Goal: Transaction & Acquisition: Purchase product/service

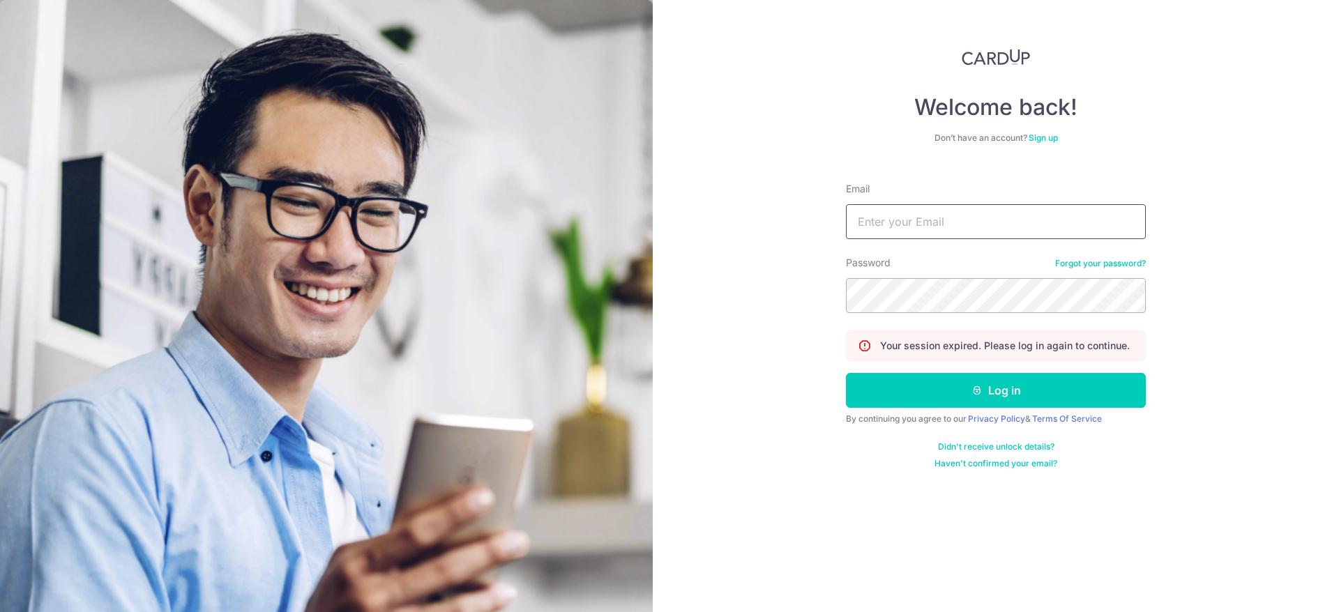
click at [974, 215] on input "Email" at bounding box center [996, 221] width 300 height 35
type input "ang-zhikai@outlook.com"
click at [945, 386] on button "Log in" at bounding box center [996, 390] width 300 height 35
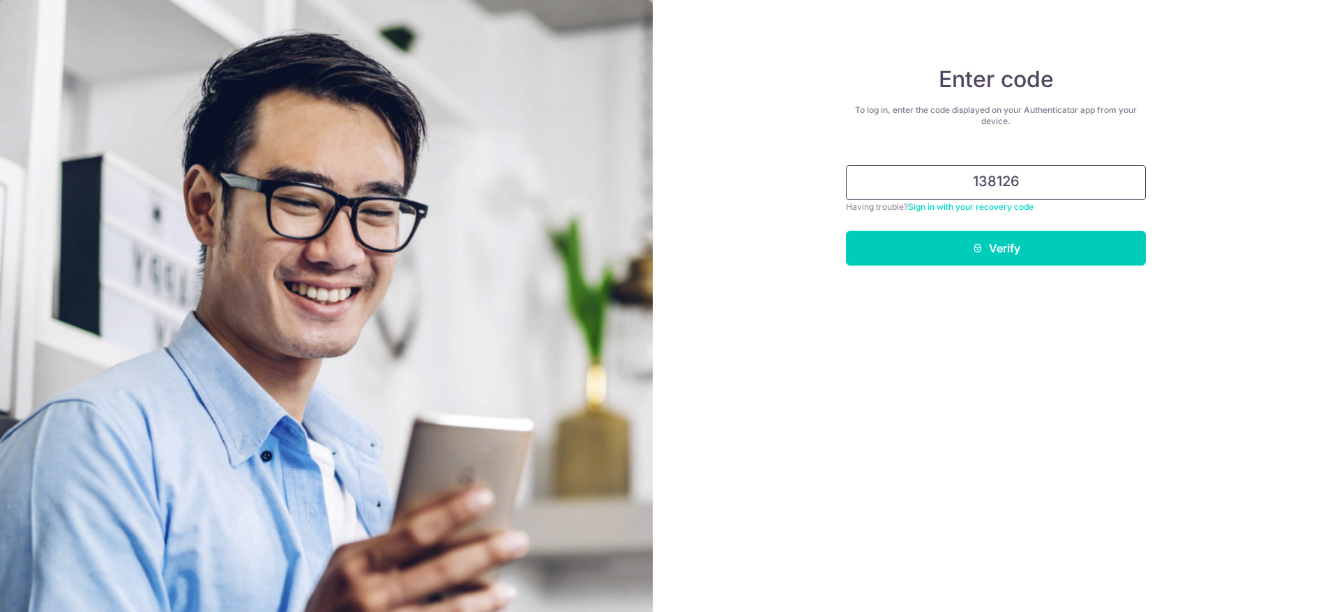
type input "138126"
click at [846, 231] on button "Verify" at bounding box center [996, 248] width 300 height 35
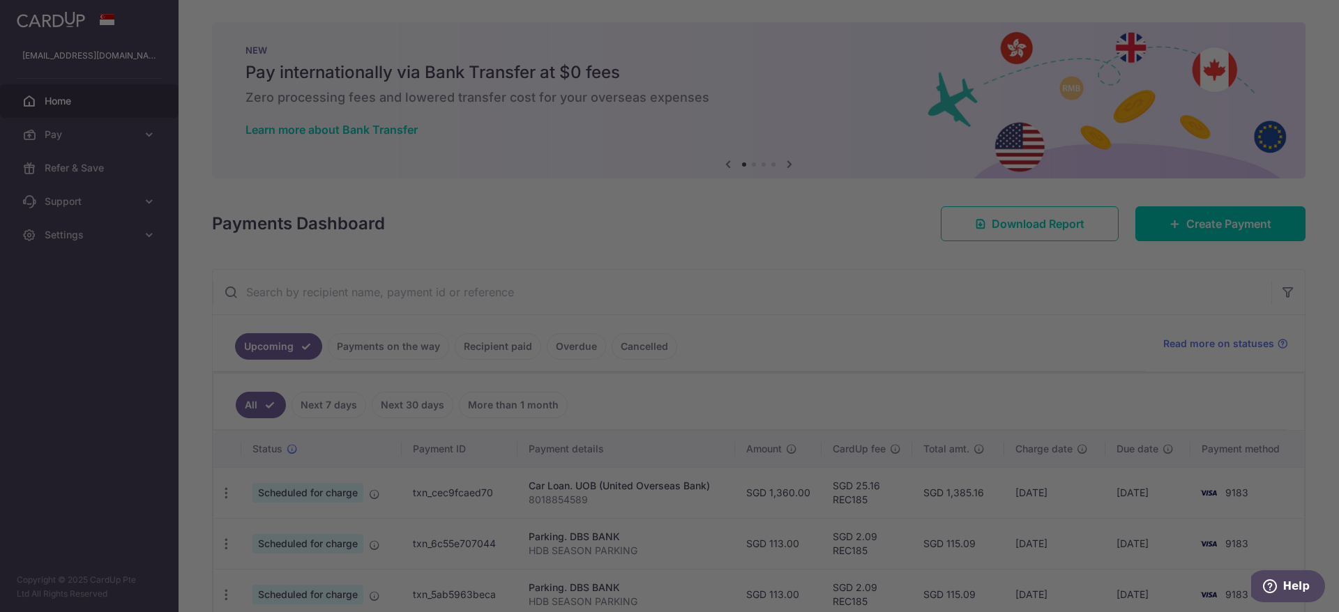
click at [885, 312] on div at bounding box center [676, 309] width 1352 height 618
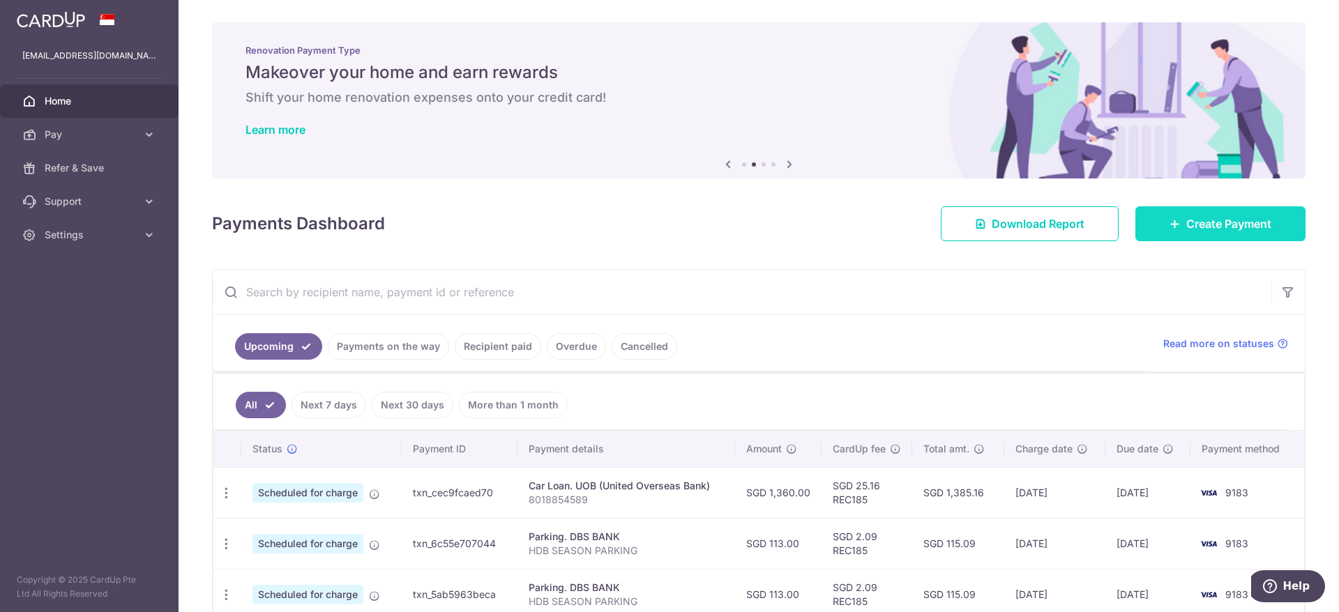
click at [1225, 226] on span "Create Payment" at bounding box center [1228, 223] width 85 height 17
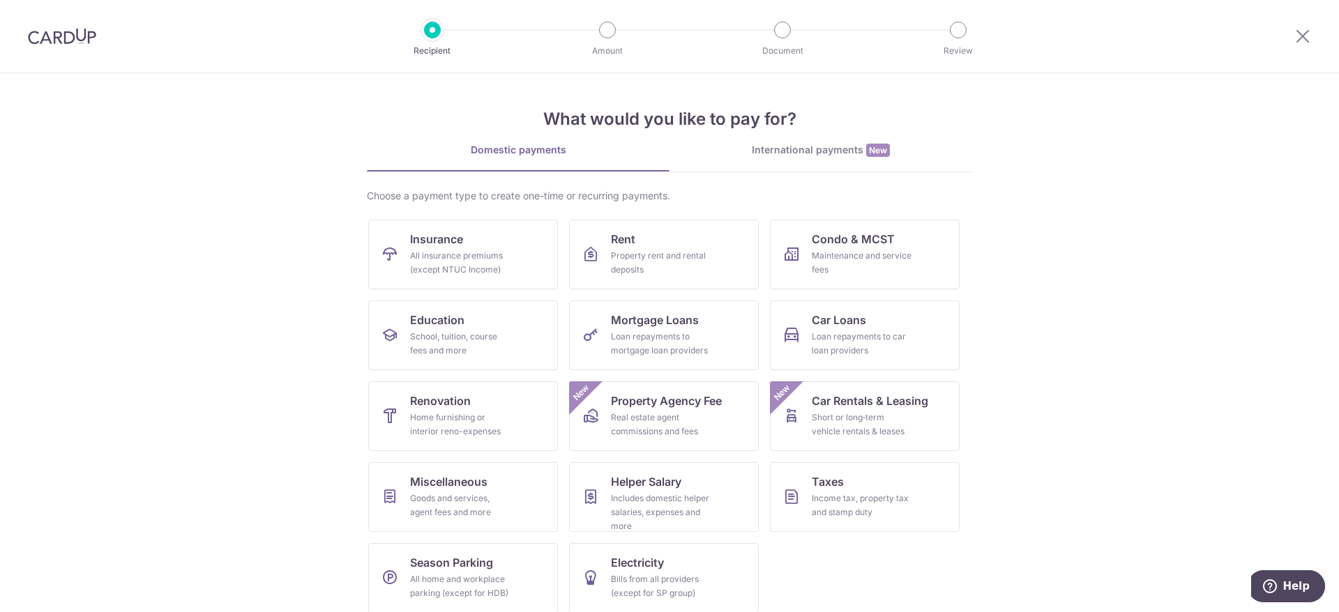
click at [686, 158] on link "International payments New" at bounding box center [820, 157] width 303 height 29
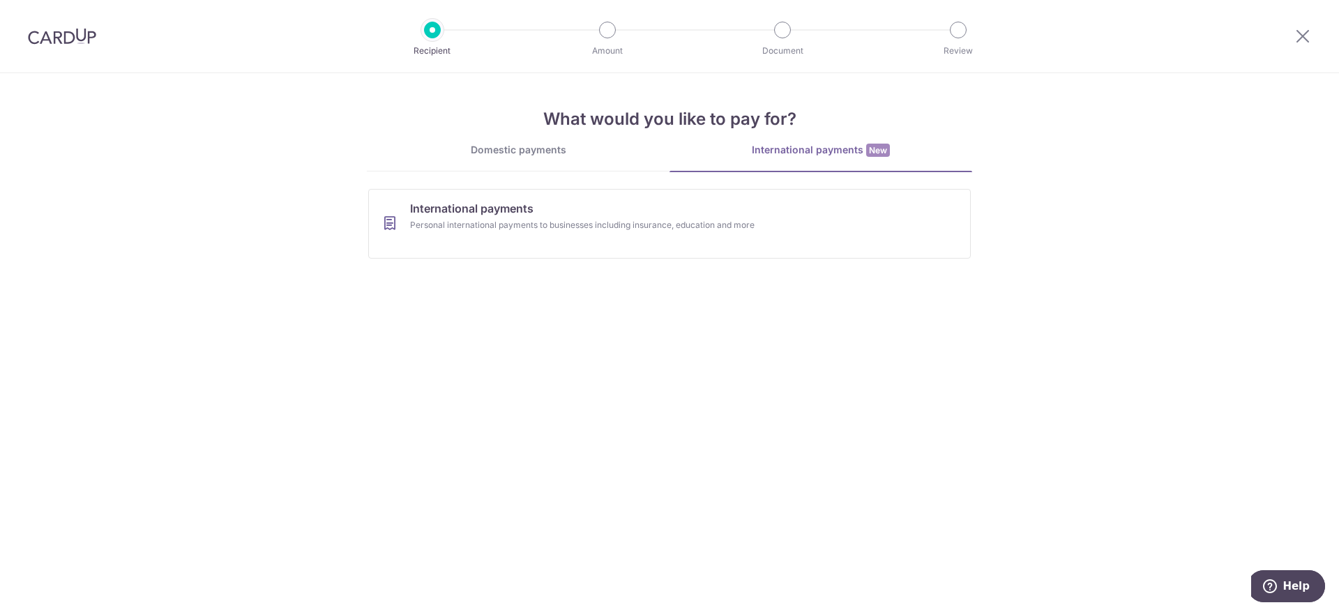
click at [527, 151] on div "Domestic payments" at bounding box center [518, 150] width 303 height 14
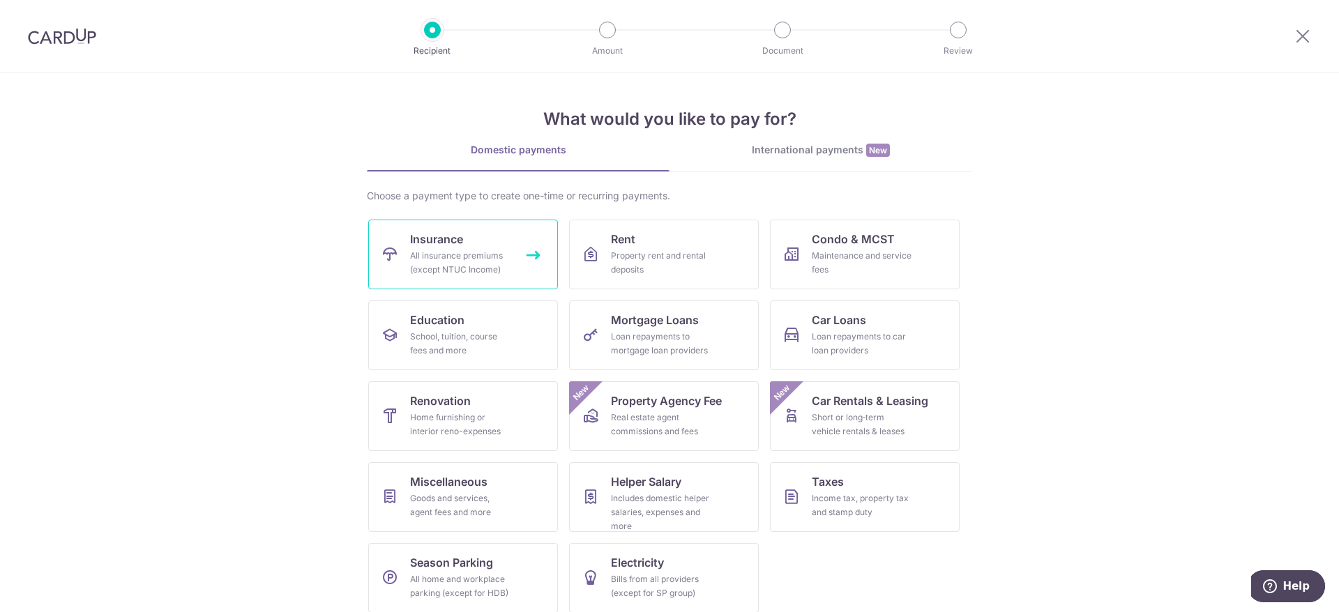
click at [499, 220] on link "Insurance All insurance premiums (except NTUC Income)" at bounding box center [463, 255] width 190 height 70
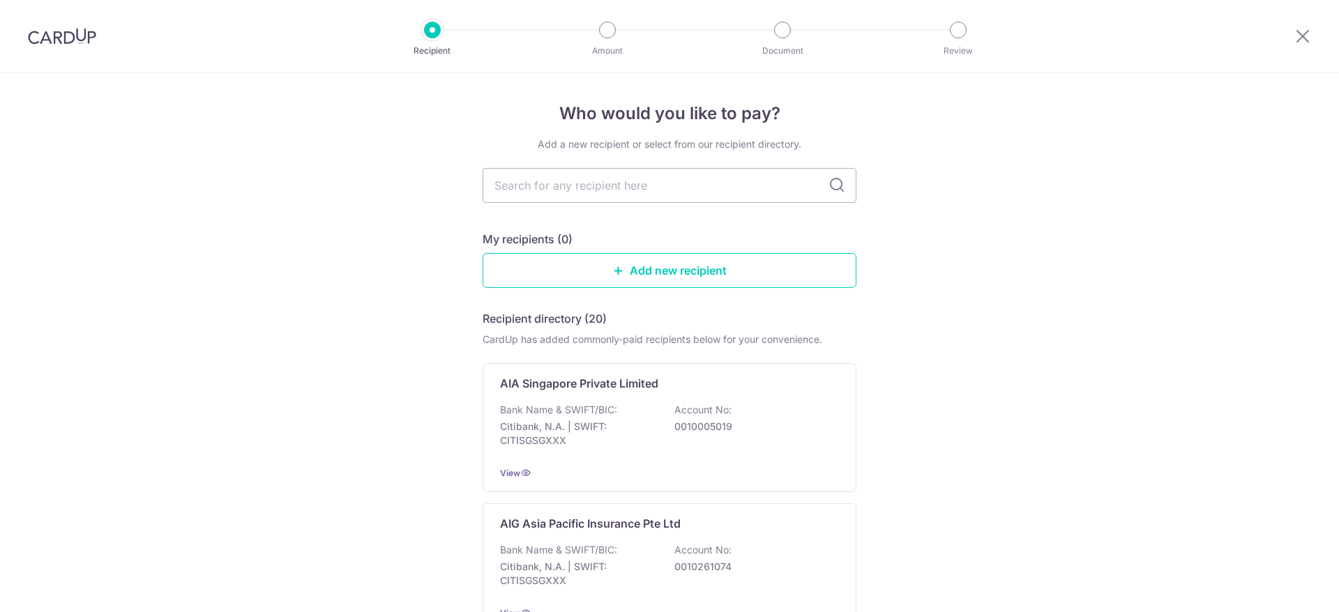
click at [594, 189] on input "text" at bounding box center [669, 185] width 374 height 35
type input "aia"
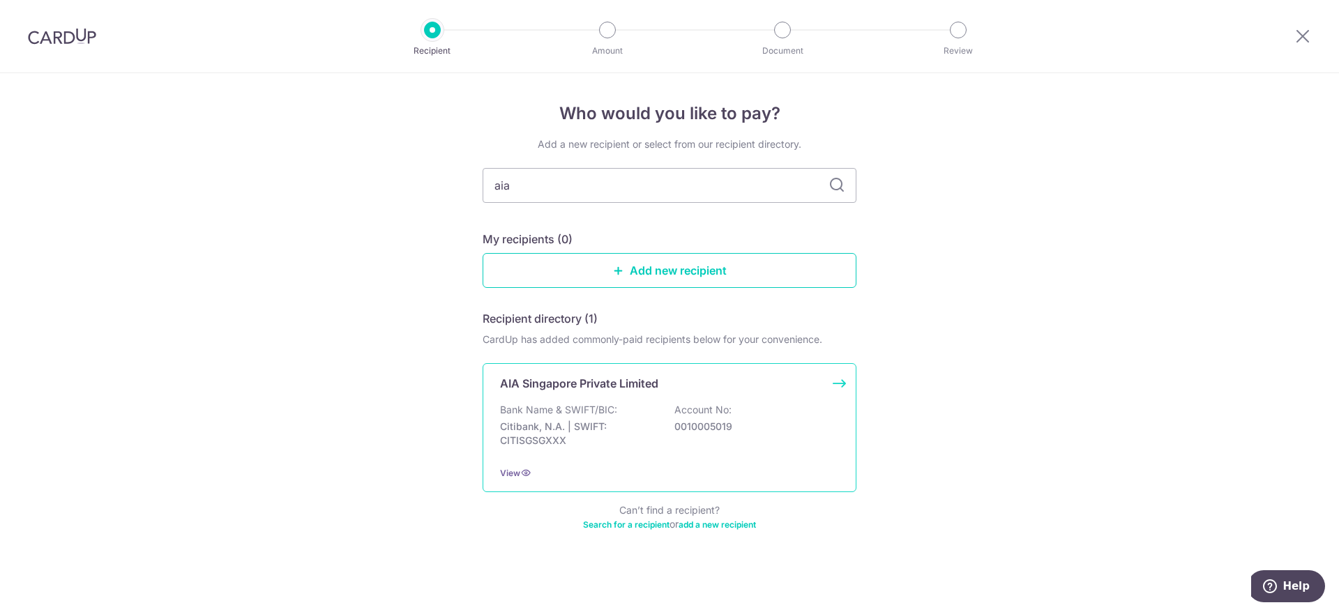
click at [664, 404] on div "Bank Name & SWIFT/BIC: Citibank, N.A. | SWIFT: CITISGSGXXX Account No: 00100050…" at bounding box center [669, 429] width 339 height 52
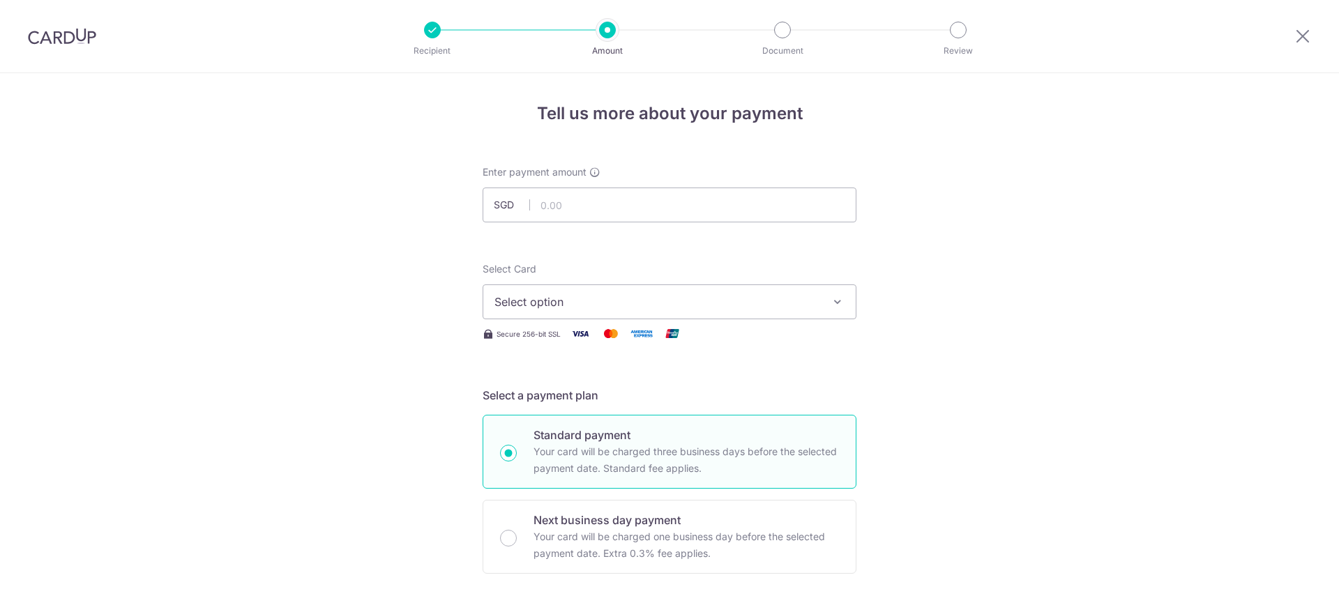
click at [614, 203] on input "text" at bounding box center [669, 205] width 374 height 35
type input "62.00"
click at [630, 311] on button "Select option" at bounding box center [669, 301] width 374 height 35
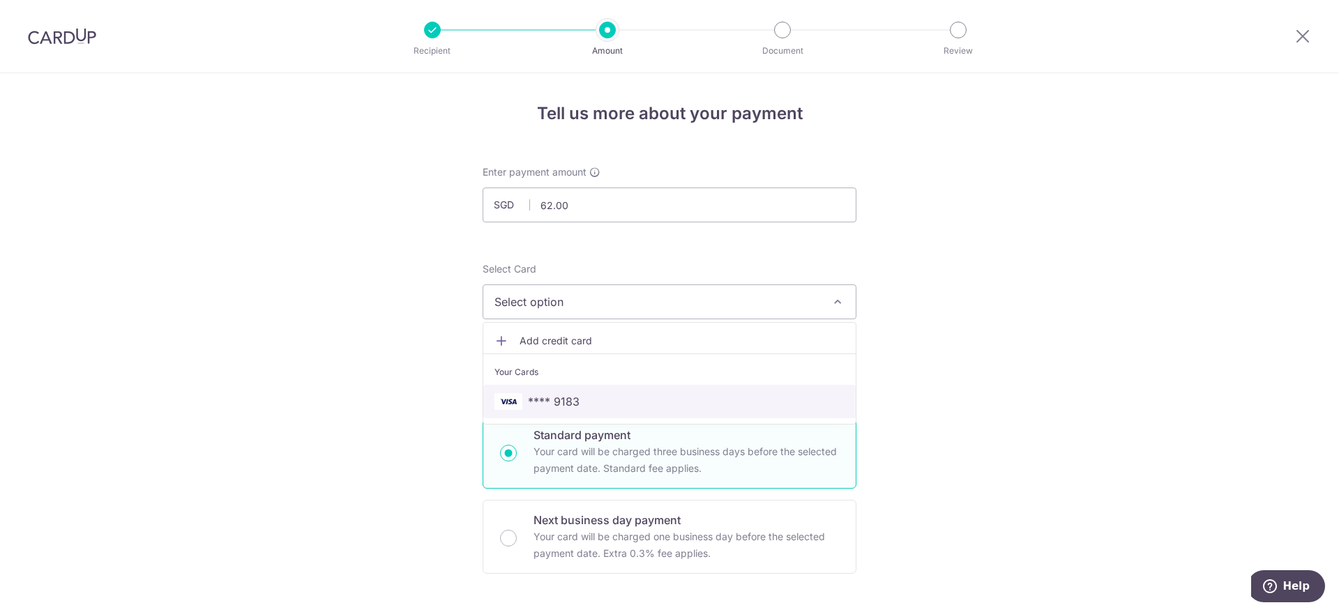
click at [638, 393] on link "**** 9183" at bounding box center [669, 401] width 372 height 33
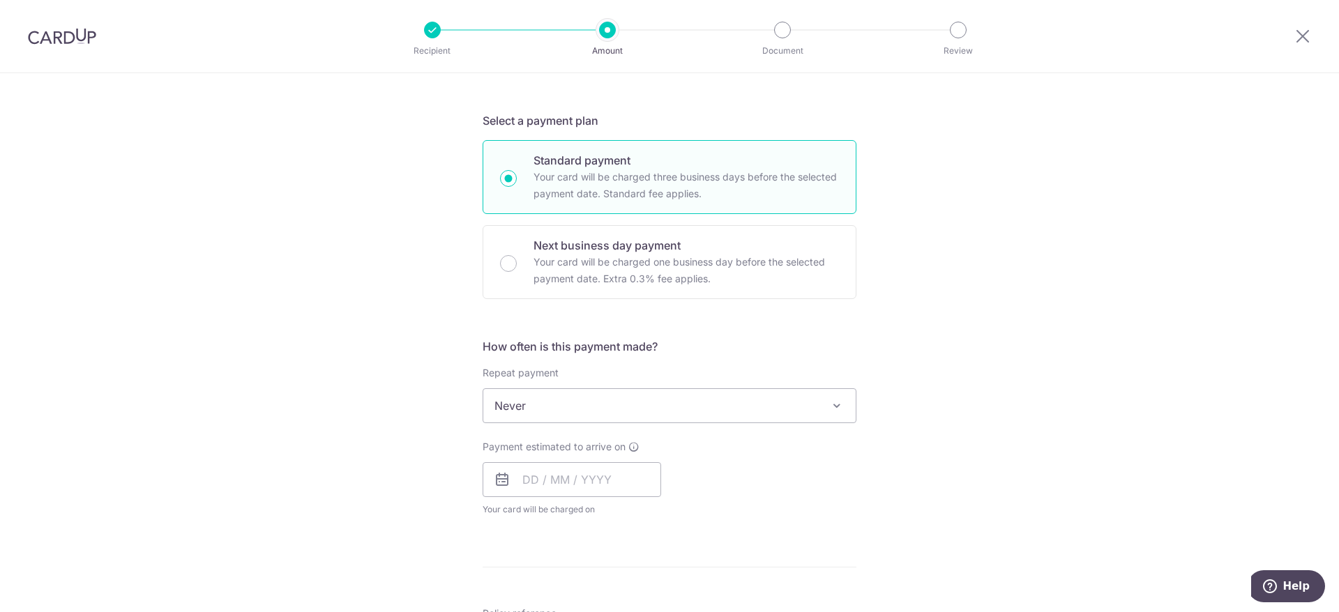
scroll to position [284, 0]
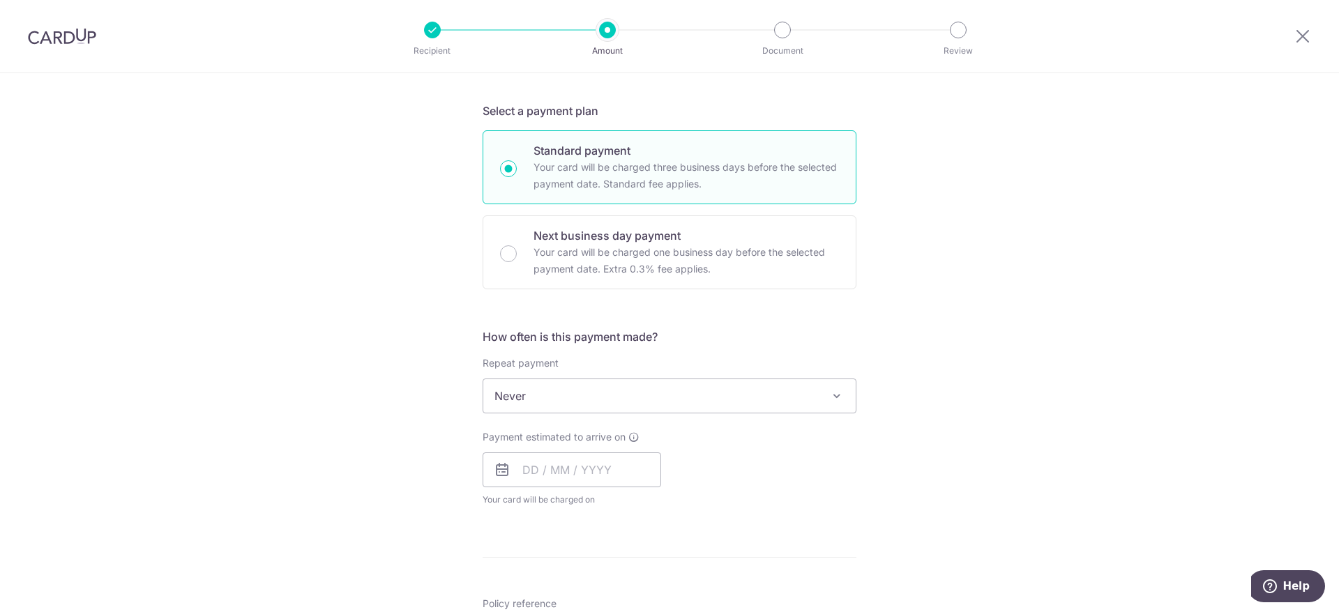
click at [610, 401] on span "Never" at bounding box center [669, 395] width 372 height 33
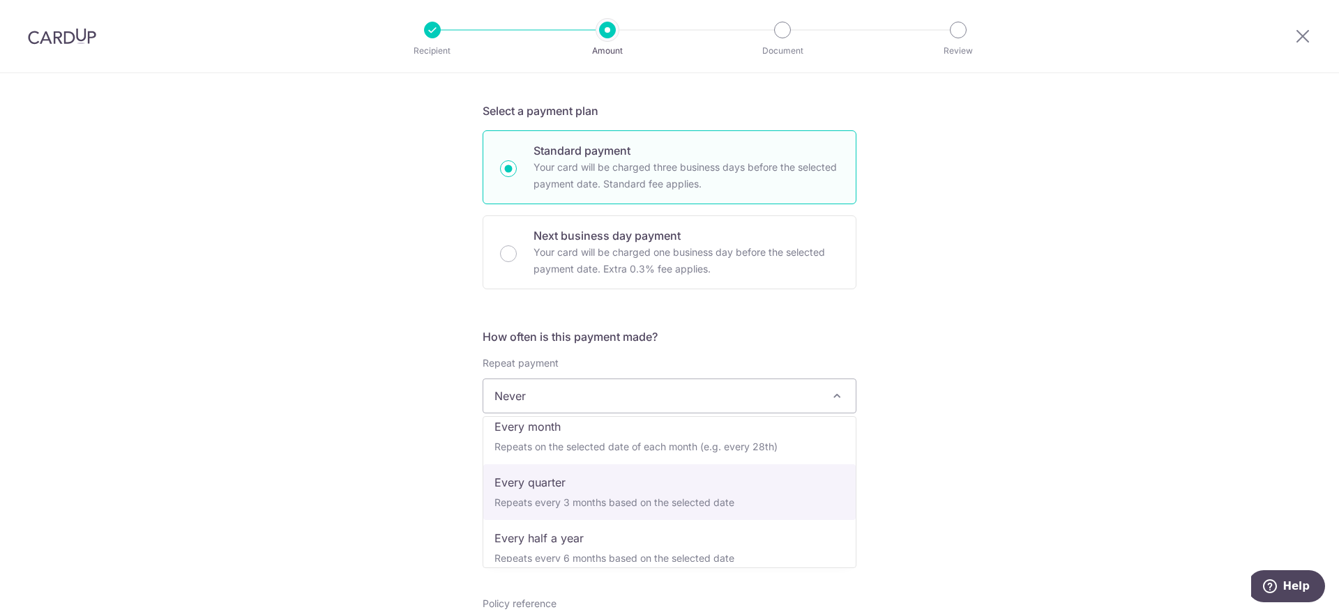
scroll to position [195, 0]
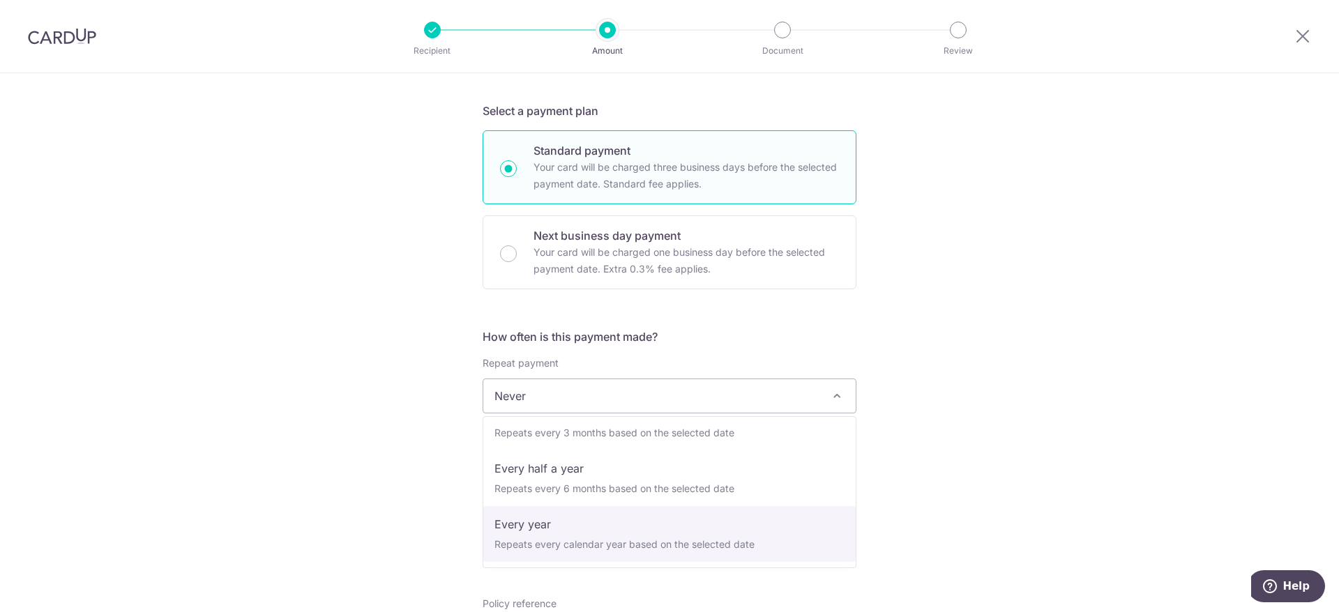
select select "6"
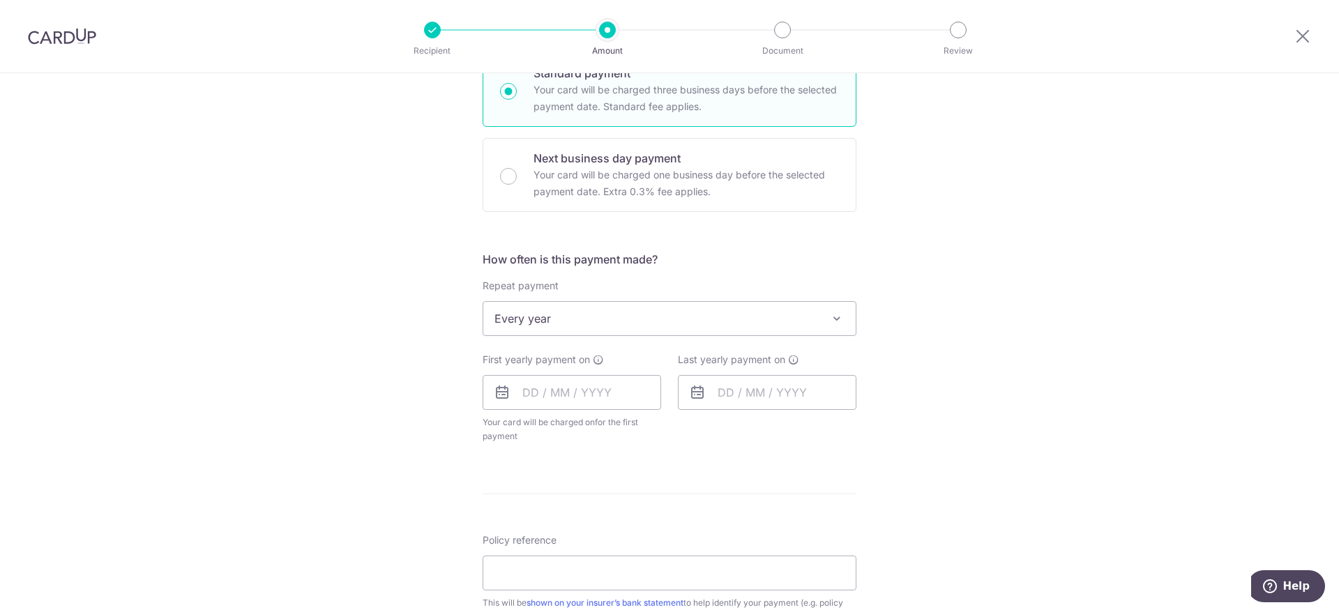
scroll to position [427, 0]
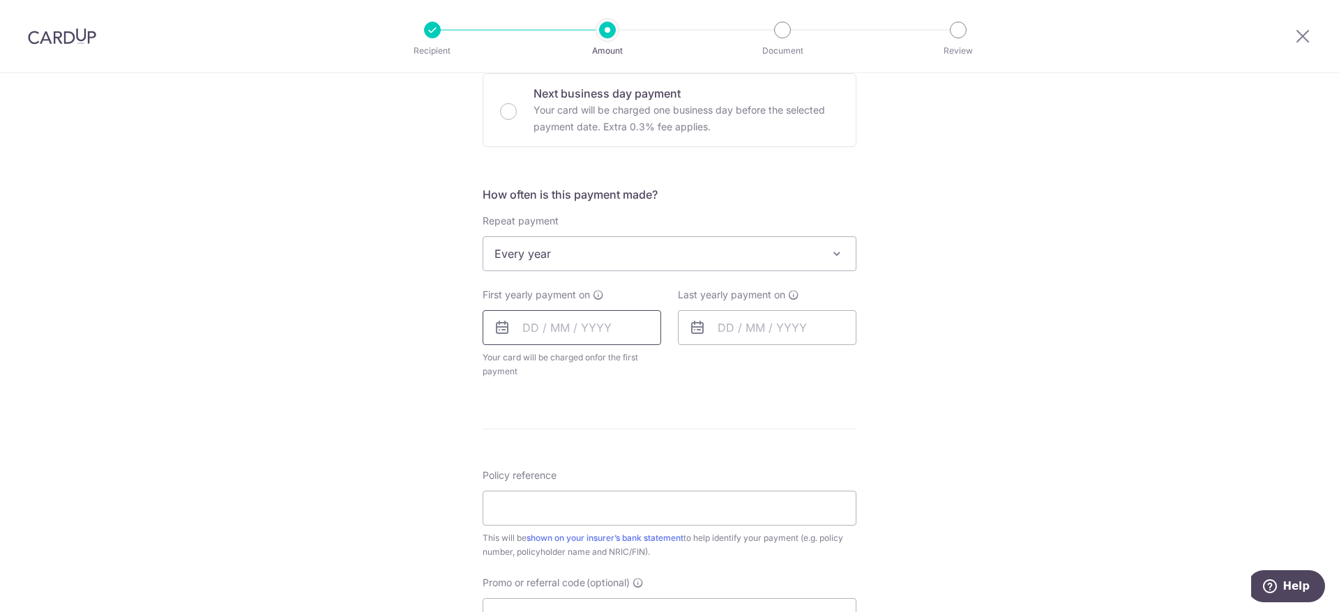
click at [532, 328] on input "text" at bounding box center [571, 327] width 178 height 35
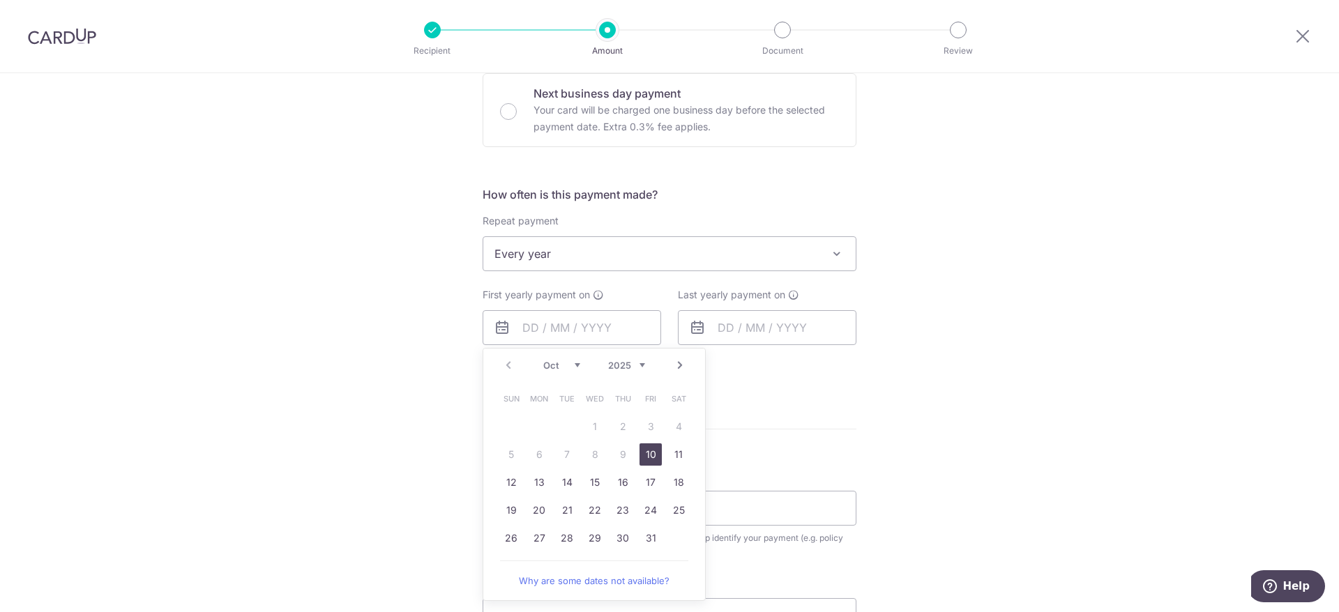
click at [651, 450] on link "10" at bounding box center [650, 454] width 22 height 22
type input "[DATE]"
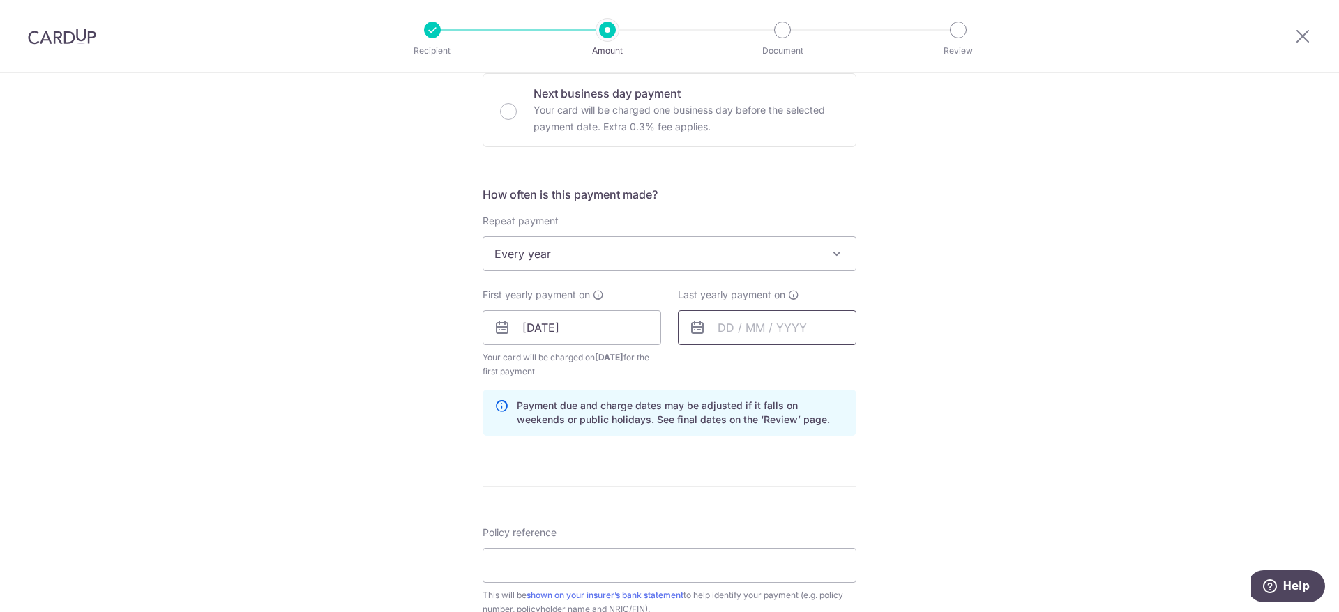
click at [729, 330] on input "text" at bounding box center [767, 327] width 178 height 35
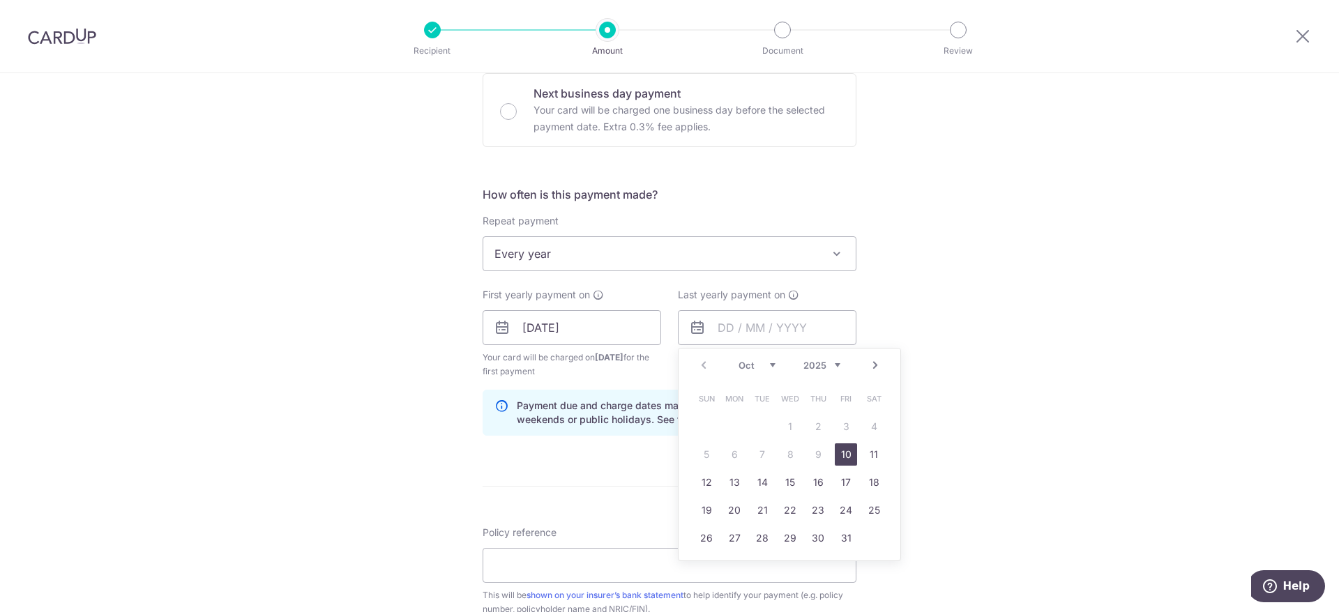
click at [803, 360] on select "2025 2026 2027 2028 2029 2030 2031 2032 2033 2034 2035" at bounding box center [821, 365] width 37 height 11
click at [865, 455] on link "10" at bounding box center [873, 454] width 22 height 22
type input "10/10/2026"
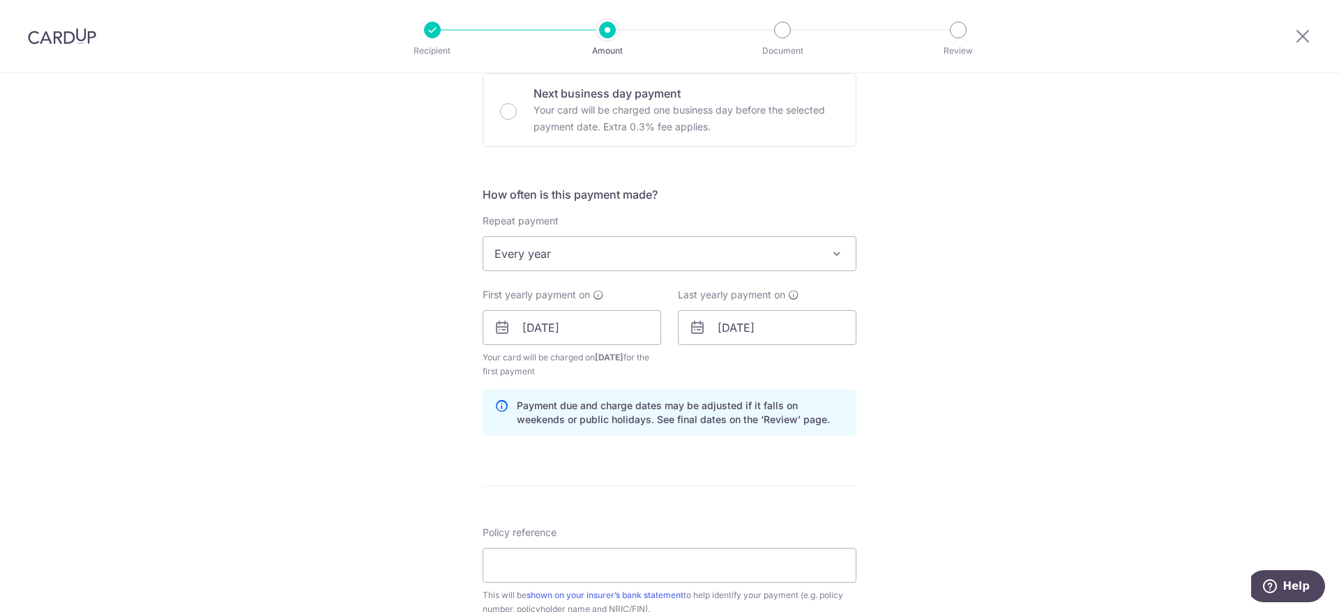
click at [912, 393] on div "Tell us more about your payment Enter payment amount SGD 62.00 62.00 Select Car…" at bounding box center [669, 342] width 1339 height 1390
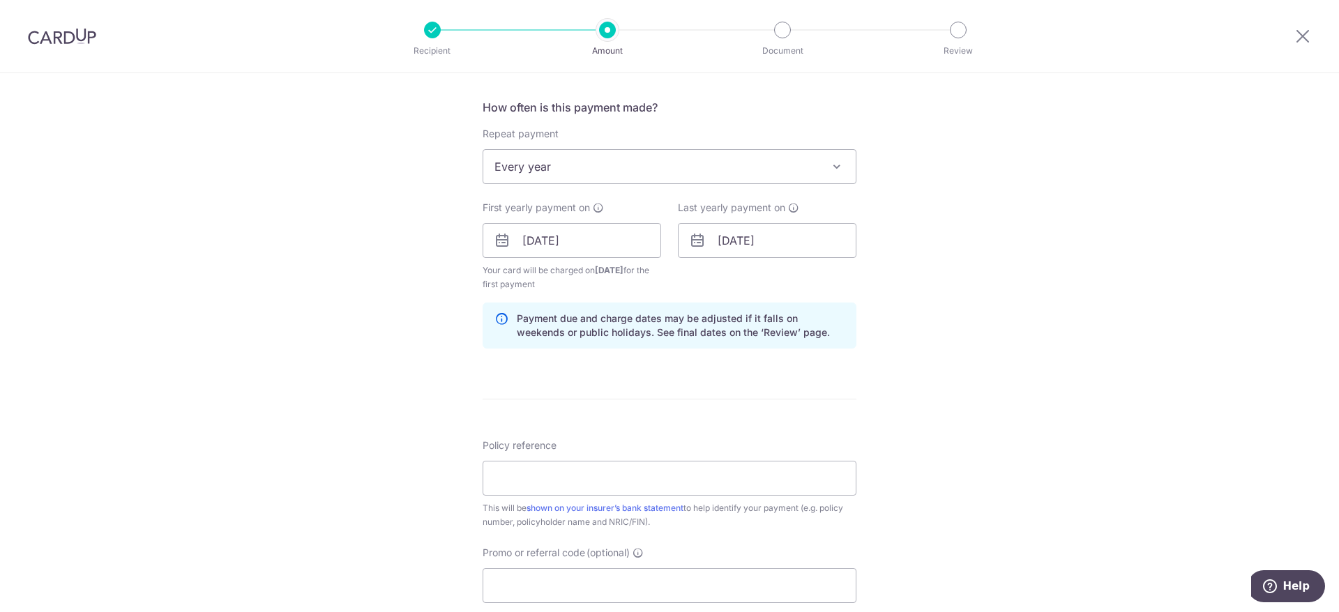
scroll to position [569, 0]
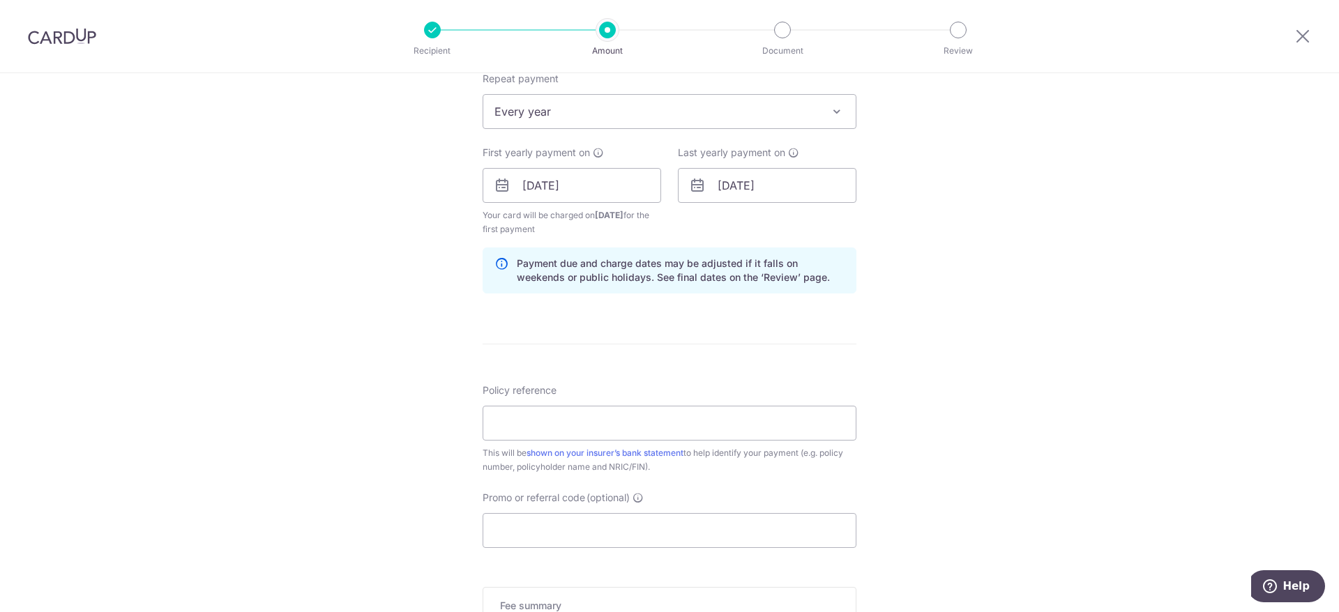
click at [652, 444] on div "Policy reference This will be shown on your insurer’s bank statement to help id…" at bounding box center [669, 428] width 374 height 91
click at [650, 426] on input "Policy reference" at bounding box center [669, 423] width 374 height 35
paste input "H244258566"
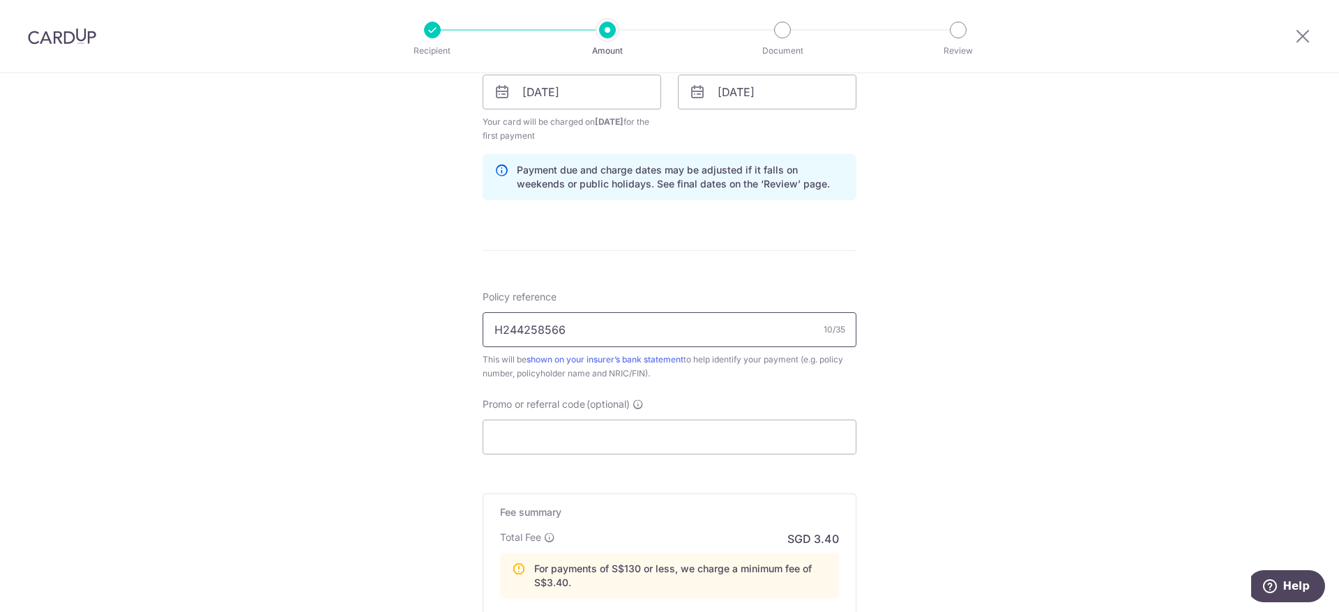
scroll to position [711, 0]
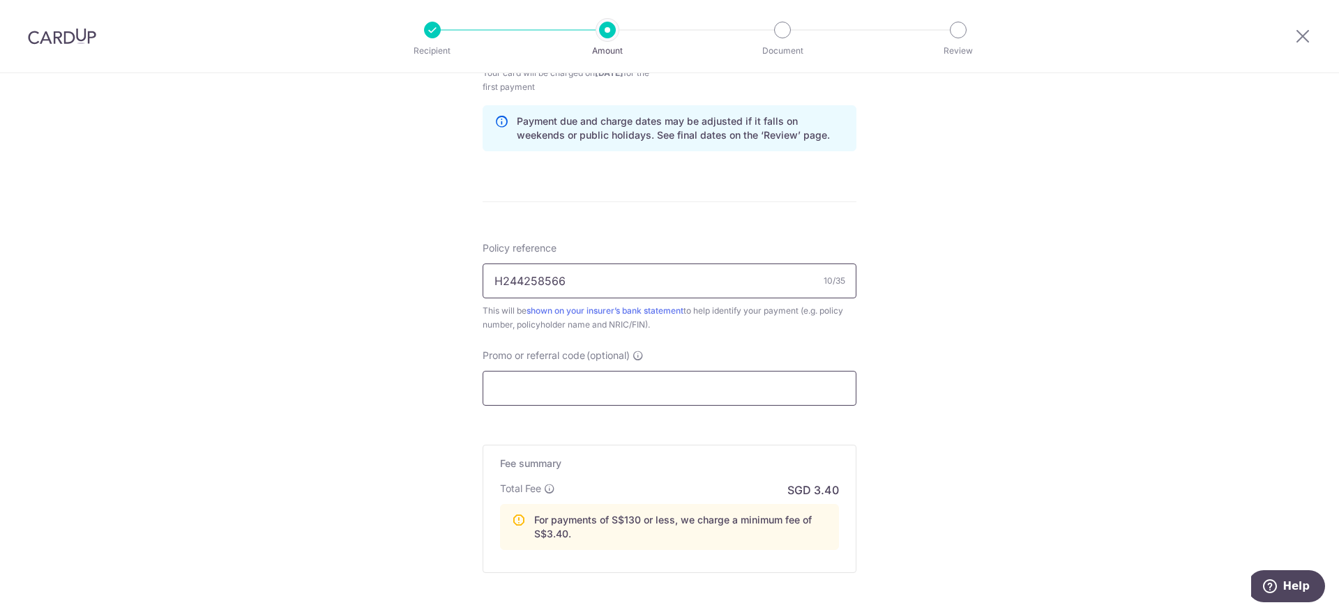
type input "H244258566"
click at [602, 397] on input "Promo or referral code (optional)" at bounding box center [669, 388] width 374 height 35
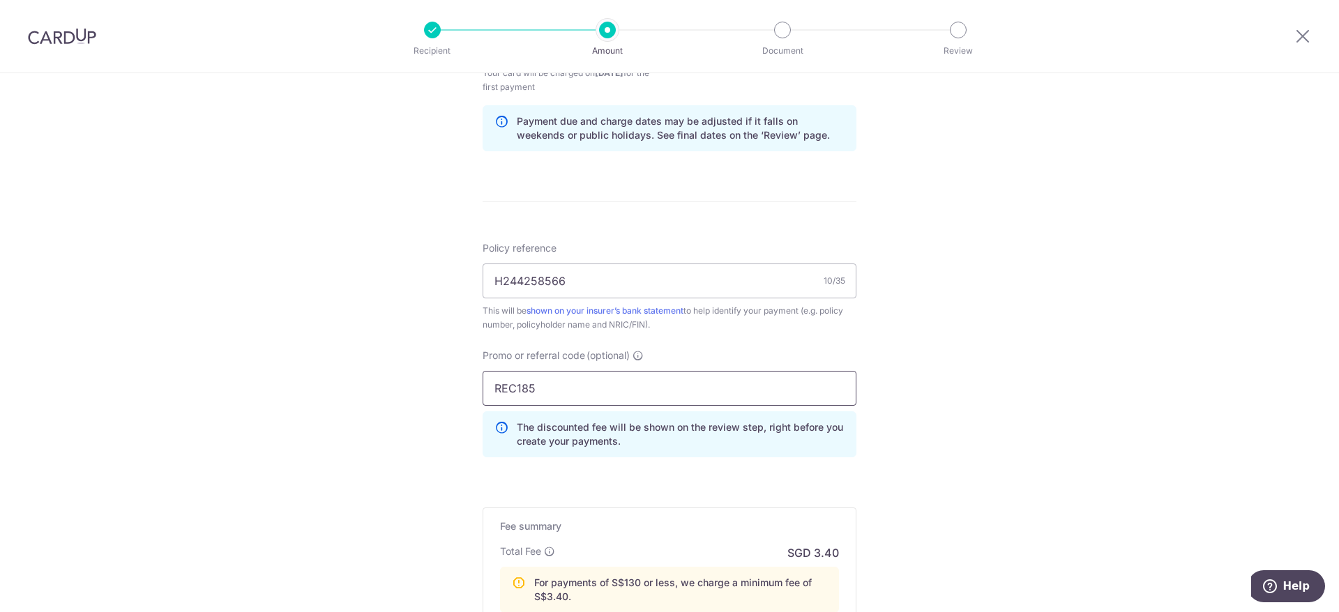
type input "REC185"
click at [347, 362] on div "Tell us more about your payment Enter payment amount SGD 62.00 62.00 Select Car…" at bounding box center [669, 88] width 1339 height 1452
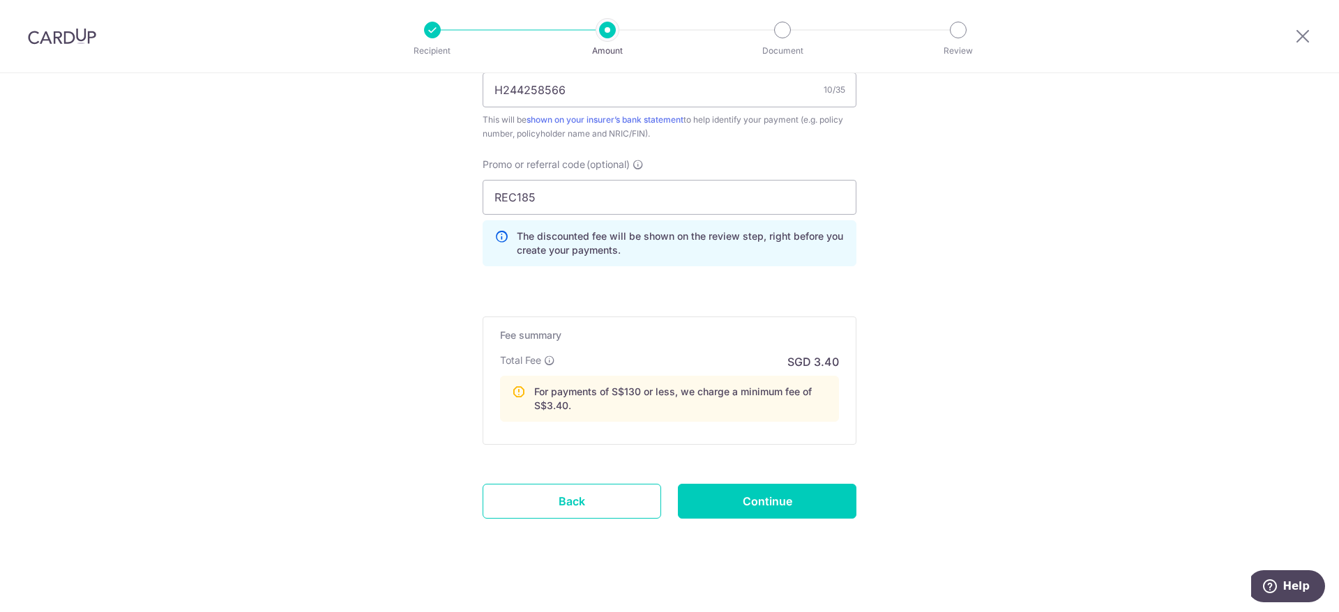
scroll to position [913, 0]
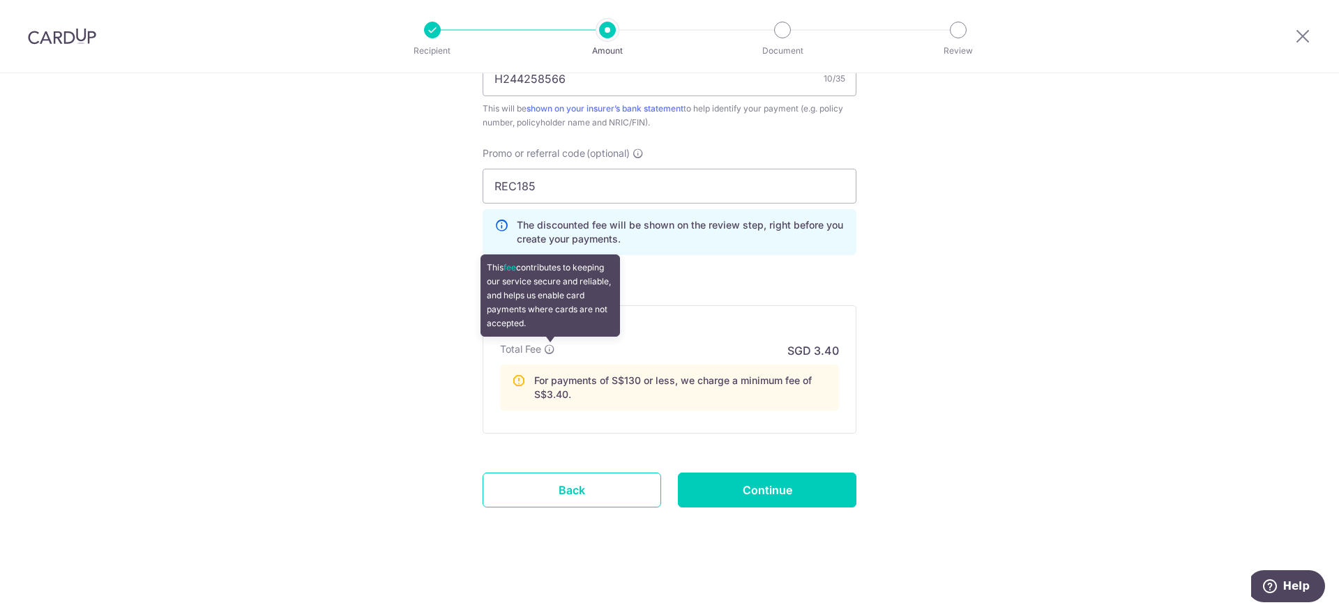
click at [551, 352] on icon at bounding box center [549, 349] width 11 height 11
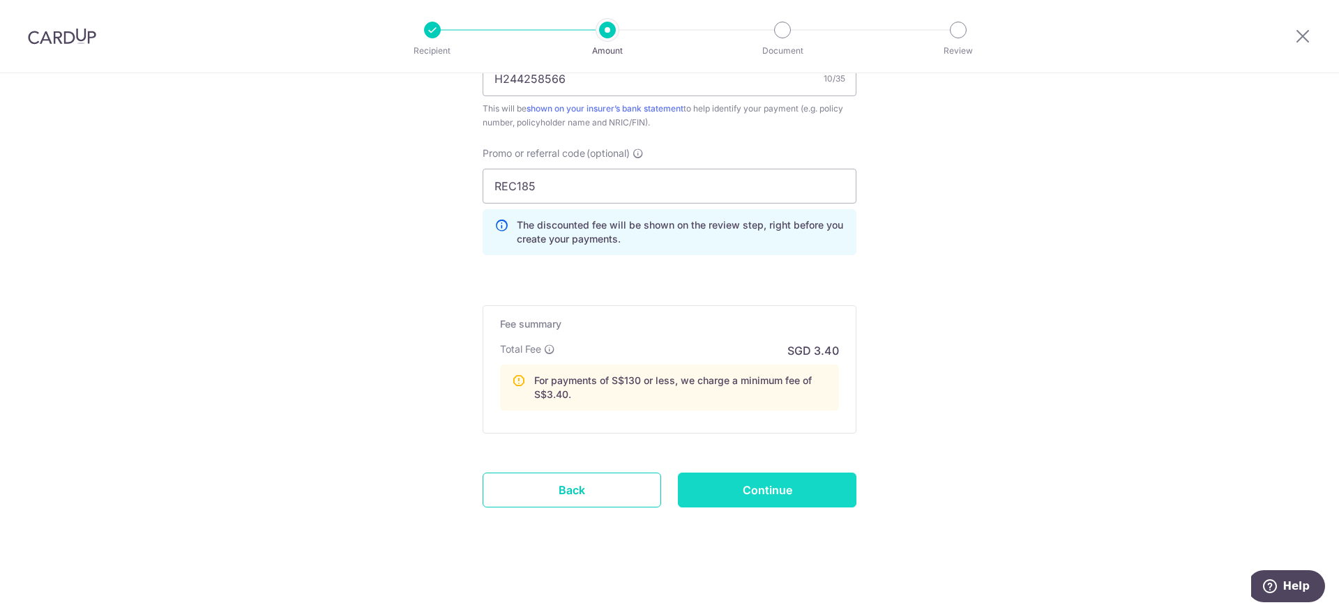
click at [826, 487] on input "Continue" at bounding box center [767, 490] width 178 height 35
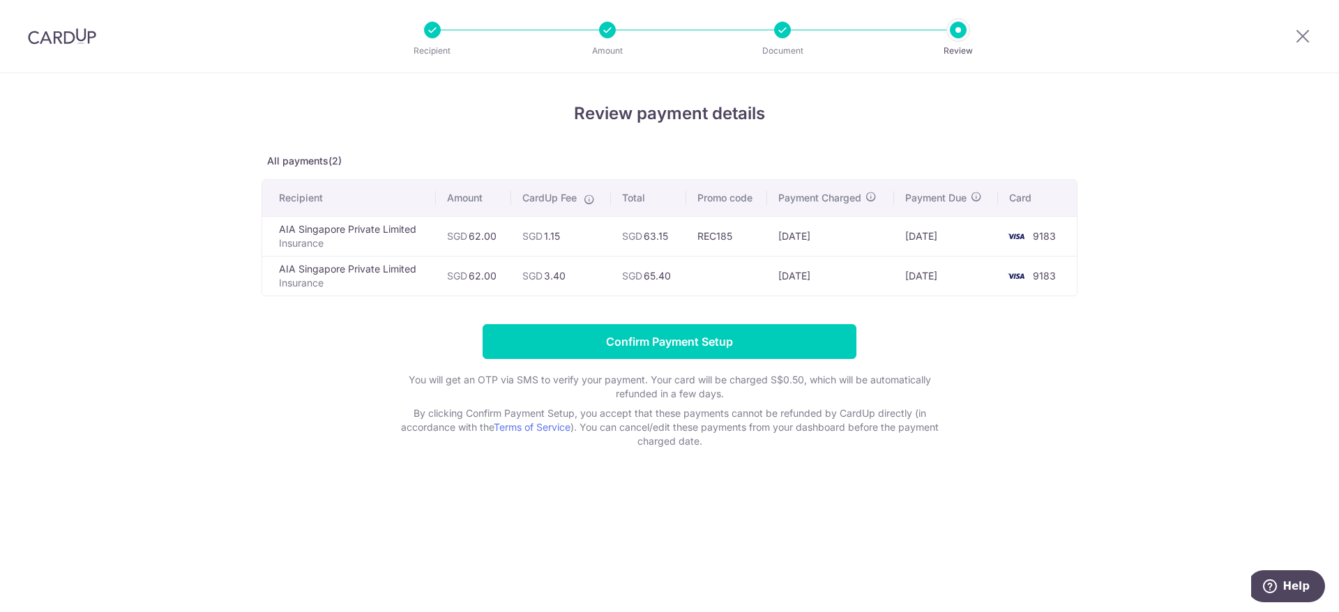
click at [281, 228] on td "AIA Singapore Private Limited Insurance" at bounding box center [349, 236] width 174 height 40
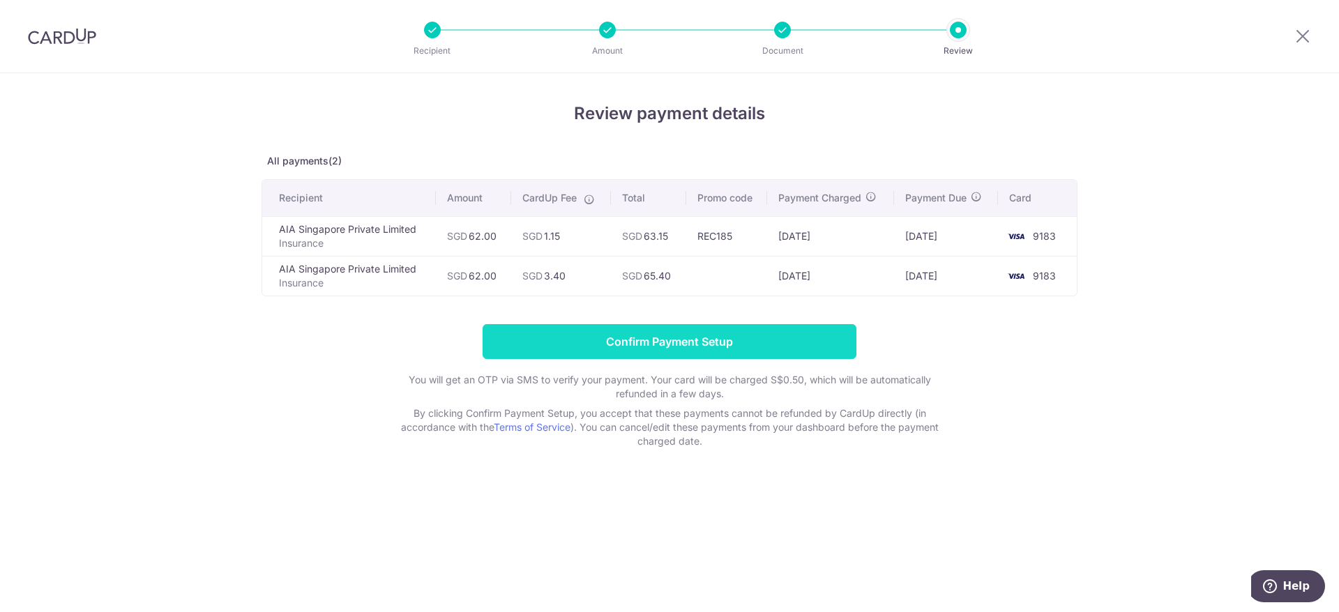
click at [589, 329] on input "Confirm Payment Setup" at bounding box center [669, 341] width 374 height 35
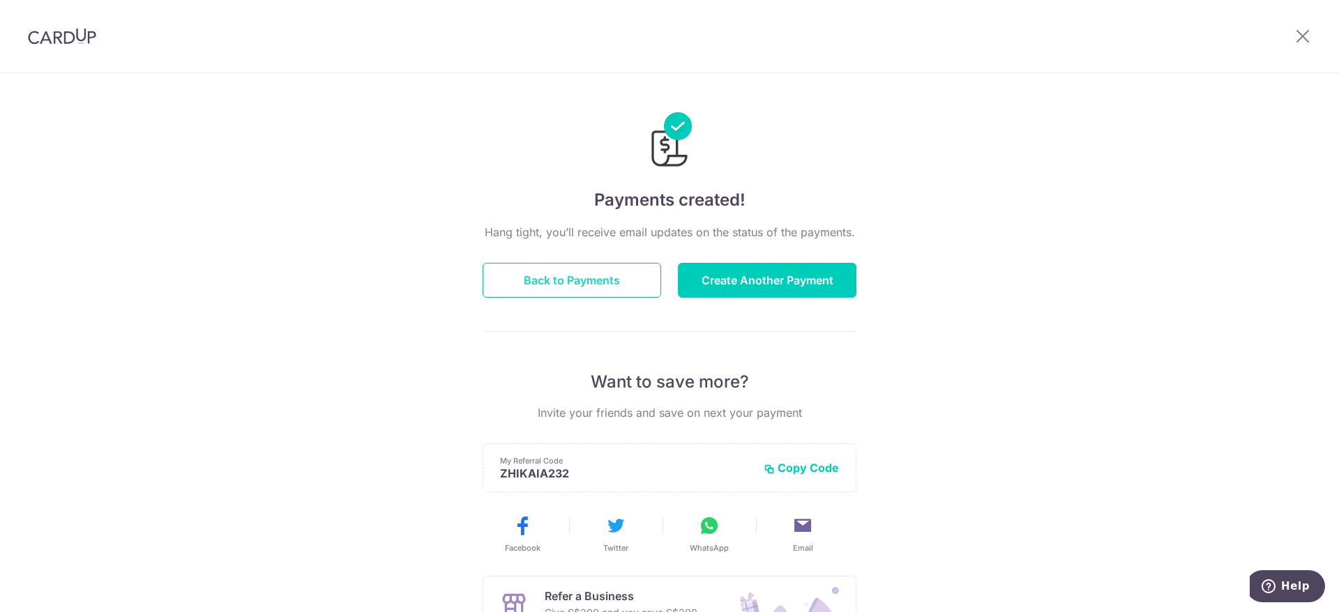
click at [548, 276] on button "Back to Payments" at bounding box center [571, 280] width 178 height 35
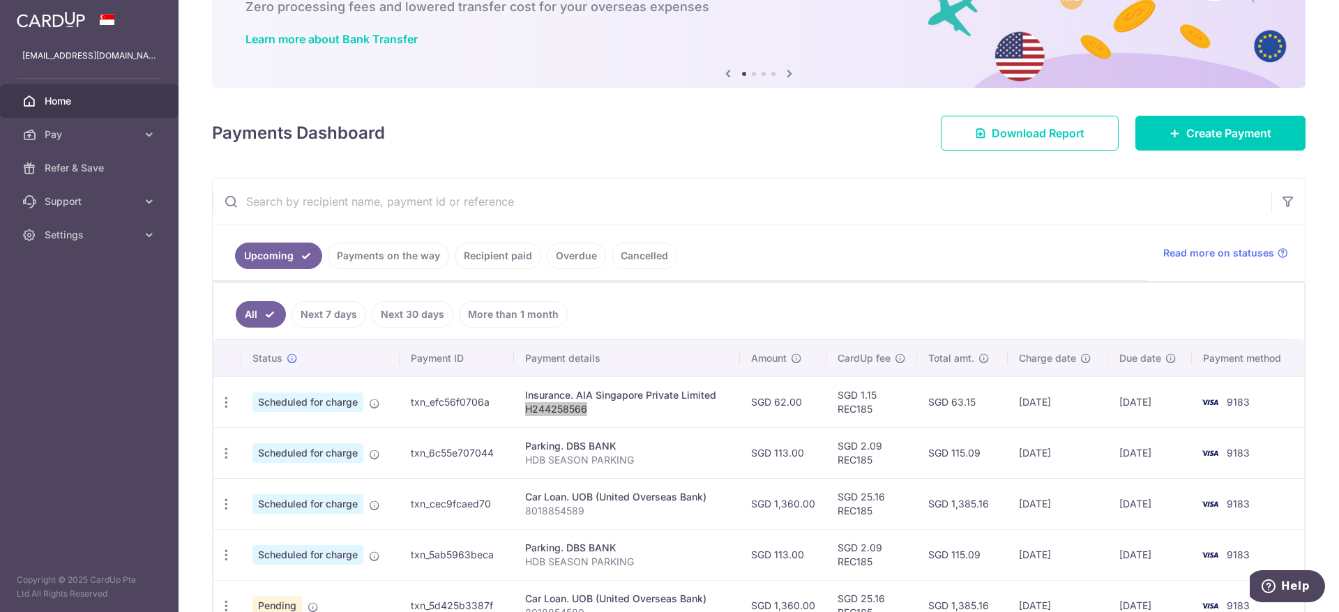
scroll to position [142, 0]
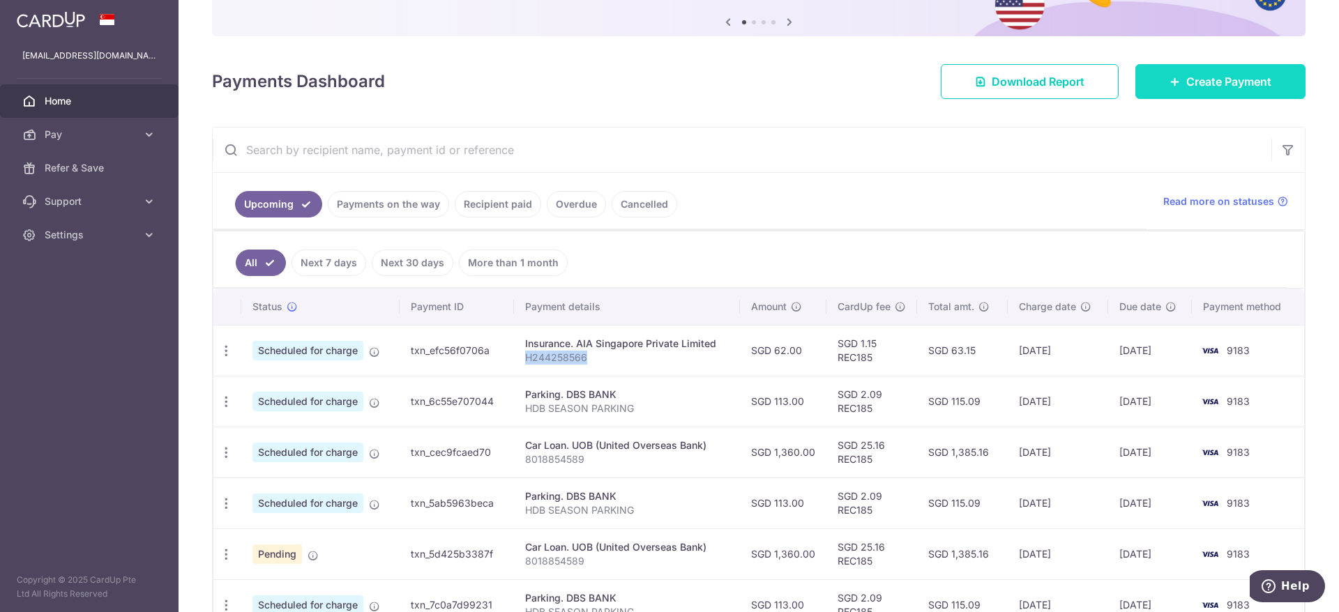
click at [1188, 76] on span "Create Payment" at bounding box center [1228, 81] width 85 height 17
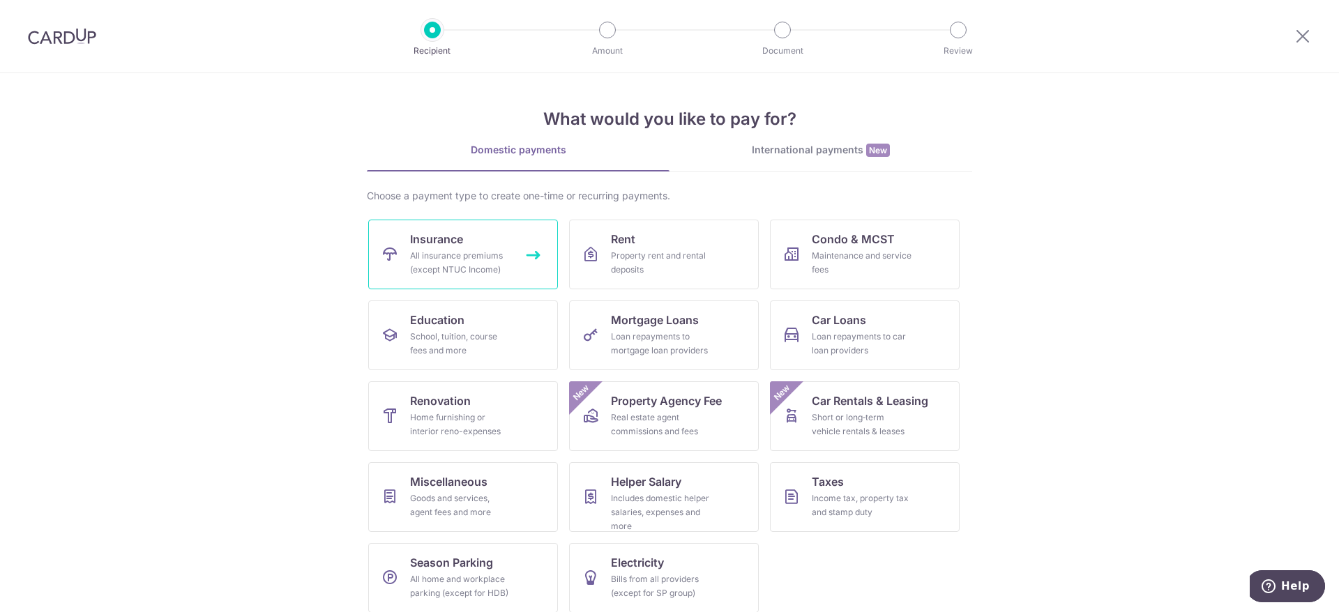
click at [466, 254] on div "All insurance premiums (except NTUC Income)" at bounding box center [460, 263] width 100 height 28
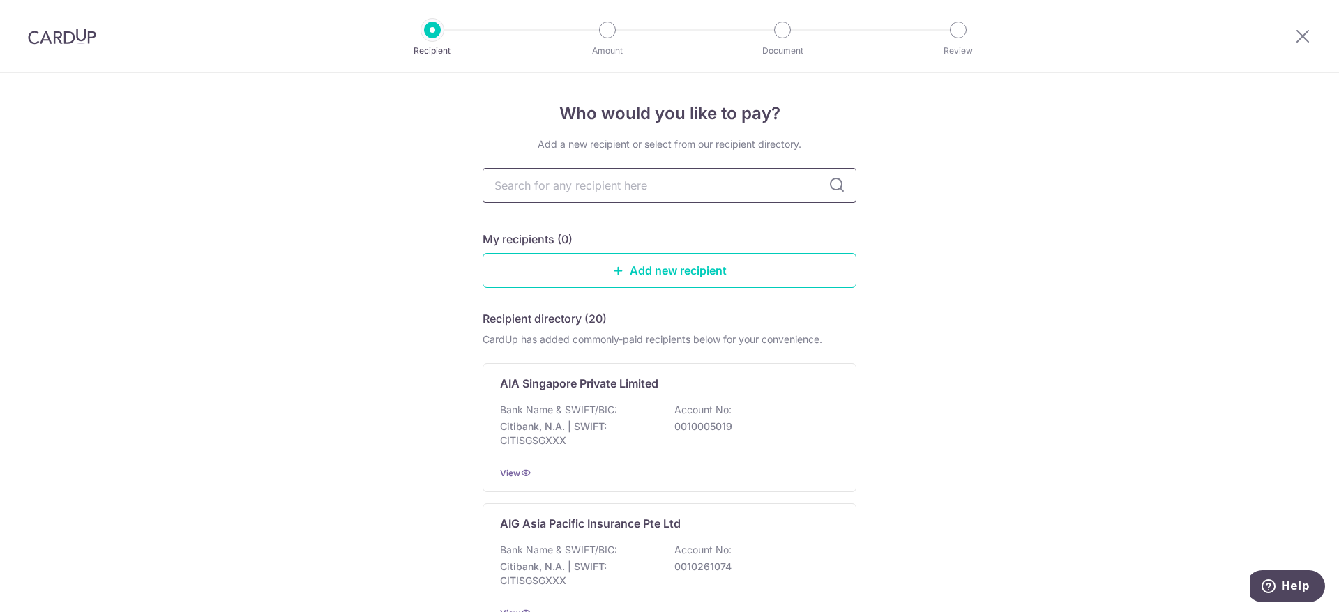
click at [600, 190] on input "text" at bounding box center [669, 185] width 374 height 35
type input "aia"
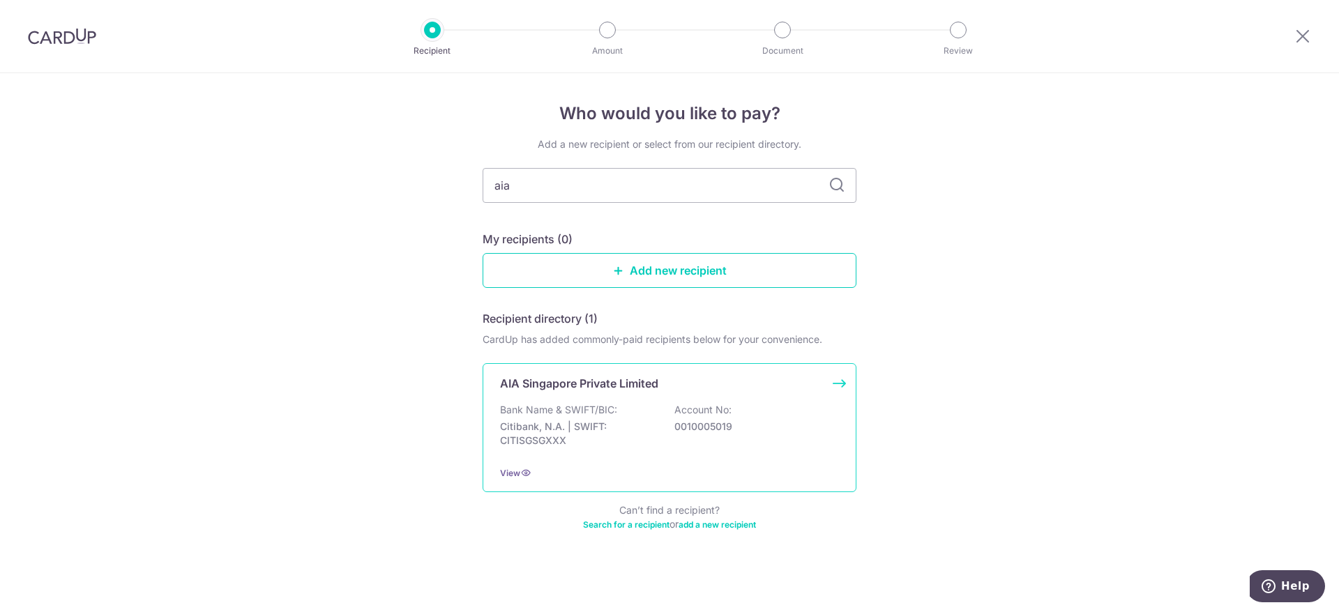
click at [846, 393] on div "AIA Singapore Private Limited Bank Name & SWIFT/BIC: Citibank, N.A. | SWIFT: CI…" at bounding box center [669, 427] width 374 height 129
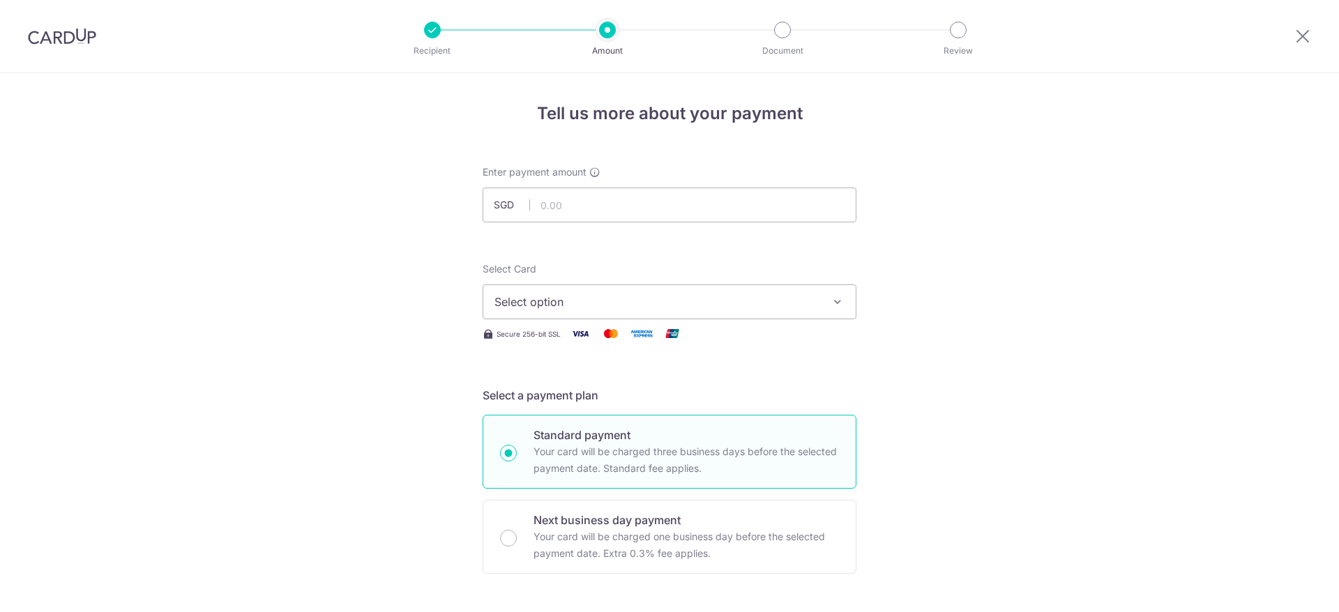
click at [635, 211] on input "text" at bounding box center [669, 205] width 374 height 35
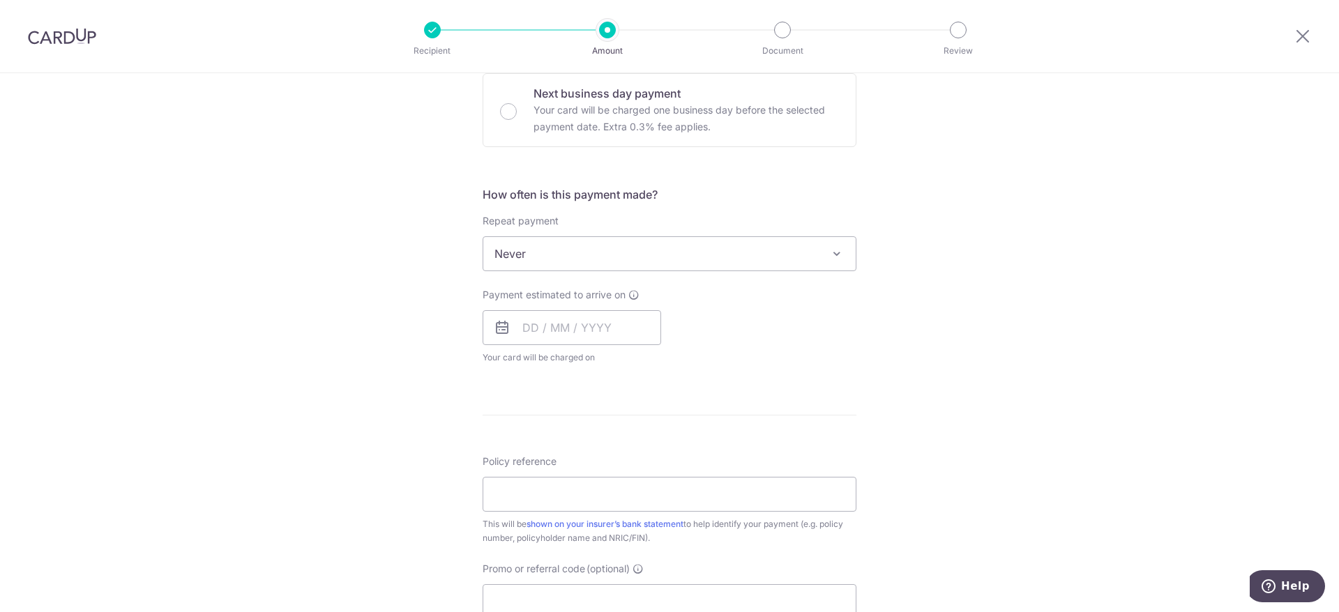
click at [647, 261] on span "Never" at bounding box center [669, 253] width 372 height 33
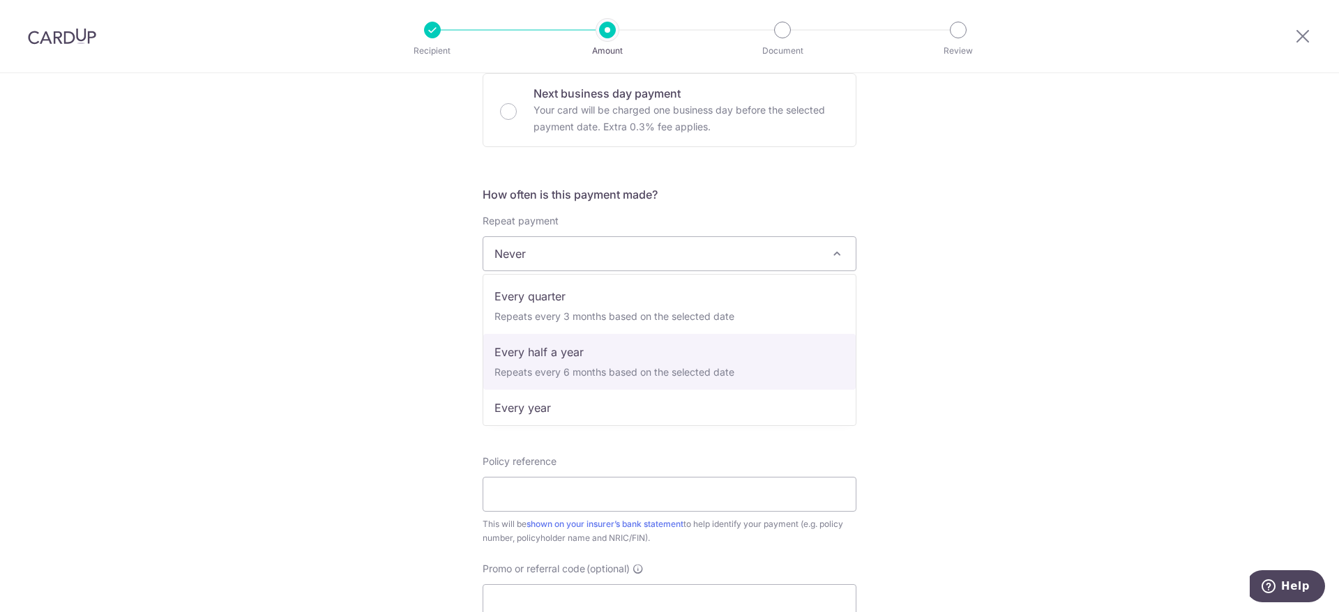
scroll to position [195, 0]
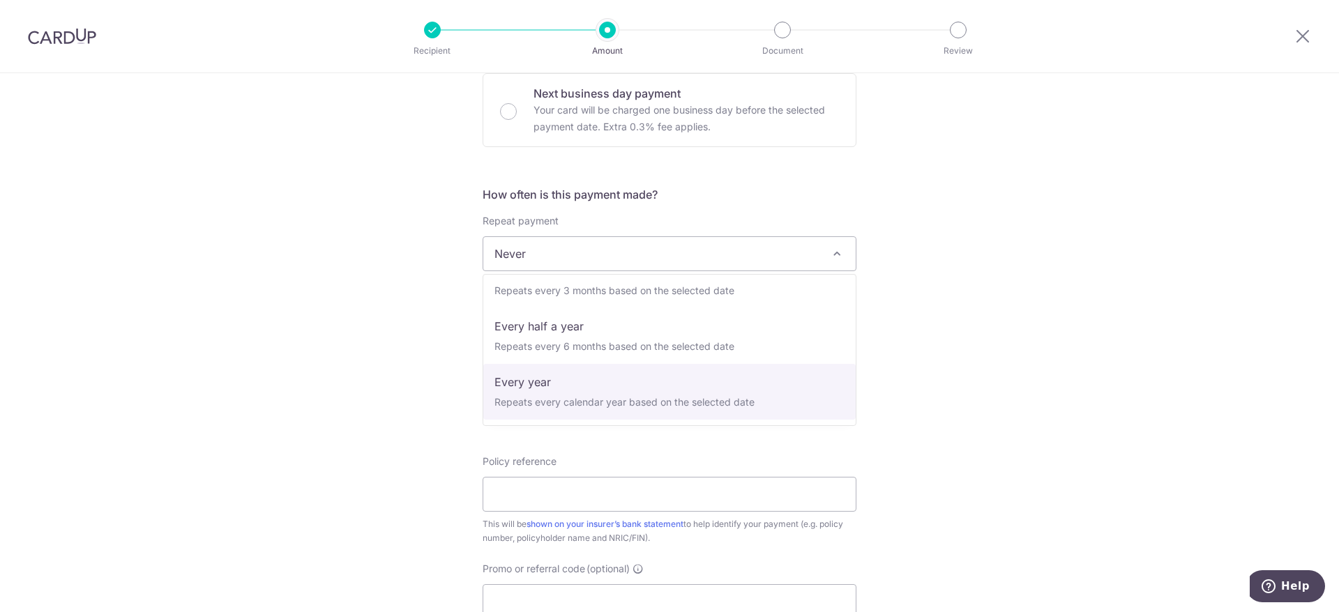
select select "6"
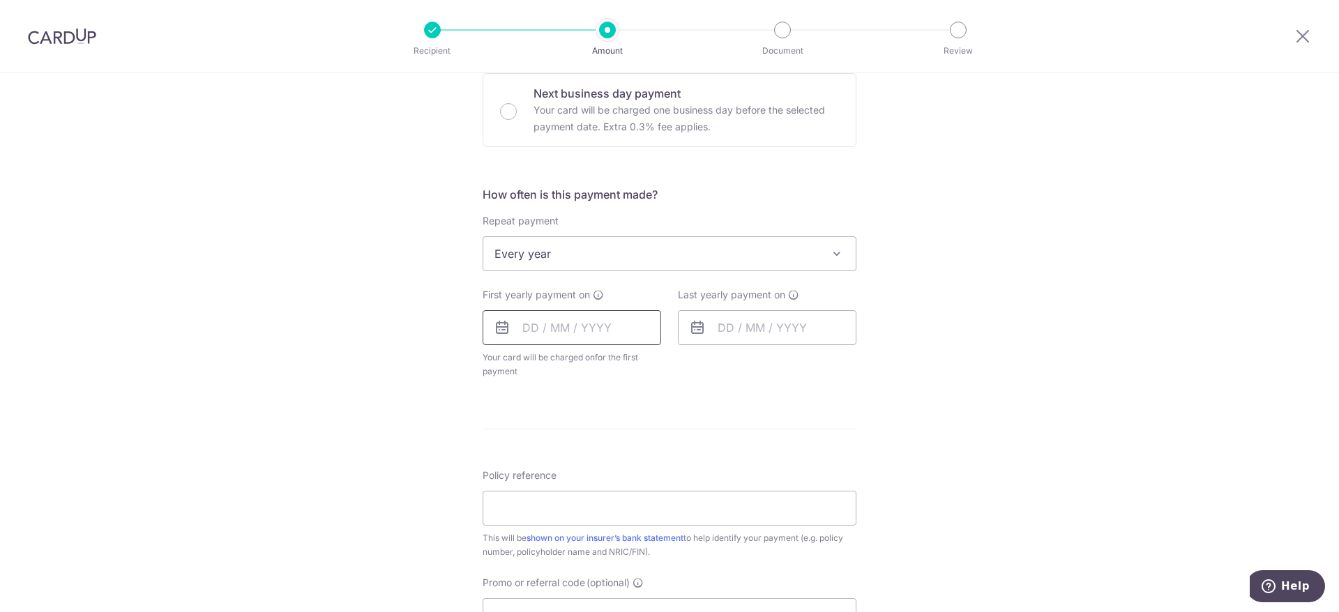
click at [628, 327] on input "text" at bounding box center [571, 327] width 178 height 35
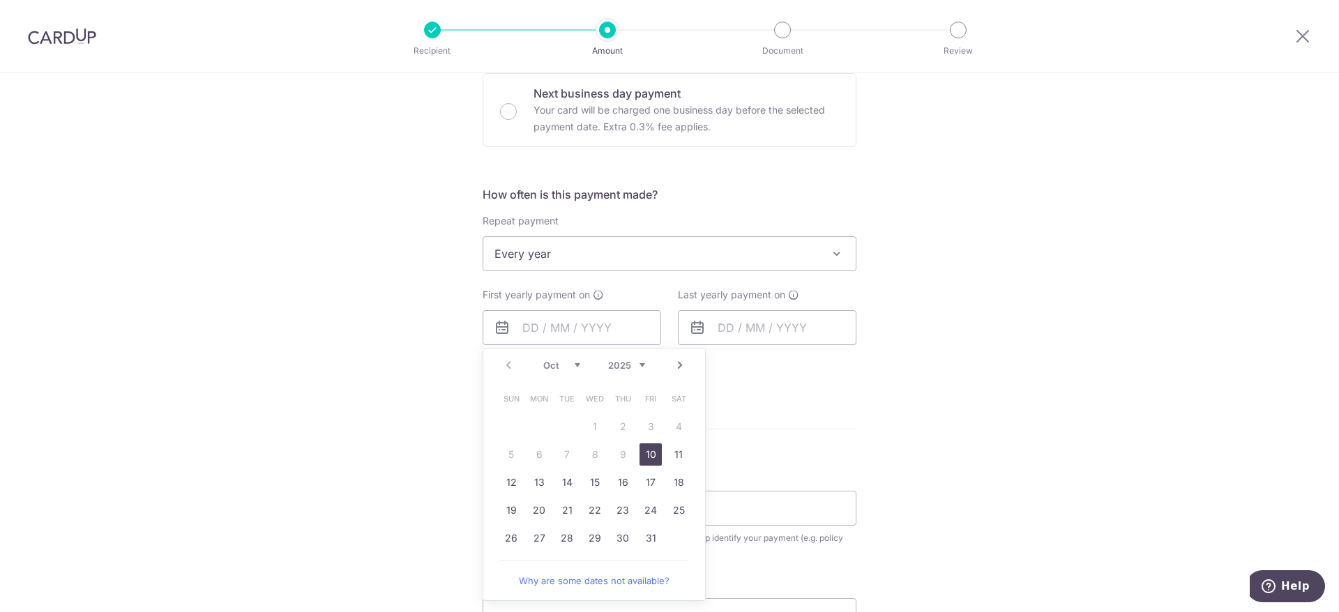
click at [647, 455] on link "10" at bounding box center [650, 454] width 22 height 22
type input "[DATE]"
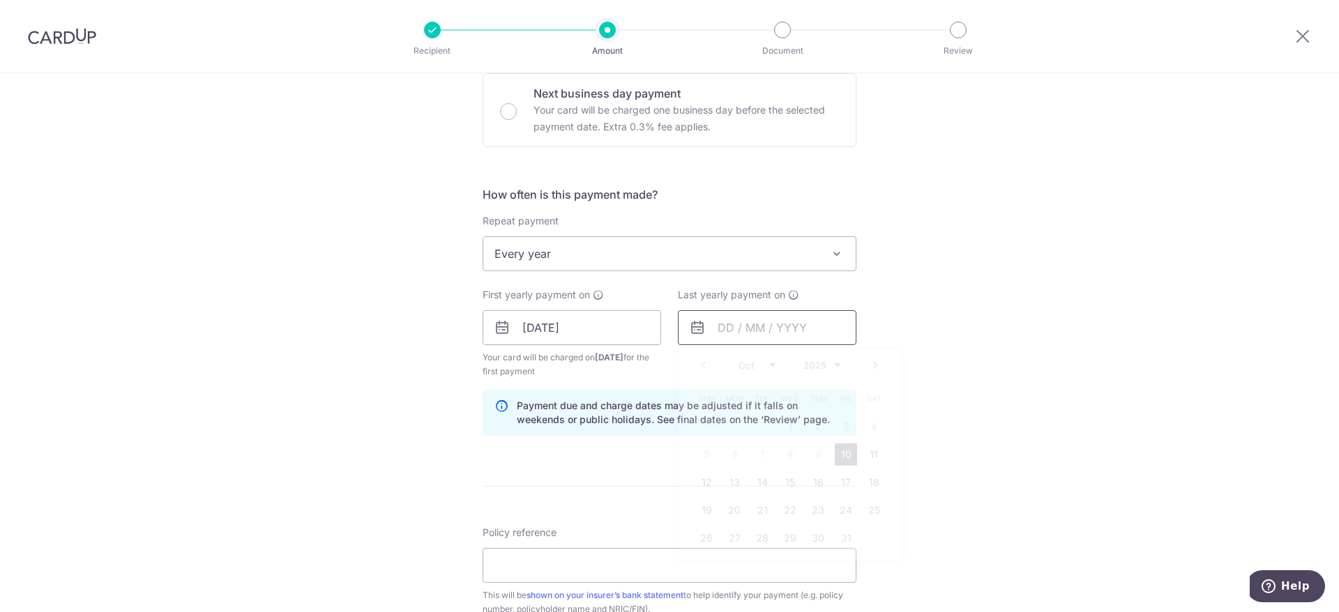
click at [744, 333] on input "text" at bounding box center [767, 327] width 178 height 35
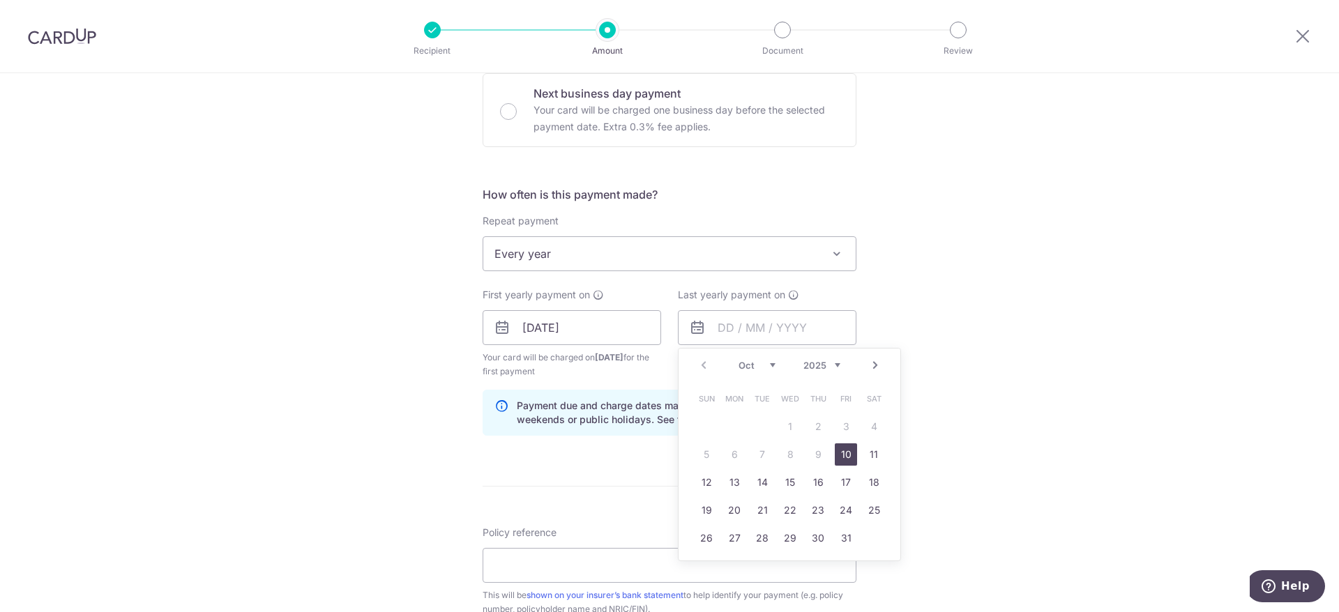
click at [803, 360] on select "2025 2026 2027 2028 2029 2030 2031 2032 2033 2034 2035" at bounding box center [821, 365] width 37 height 11
click at [872, 458] on link "10" at bounding box center [873, 454] width 22 height 22
type input "10/10/2026"
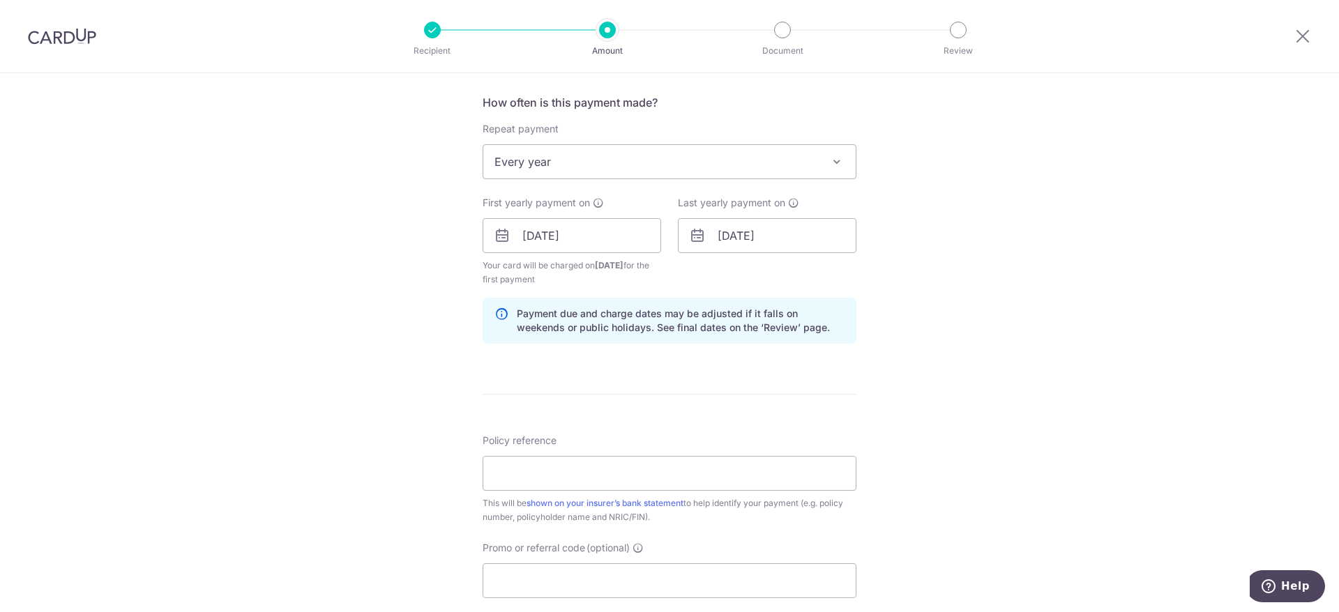
scroll to position [569, 0]
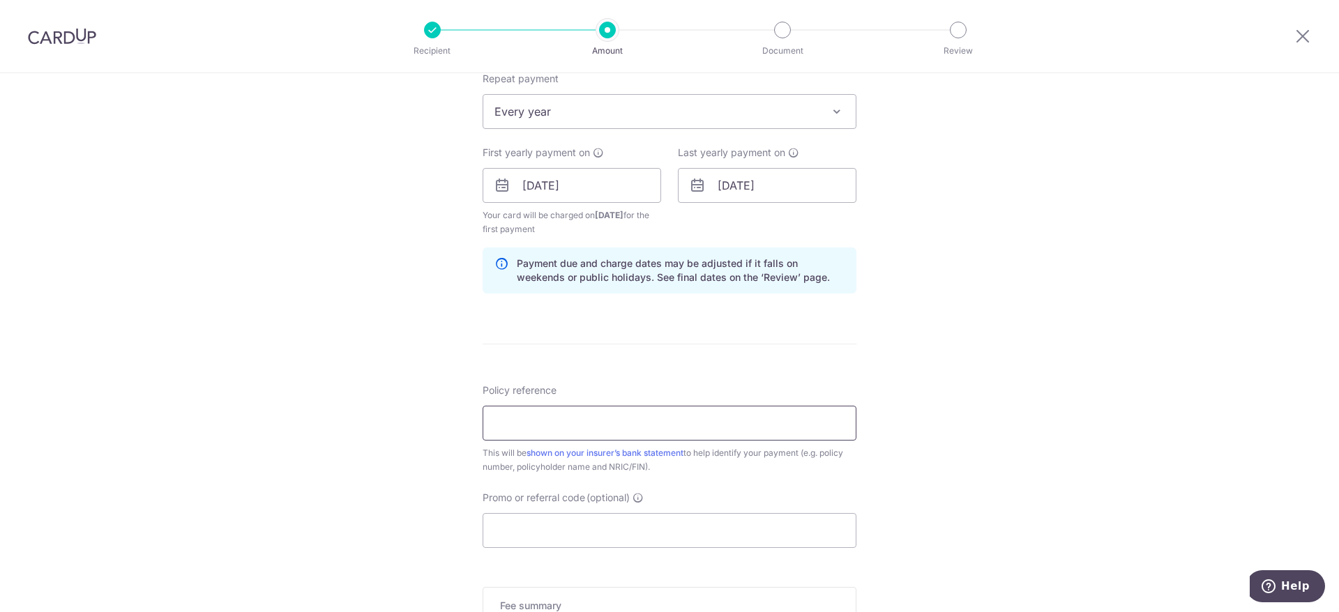
click at [563, 429] on input "Policy reference" at bounding box center [669, 423] width 374 height 35
paste input "E244258566"
type input "E244258566"
click at [585, 535] on input "Promo or referral code (optional)" at bounding box center [669, 530] width 374 height 35
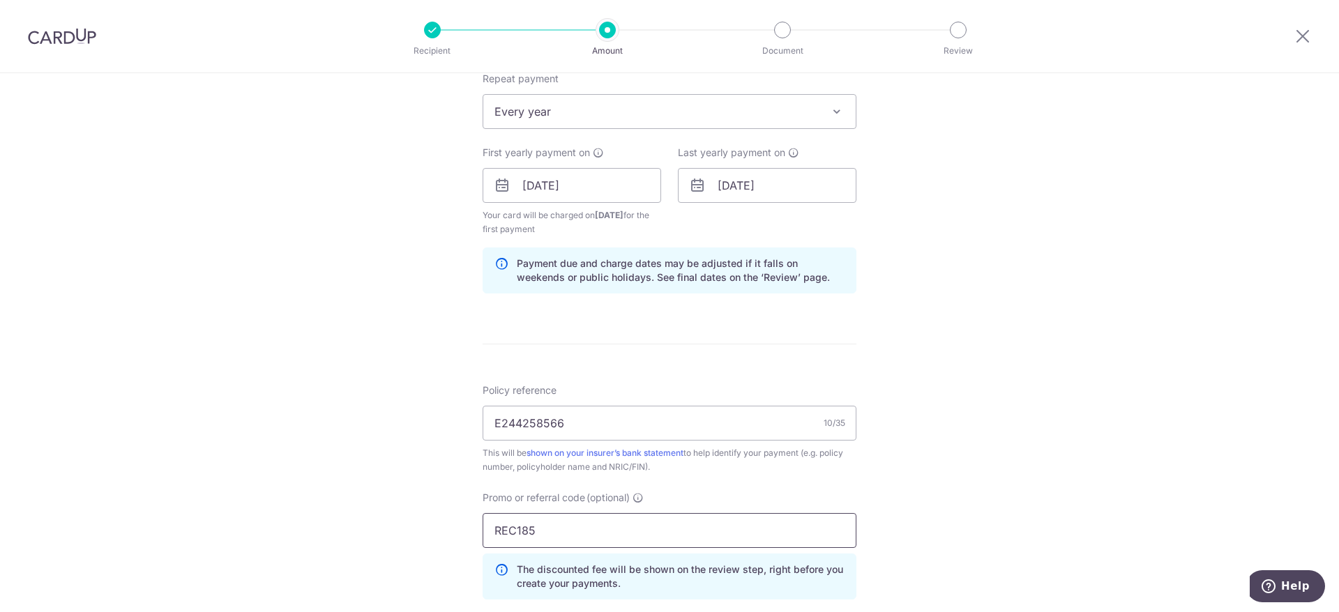
type input "REC185"
click at [375, 420] on div "Tell us more about your payment Enter payment amount SGD Select Card Select opt…" at bounding box center [669, 201] width 1339 height 1395
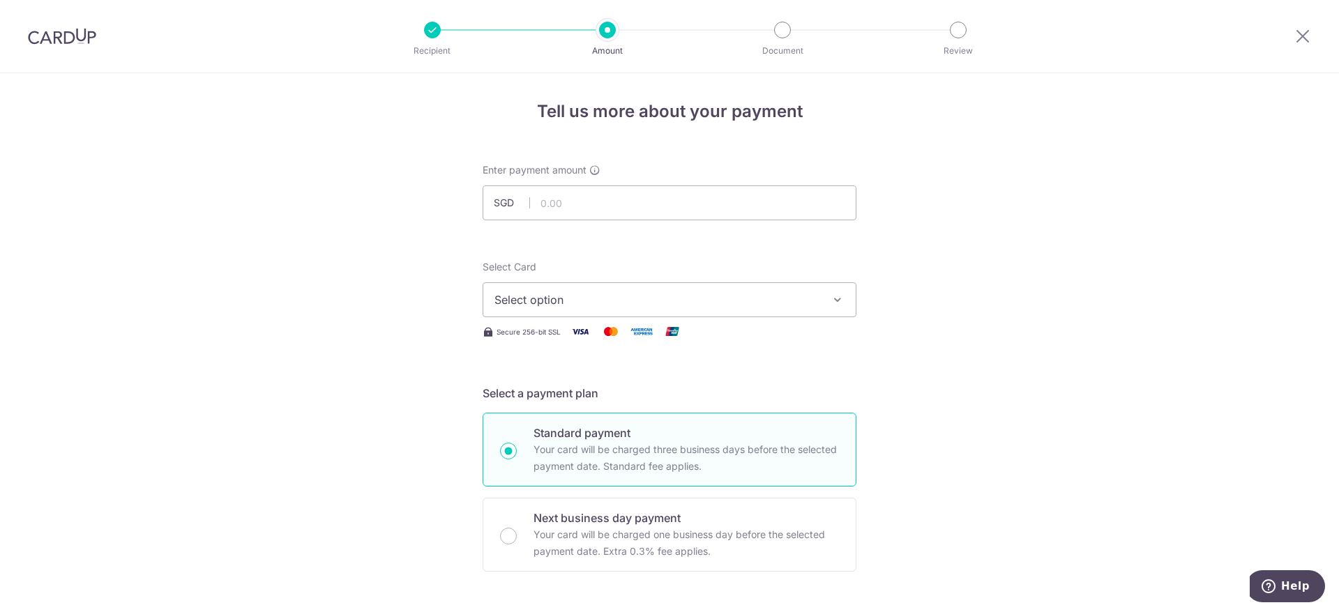
scroll to position [0, 0]
click at [614, 203] on input "text" at bounding box center [669, 205] width 374 height 35
paste input "897.60"
type input "897.60"
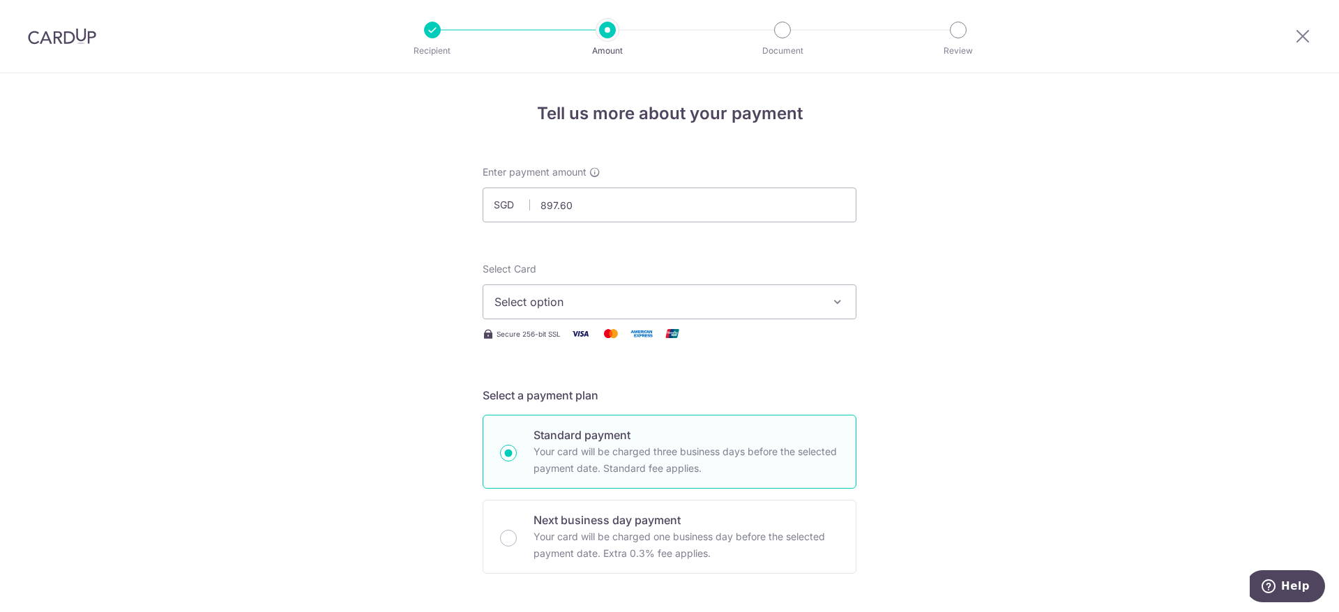
click at [610, 303] on span "Select option" at bounding box center [656, 302] width 325 height 17
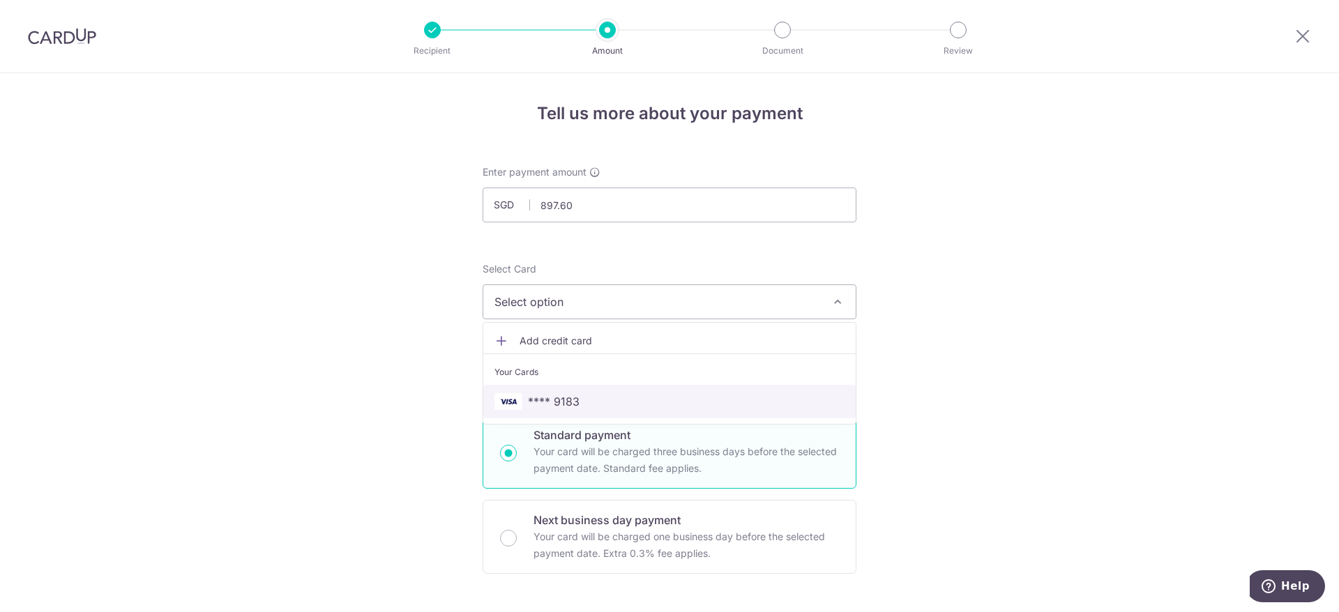
click at [600, 404] on span "**** 9183" at bounding box center [669, 401] width 350 height 17
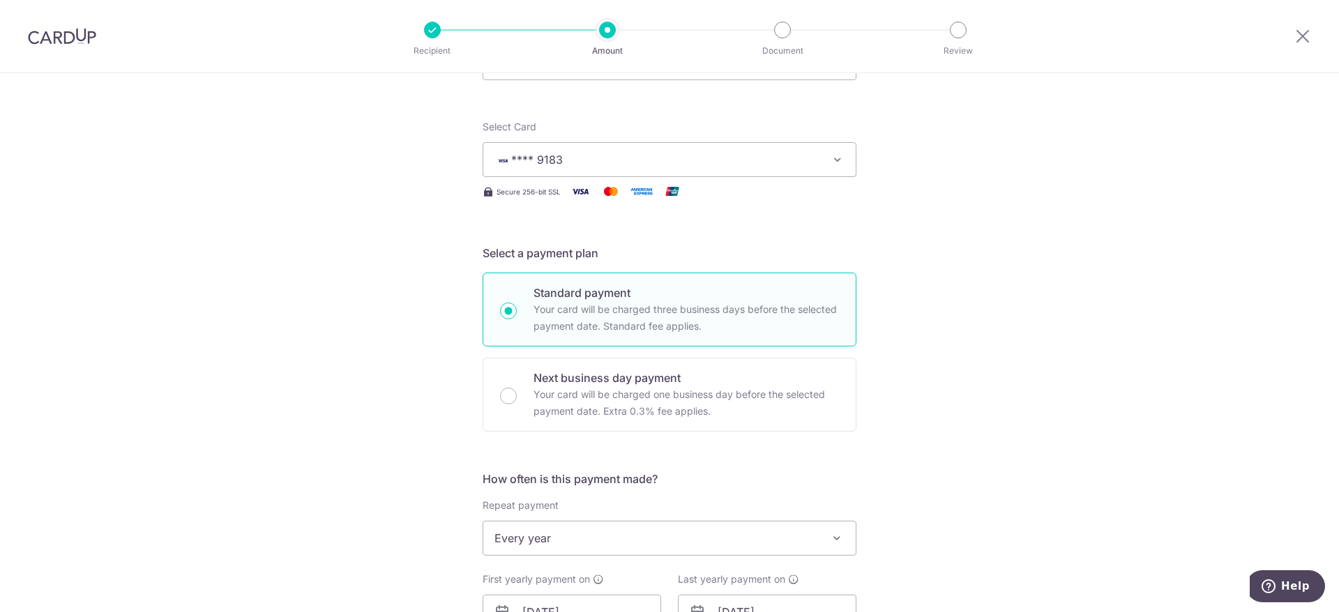
click at [629, 324] on p "Your card will be charged three business days before the selected payment date.…" at bounding box center [685, 317] width 305 height 33
click at [517, 319] on input "Standard payment Your card will be charged three business days before the selec…" at bounding box center [508, 311] width 17 height 17
radio input "true"
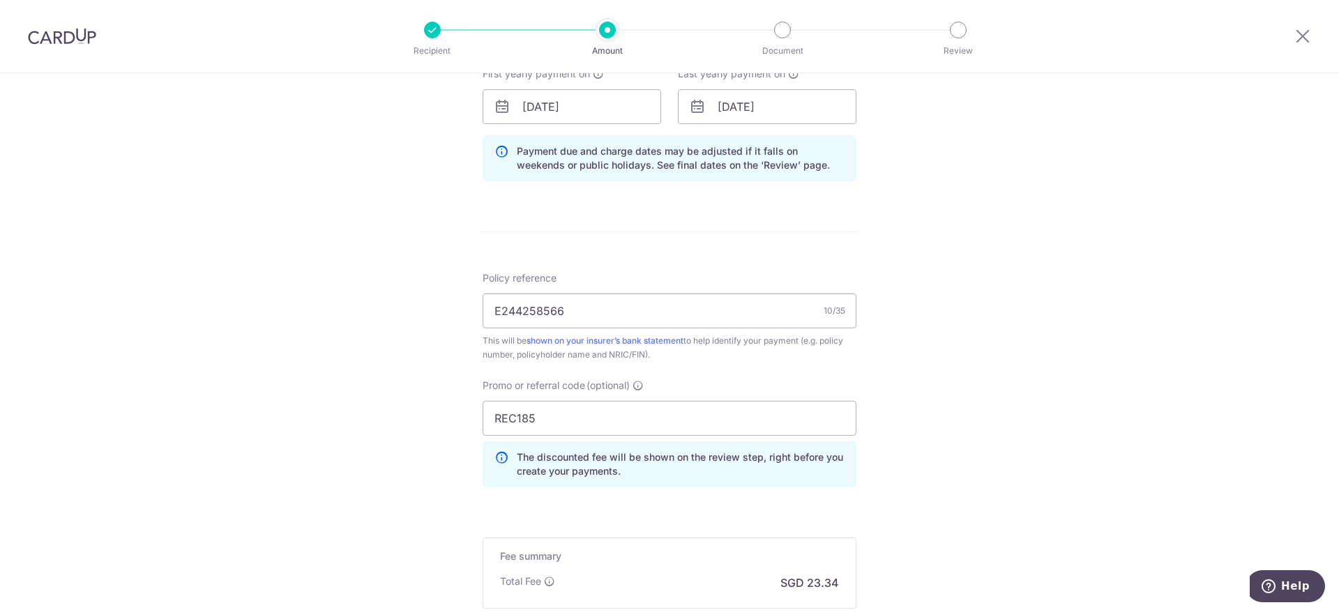
scroll to position [711, 0]
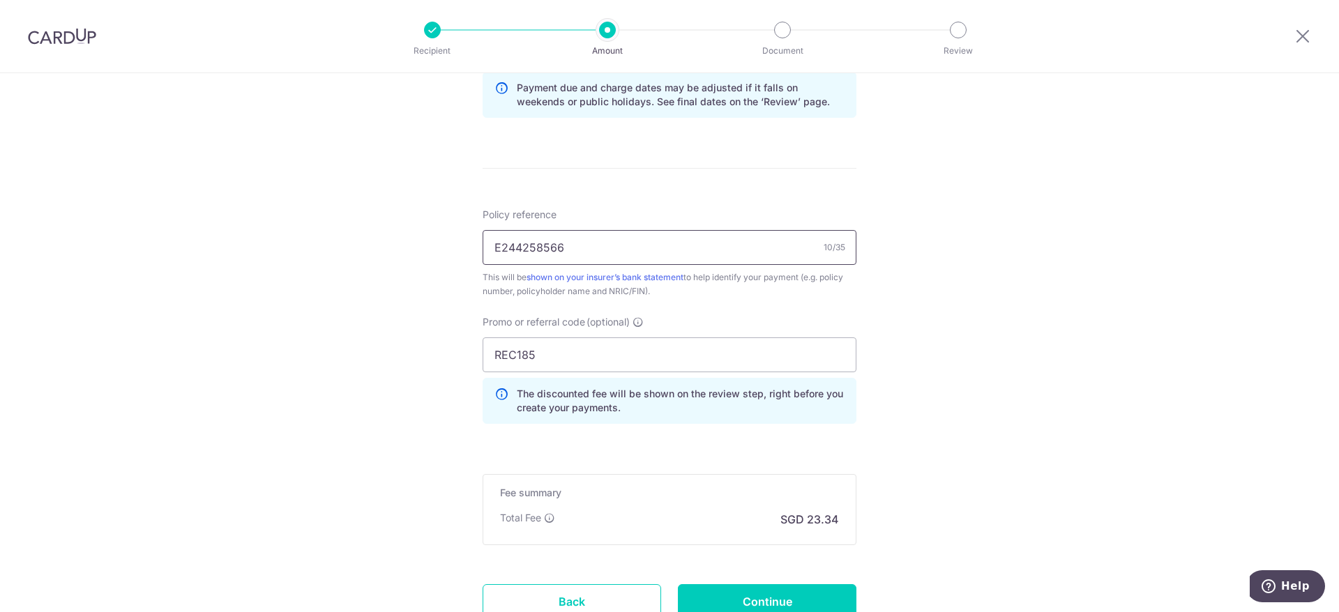
click at [579, 232] on input "E244258566" at bounding box center [669, 247] width 374 height 35
click at [374, 297] on div "Tell us more about your payment Enter payment amount SGD 897.60 897.60 Select C…" at bounding box center [669, 43] width 1339 height 1362
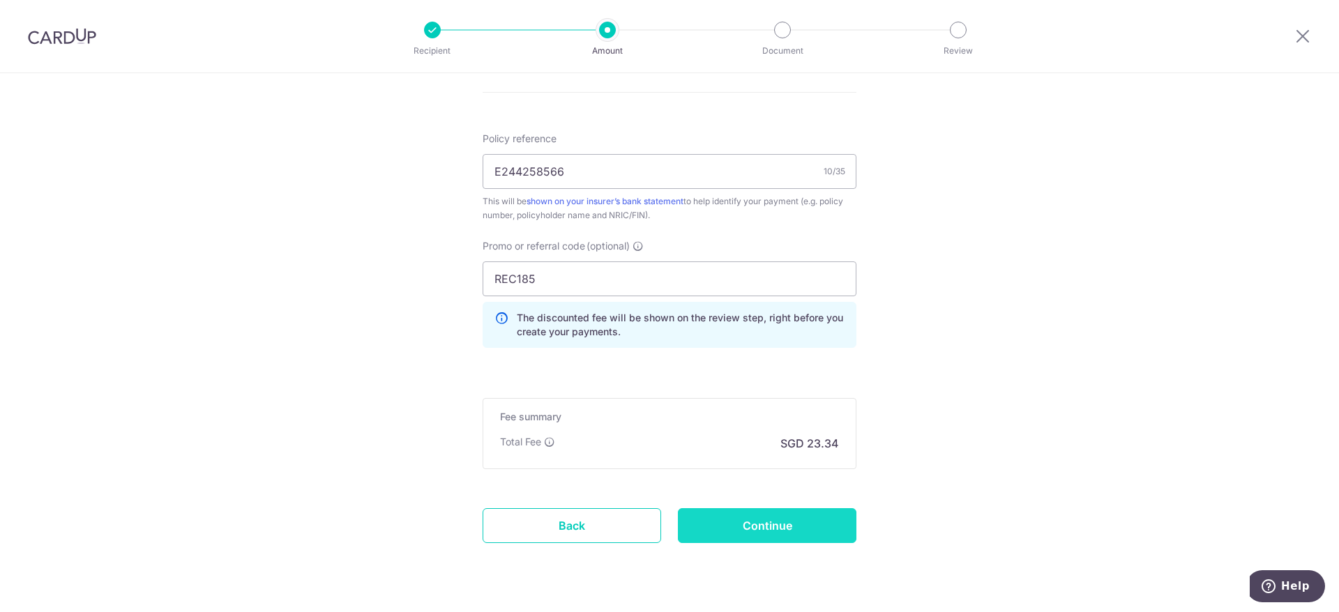
scroll to position [823, 0]
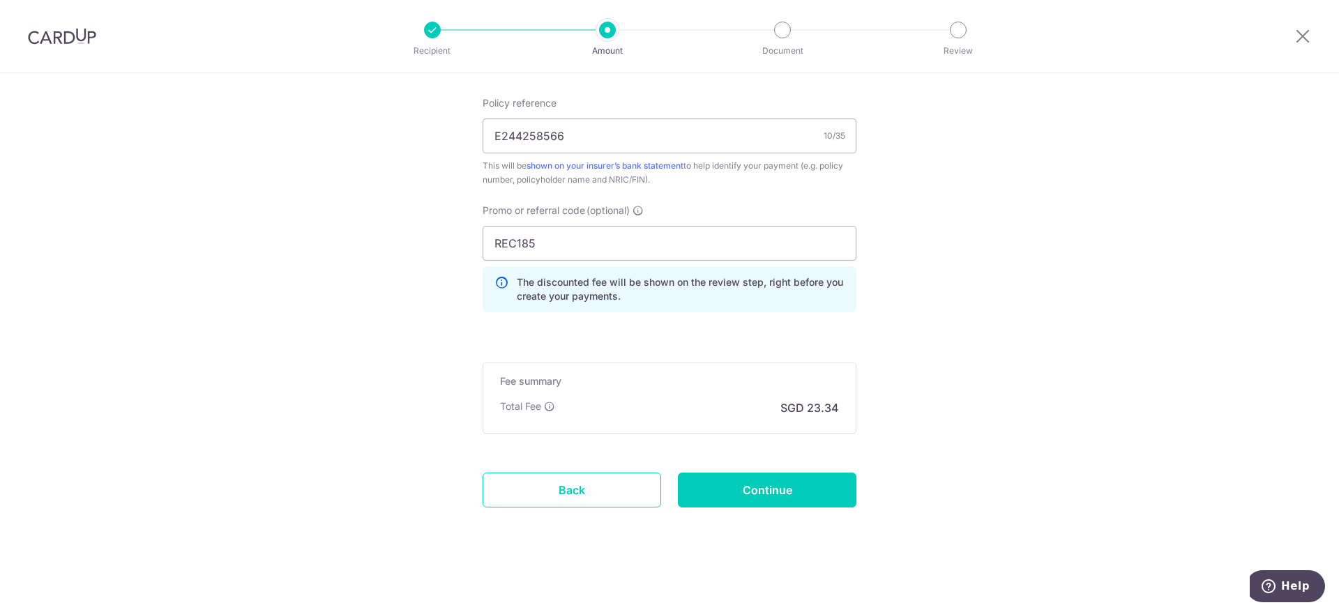
click at [617, 428] on div "Fee summary Base fee Extend fee Next-day fee Total Fee SGD 23.34" at bounding box center [669, 398] width 374 height 71
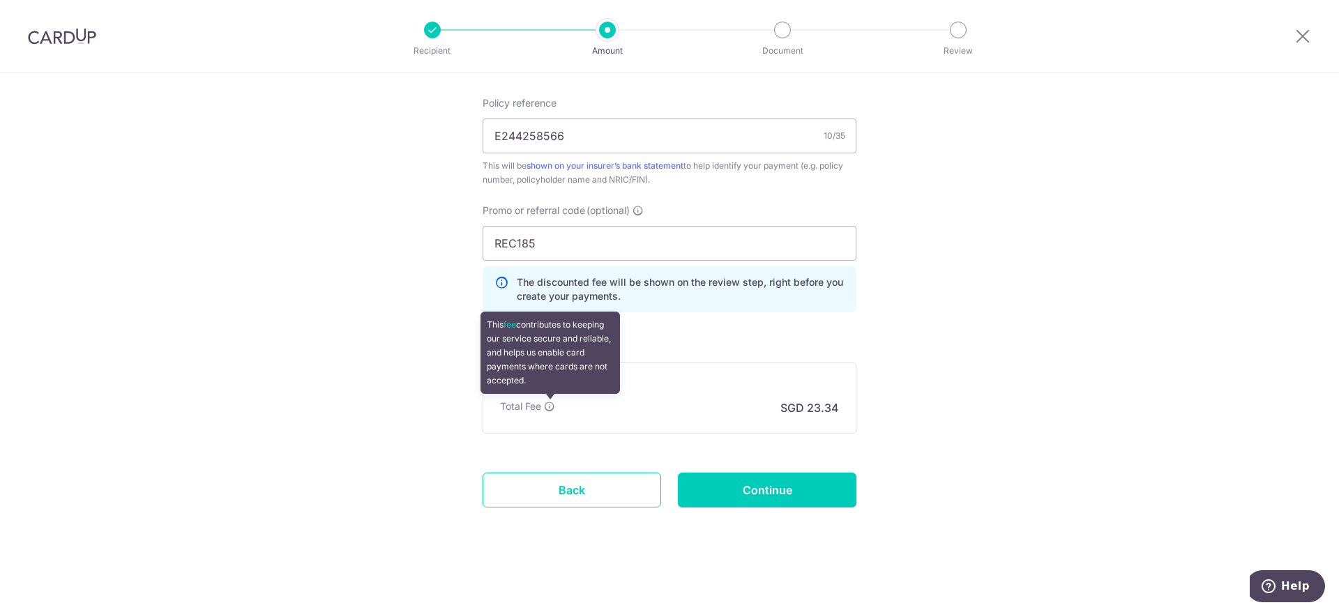
click at [552, 409] on icon at bounding box center [549, 406] width 11 height 11
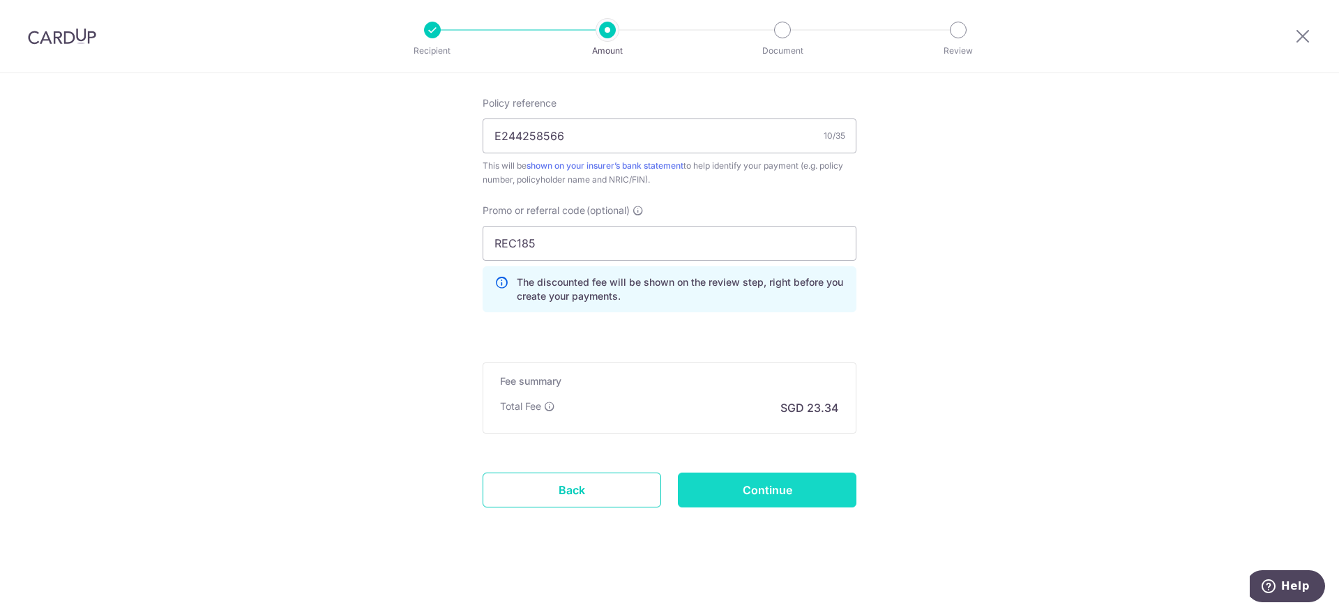
click at [759, 489] on input "Continue" at bounding box center [767, 490] width 178 height 35
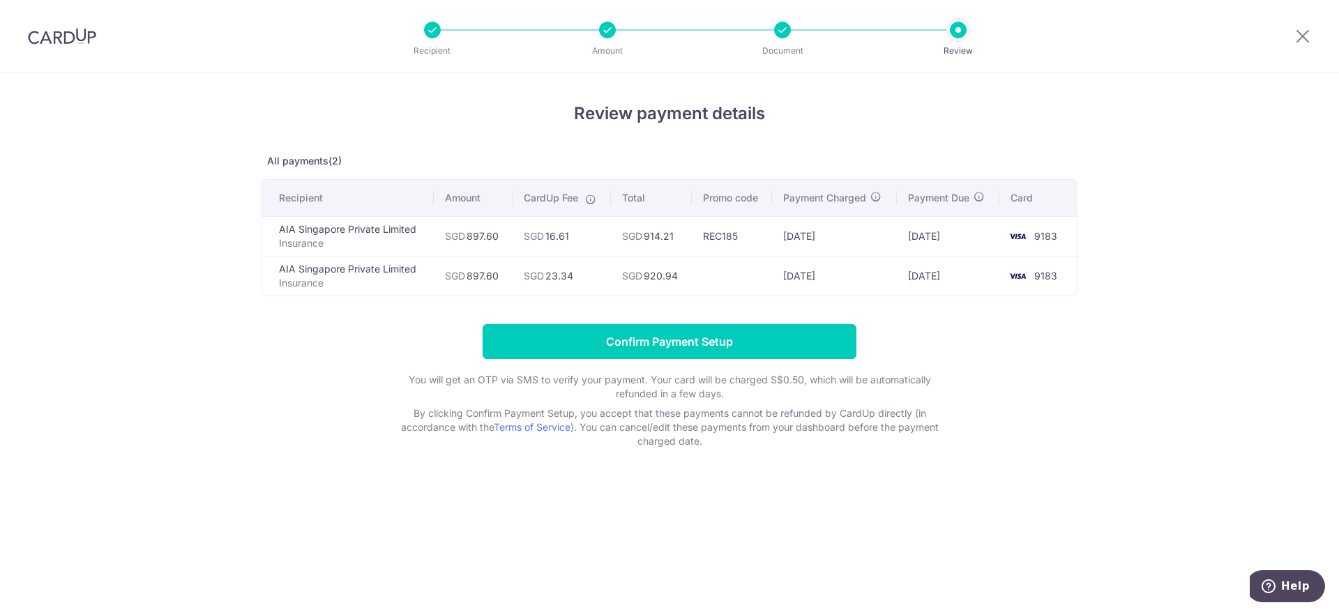
click at [545, 248] on td "SGD 16.61" at bounding box center [561, 236] width 98 height 40
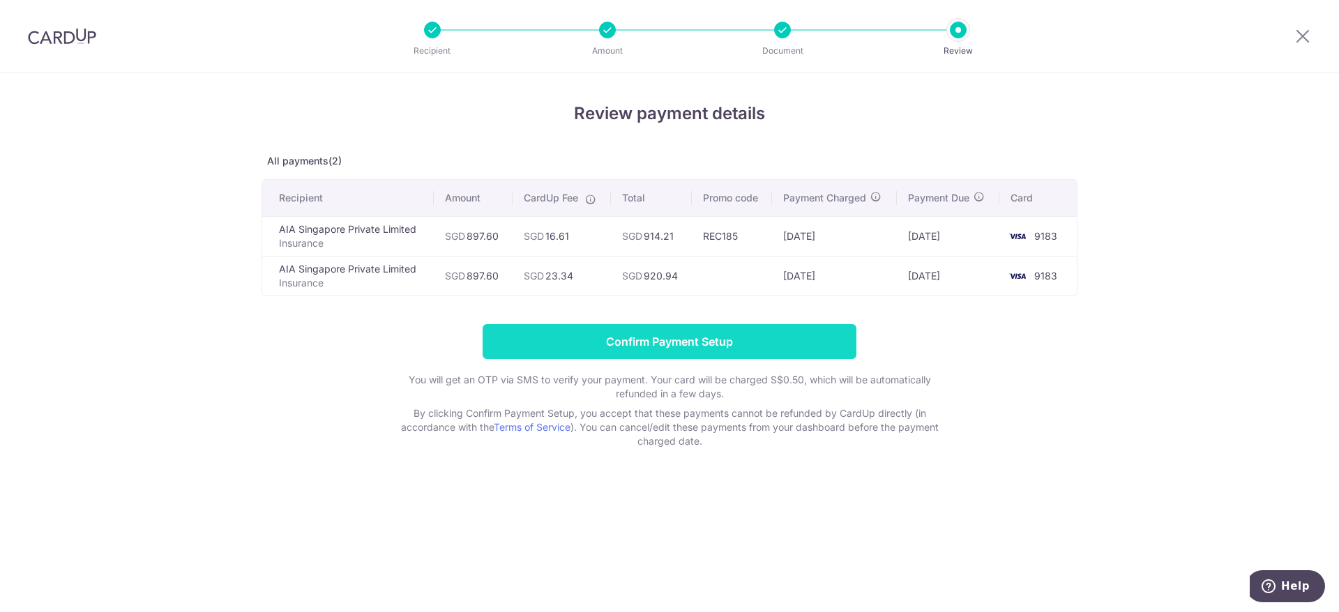
click at [686, 345] on input "Confirm Payment Setup" at bounding box center [669, 341] width 374 height 35
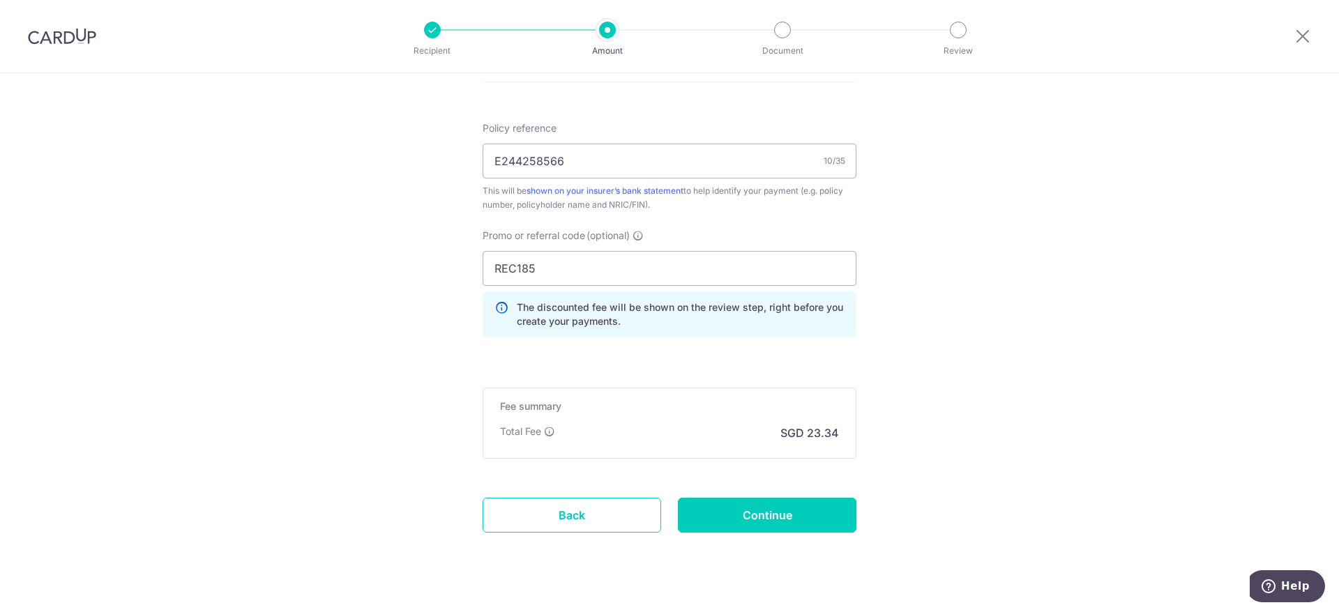
scroll to position [842, 0]
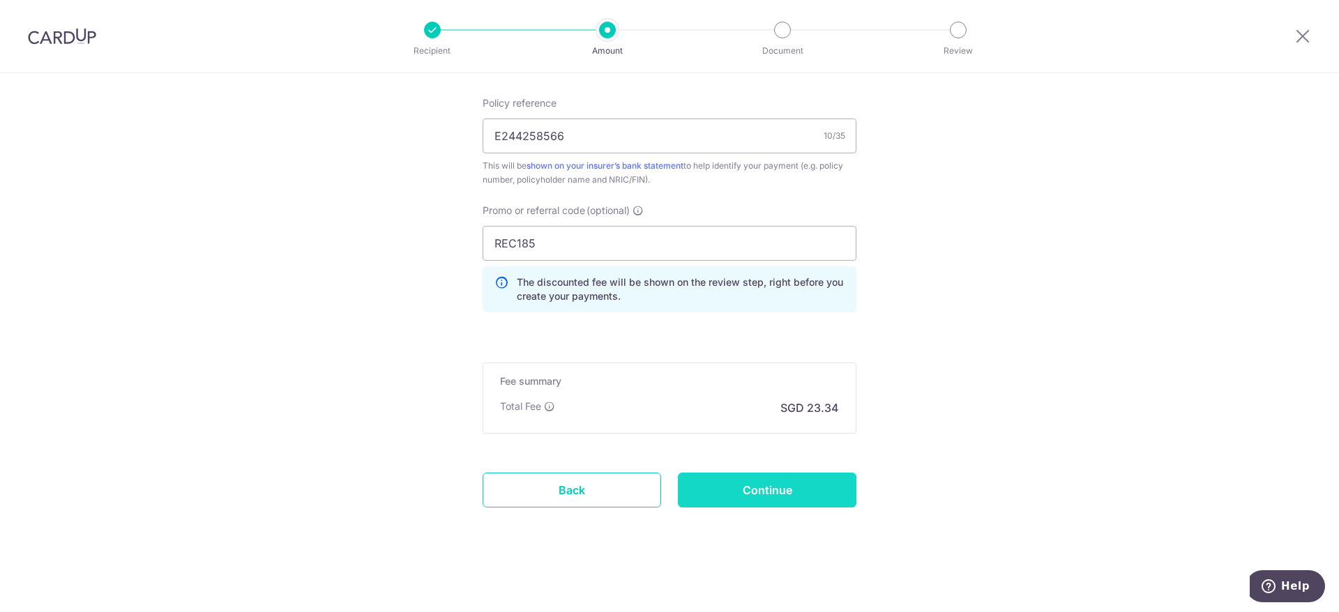
click at [757, 489] on input "Continue" at bounding box center [767, 490] width 178 height 35
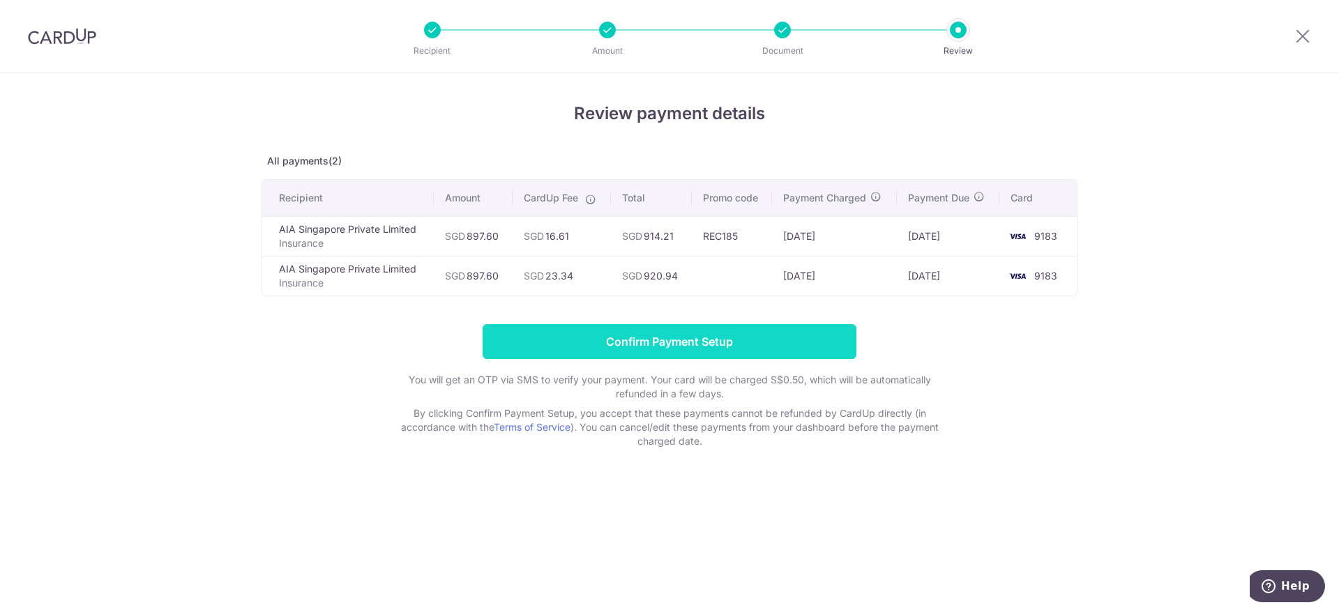
click at [623, 342] on input "Confirm Payment Setup" at bounding box center [669, 341] width 374 height 35
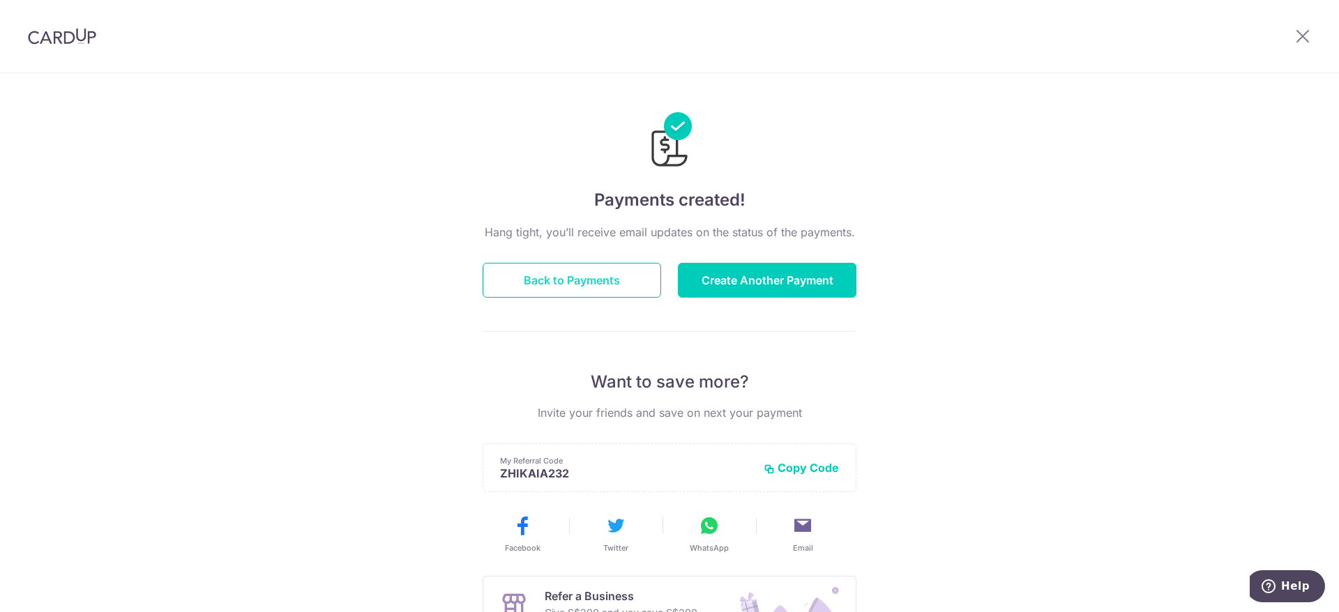
click at [586, 282] on button "Back to Payments" at bounding box center [571, 280] width 178 height 35
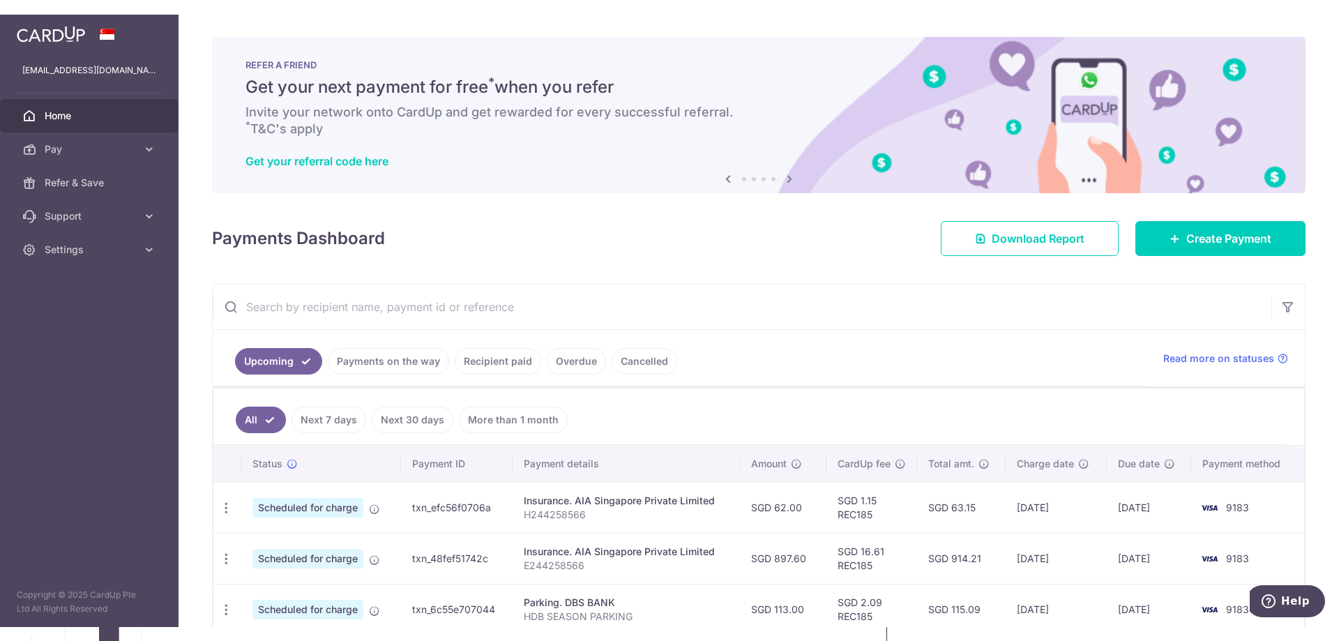
scroll to position [142, 0]
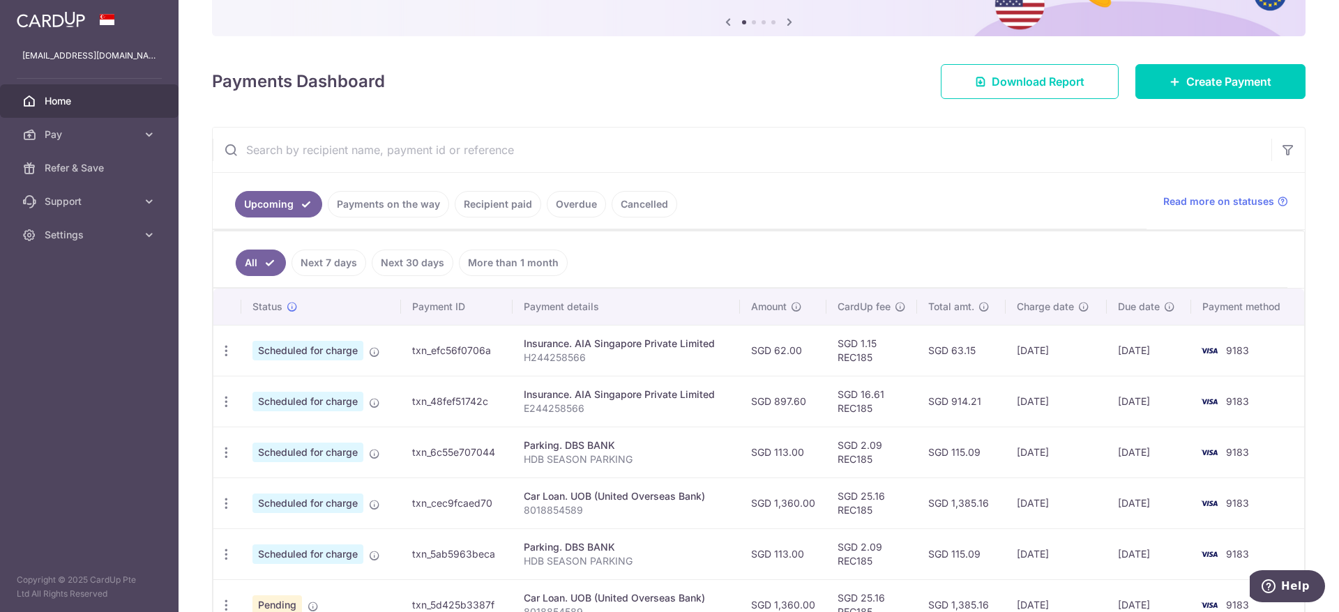
click at [160, 400] on aside "[EMAIL_ADDRESS][DOMAIN_NAME] Home Pay Payments Recipients Cards Refer & Save Su…" at bounding box center [89, 306] width 178 height 612
click at [141, 420] on aside "[EMAIL_ADDRESS][DOMAIN_NAME] Home Pay Payments Recipients Cards Refer & Save Su…" at bounding box center [89, 306] width 178 height 612
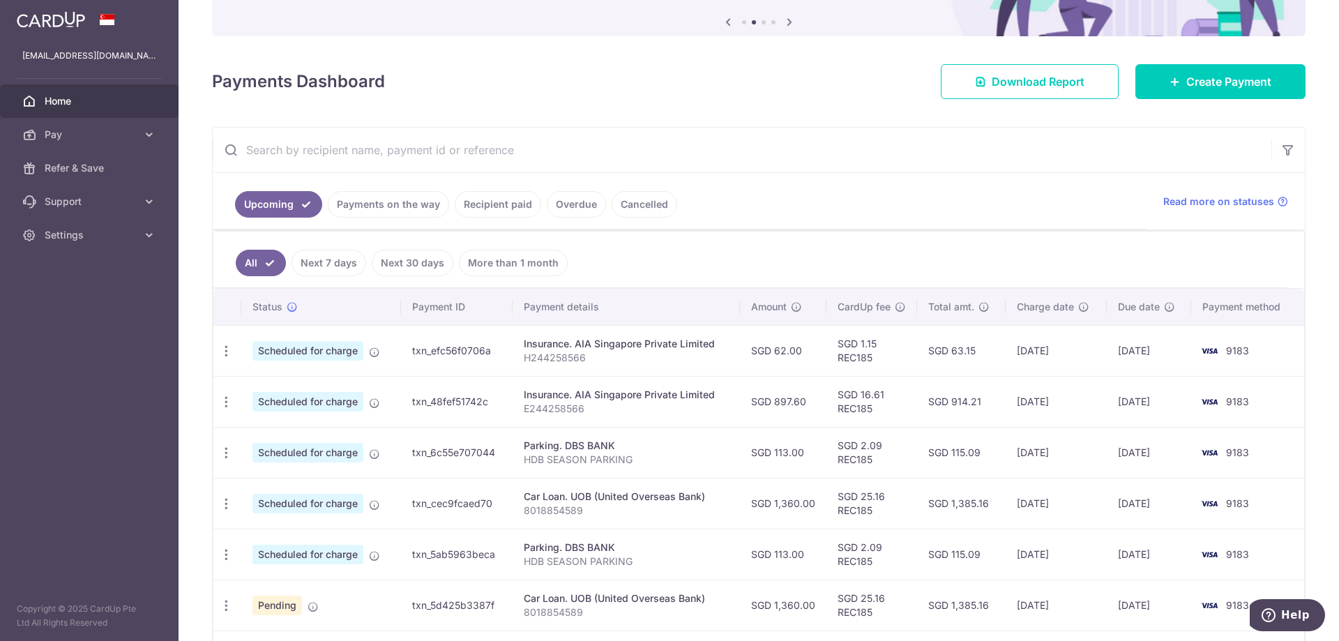
click at [848, 417] on td "SGD 16.61 REC185" at bounding box center [871, 401] width 91 height 51
click at [436, 430] on td "txn_6c55e707044" at bounding box center [457, 452] width 112 height 51
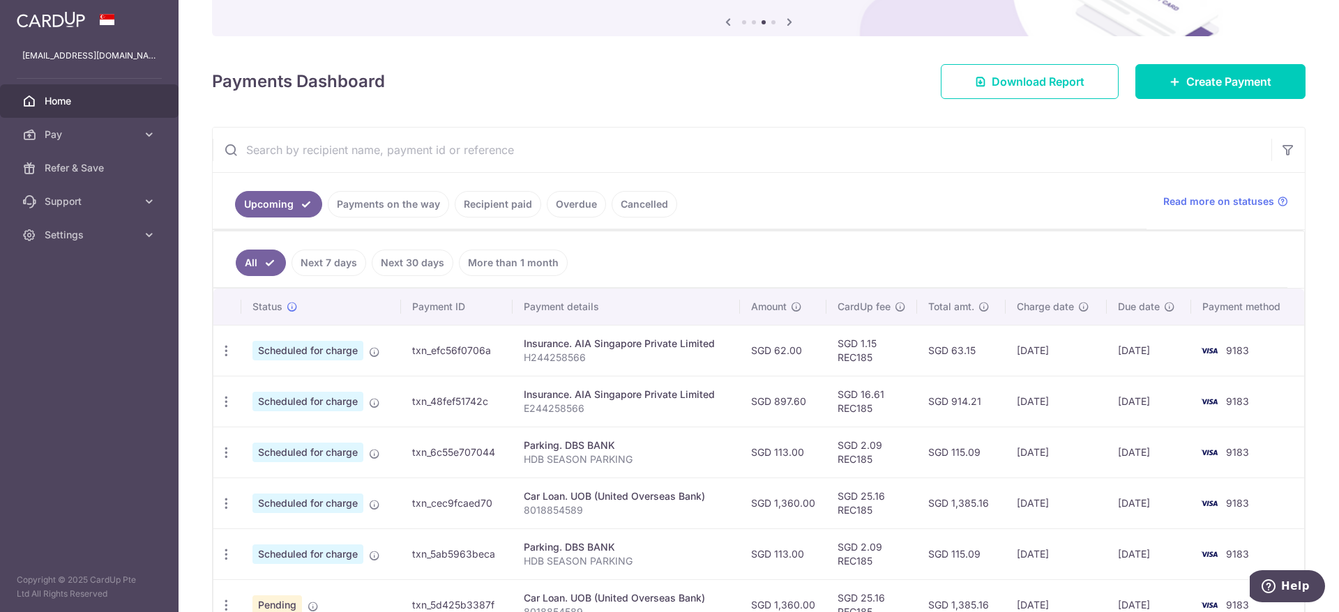
click at [502, 312] on th "Payment ID" at bounding box center [457, 307] width 112 height 36
click at [517, 379] on td "Insurance. AIA Singapore Private Limited E244258566" at bounding box center [625, 401] width 227 height 51
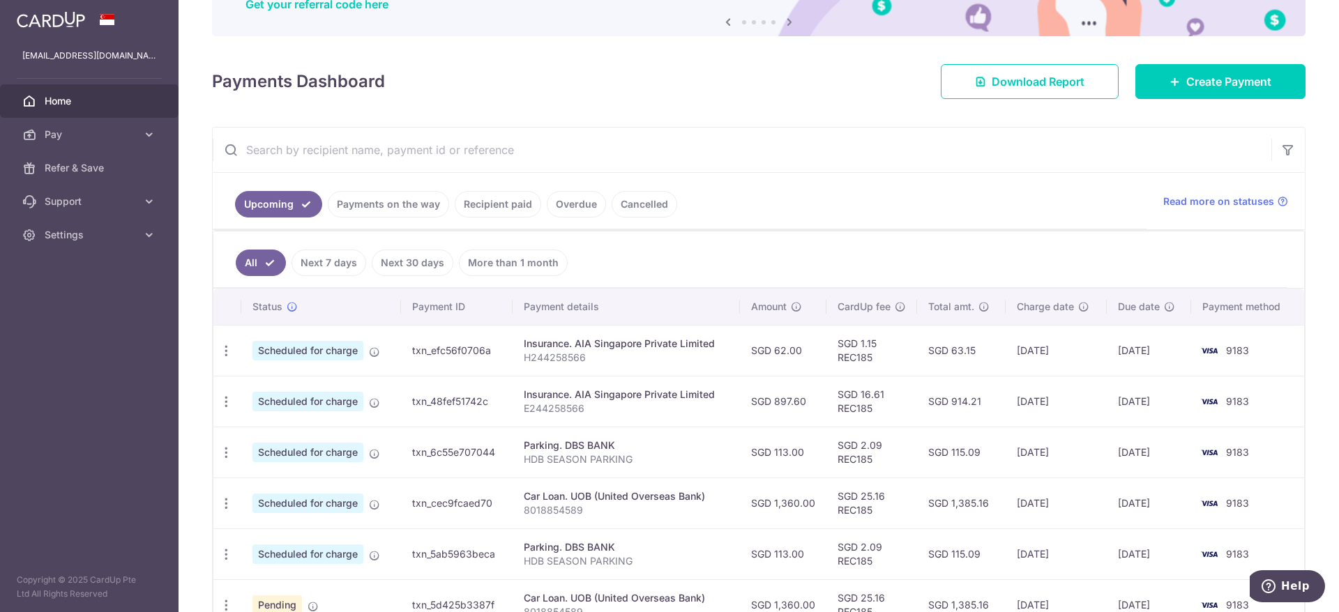
click at [43, 389] on aside "ang-zhikai@outlook.com Home Pay Payments Recipients Cards Refer & Save Support …" at bounding box center [89, 306] width 178 height 612
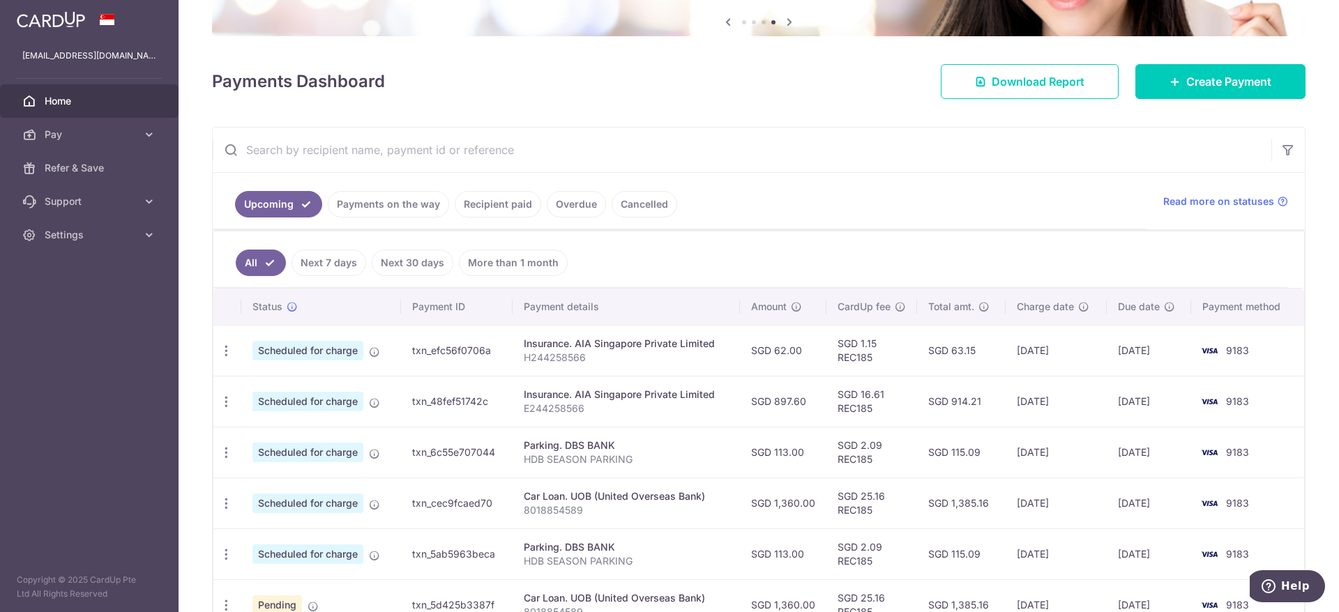
click at [665, 361] on p "H244258566" at bounding box center [626, 358] width 204 height 14
click at [234, 355] on div "Update payment Cancel payment" at bounding box center [226, 351] width 26 height 26
click at [227, 347] on icon "button" at bounding box center [226, 351] width 15 height 15
click at [307, 393] on span "Update payment" at bounding box center [300, 389] width 95 height 17
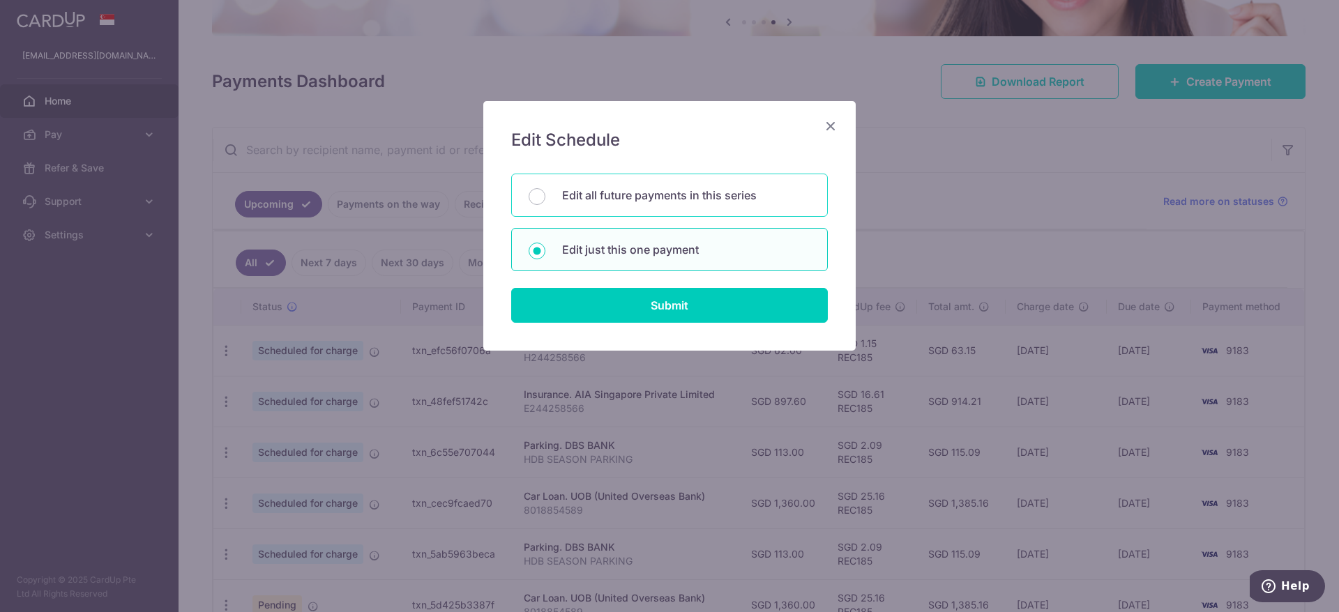
click at [691, 203] on p "Edit all future payments in this series" at bounding box center [686, 195] width 248 height 17
click at [545, 203] on input "Edit all future payments in this series" at bounding box center [537, 196] width 17 height 17
radio input "true"
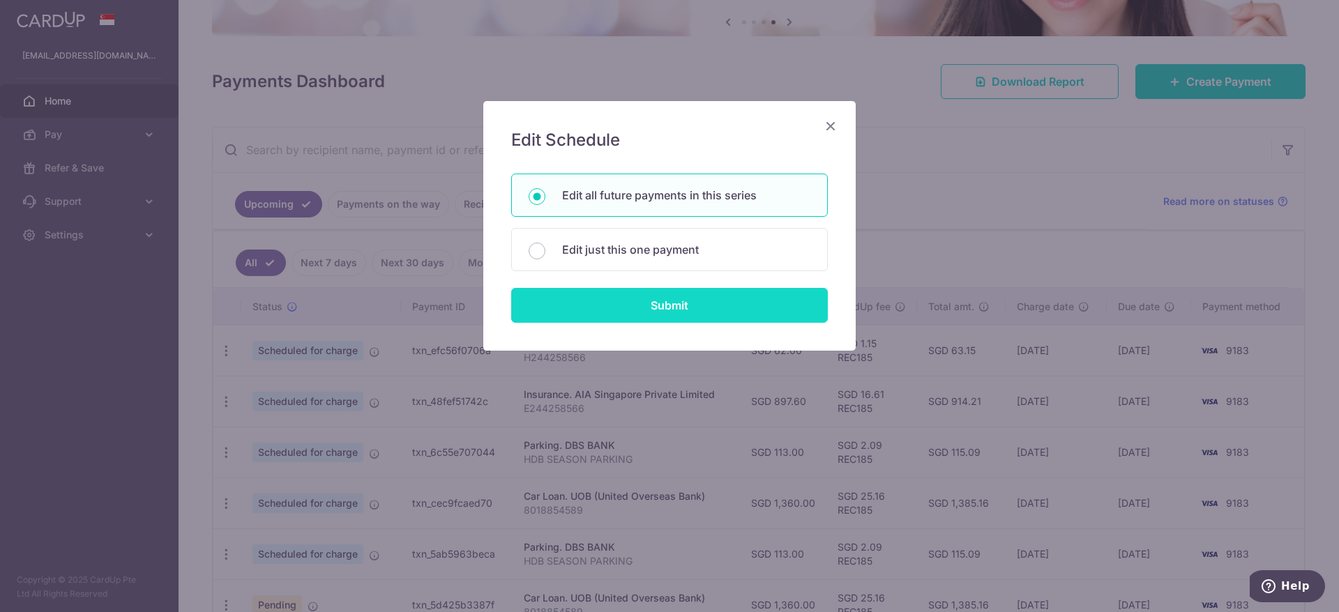
click at [715, 296] on input "Submit" at bounding box center [669, 305] width 317 height 35
radio input "true"
type input "62.00"
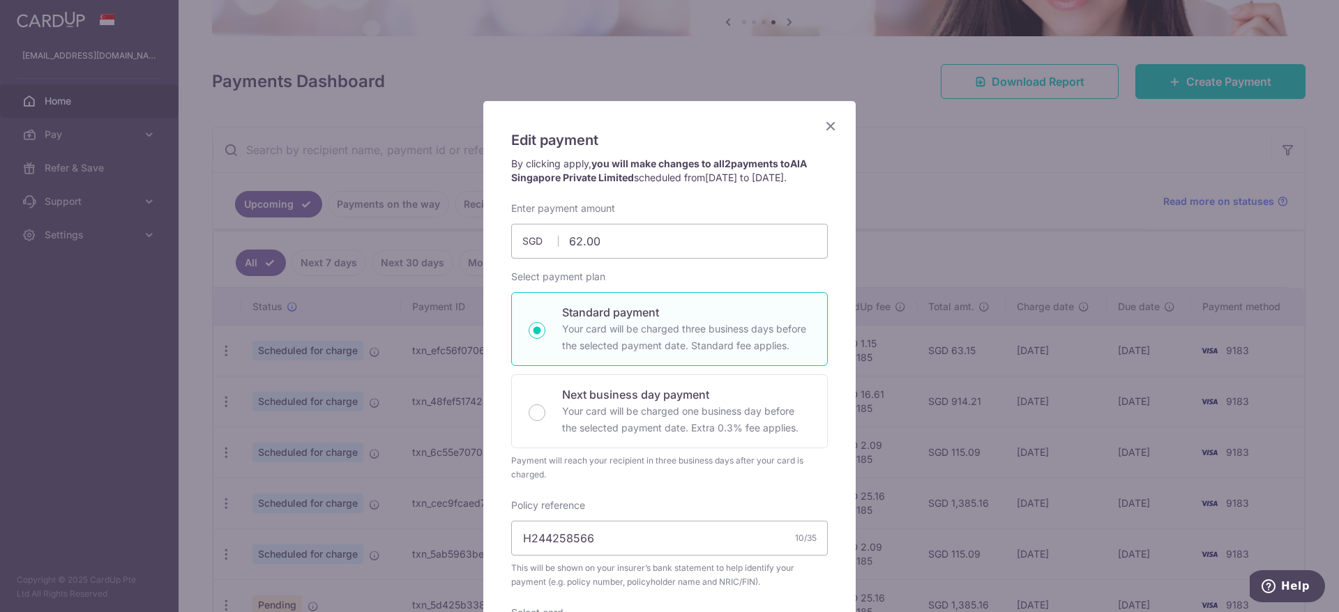
scroll to position [448, 0]
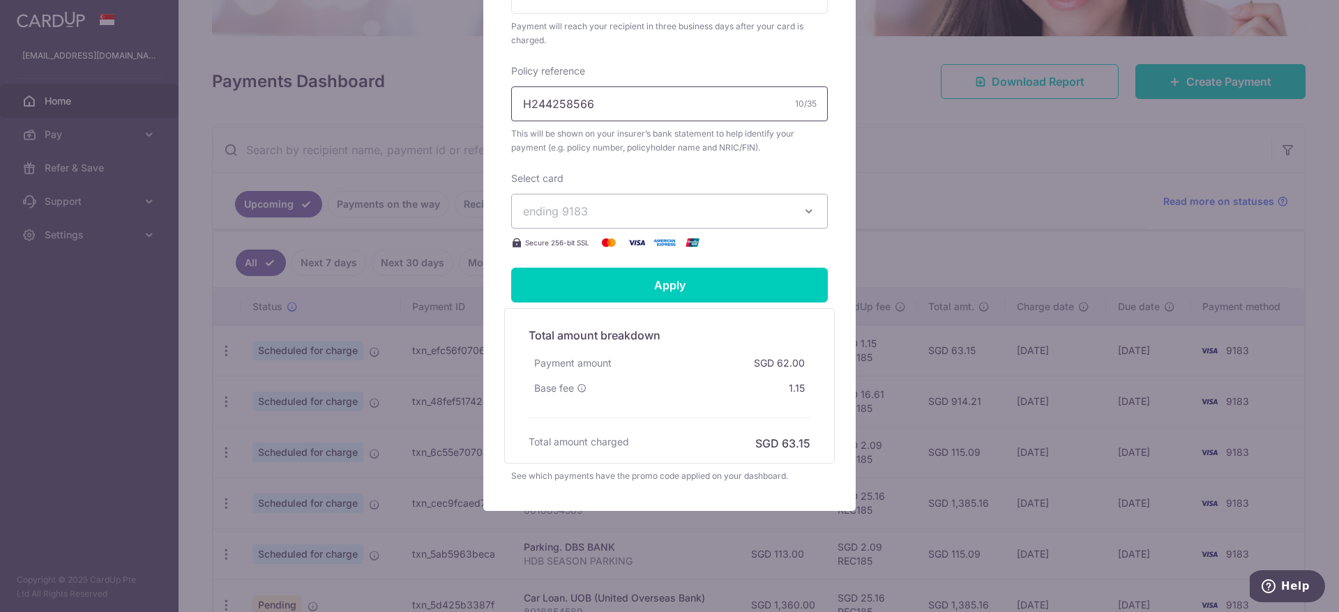
click at [672, 116] on input "H244258566" at bounding box center [669, 103] width 317 height 35
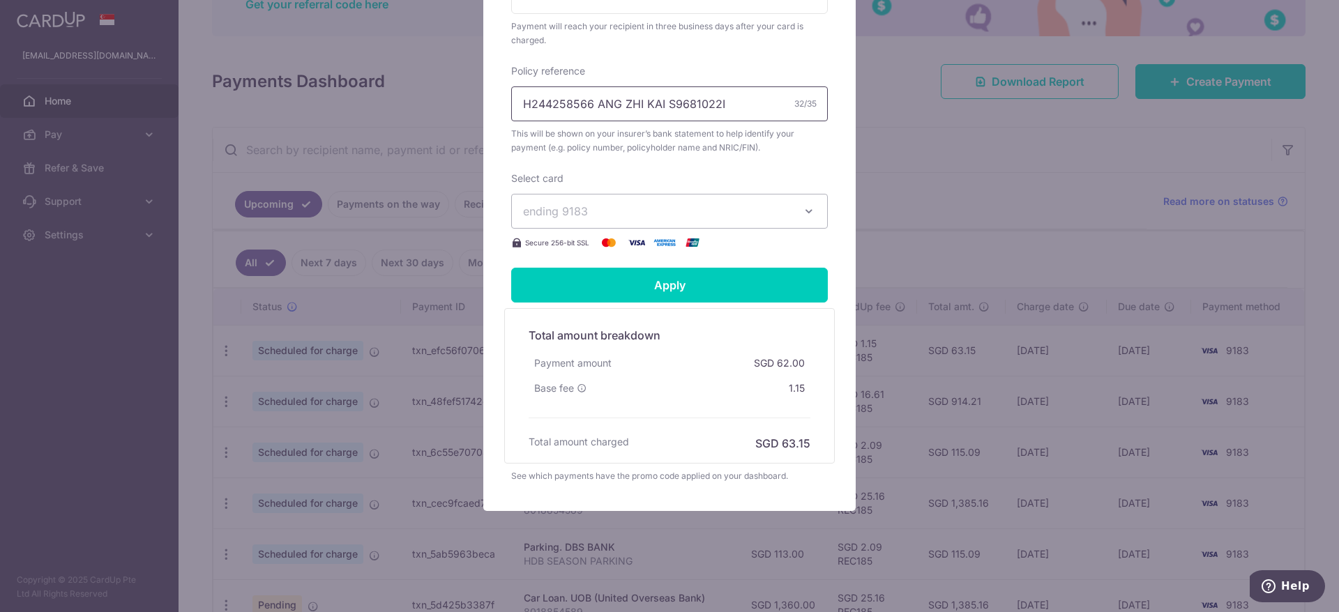
click at [598, 105] on input "H244258566 ANG ZHI KAI S9681022I" at bounding box center [669, 103] width 317 height 35
drag, startPoint x: 670, startPoint y: 107, endPoint x: 738, endPoint y: 105, distance: 68.4
click at [738, 105] on input "H244258566, ANG ZHI KAI S9681022I" at bounding box center [669, 103] width 317 height 35
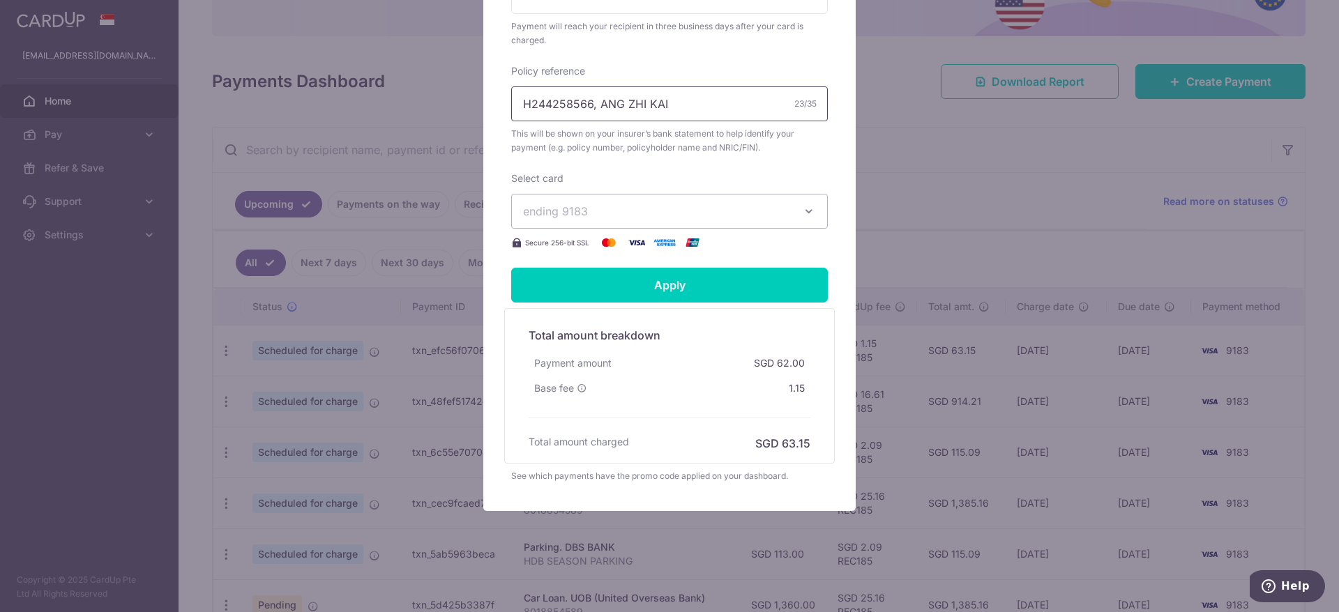
click at [611, 95] on input "H244258566, ANG ZHI KAI" at bounding box center [669, 103] width 317 height 35
drag, startPoint x: 598, startPoint y: 103, endPoint x: 718, endPoint y: 104, distance: 120.6
click at [718, 104] on input "H244258566, ANG ZHI KAI" at bounding box center [669, 103] width 317 height 35
click at [598, 104] on input "H244258566, ANG ZHI KAI" at bounding box center [669, 103] width 317 height 35
click at [656, 102] on input "H244258566 ANG ZHI KAI" at bounding box center [669, 103] width 317 height 35
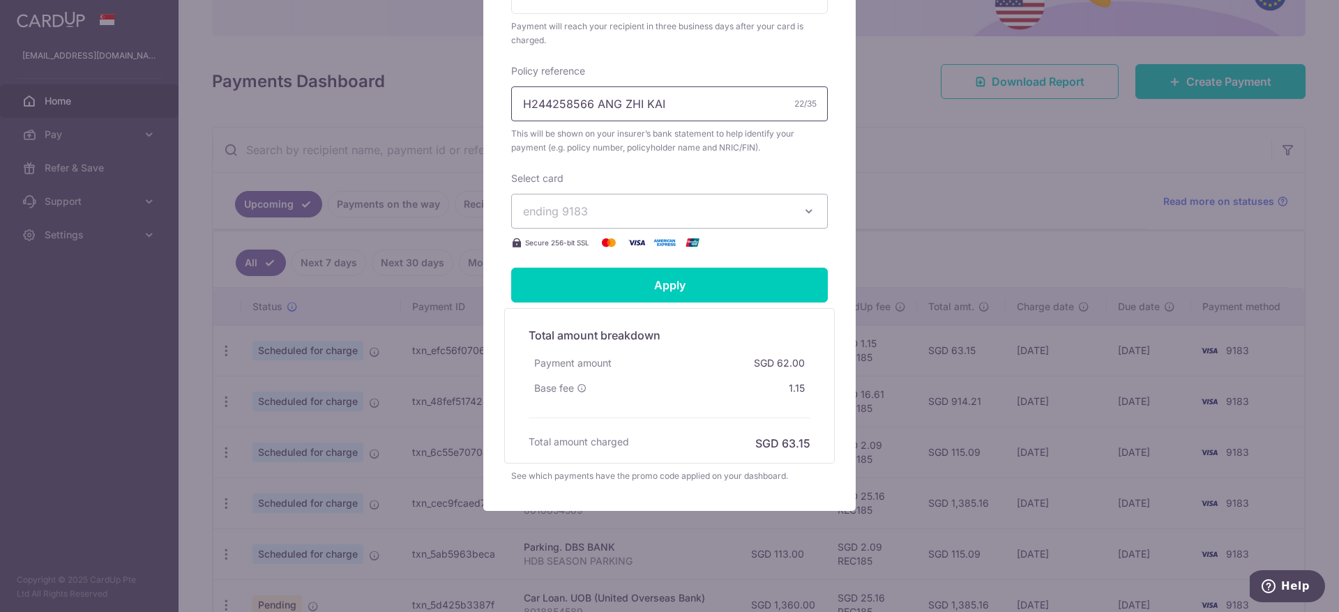
click at [669, 102] on input "H244258566 ANG ZHI KAI" at bounding box center [669, 103] width 317 height 35
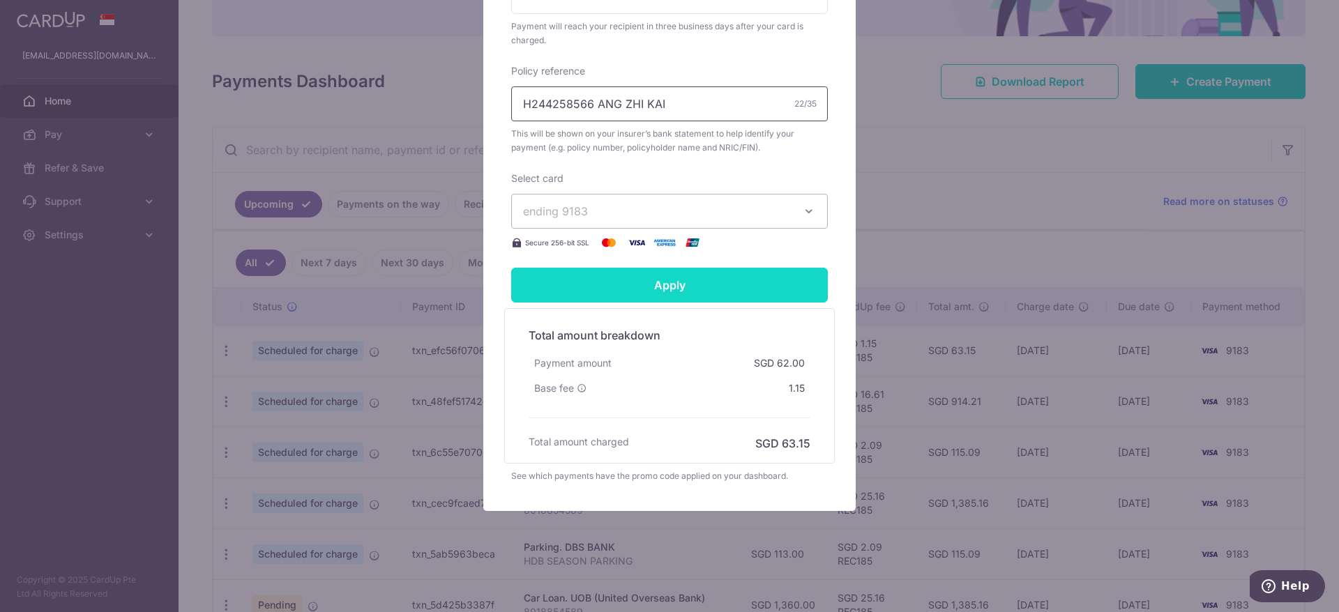
type input "H244258566 ANG ZHI KAI"
click at [723, 290] on input "Apply" at bounding box center [669, 285] width 317 height 35
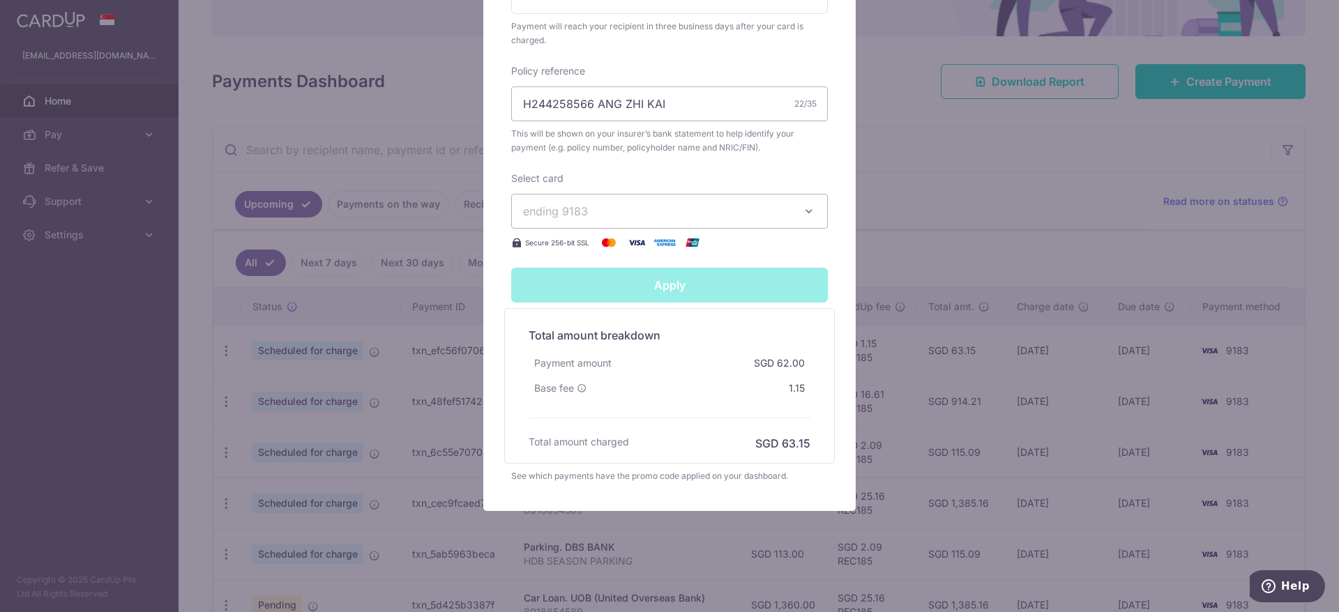
type input "Successfully Applied"
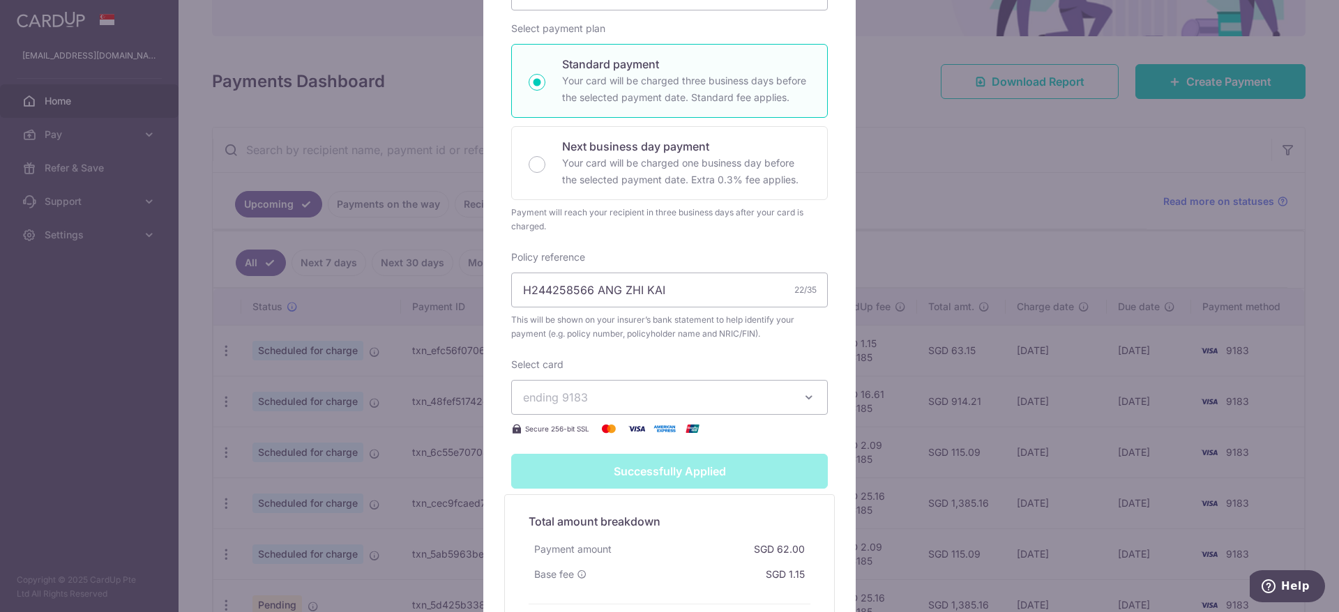
scroll to position [355, 0]
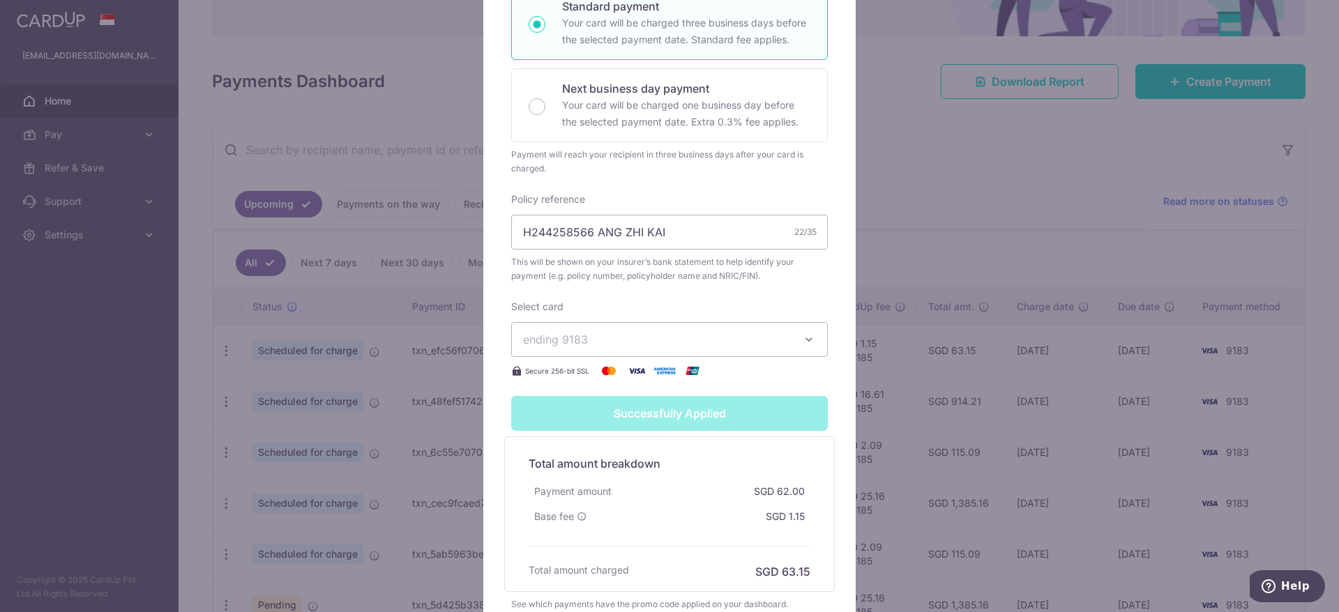
click at [896, 328] on div "Edit payment By clicking apply, you will make changes to all 2 payments to AIA …" at bounding box center [669, 306] width 1339 height 612
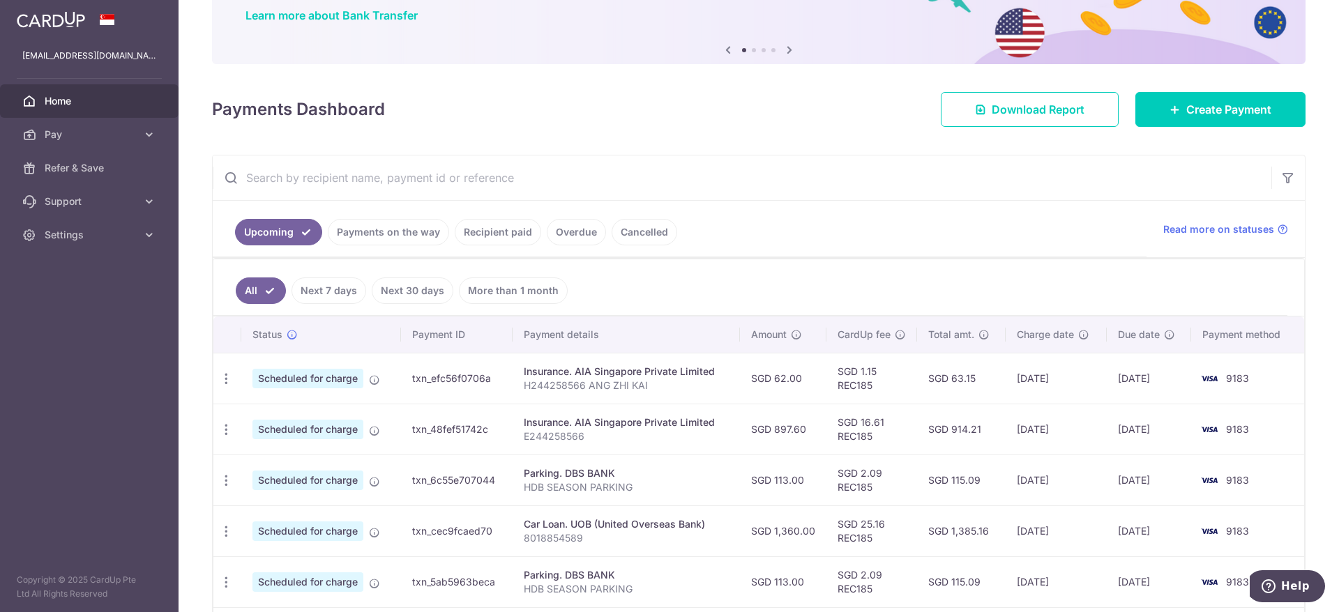
scroll to position [142, 0]
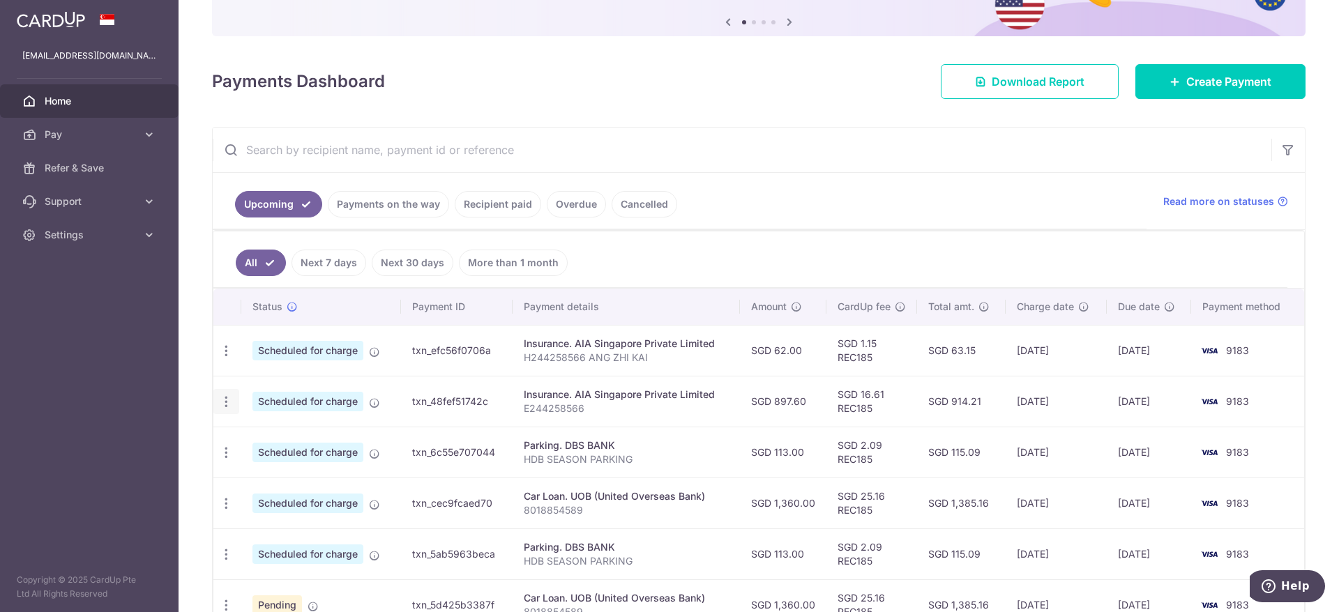
click at [230, 404] on icon "button" at bounding box center [226, 402] width 15 height 15
click at [268, 434] on span "Update payment" at bounding box center [300, 440] width 95 height 17
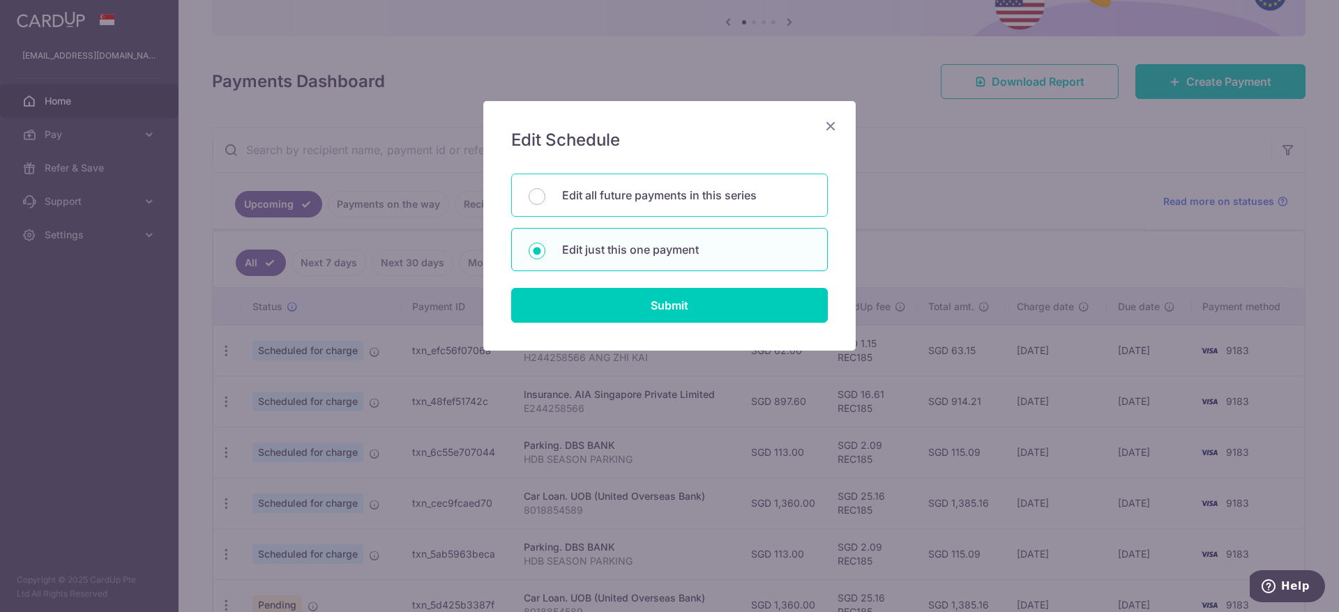
click at [678, 213] on div "Edit all future payments in this series" at bounding box center [669, 195] width 317 height 43
radio input "true"
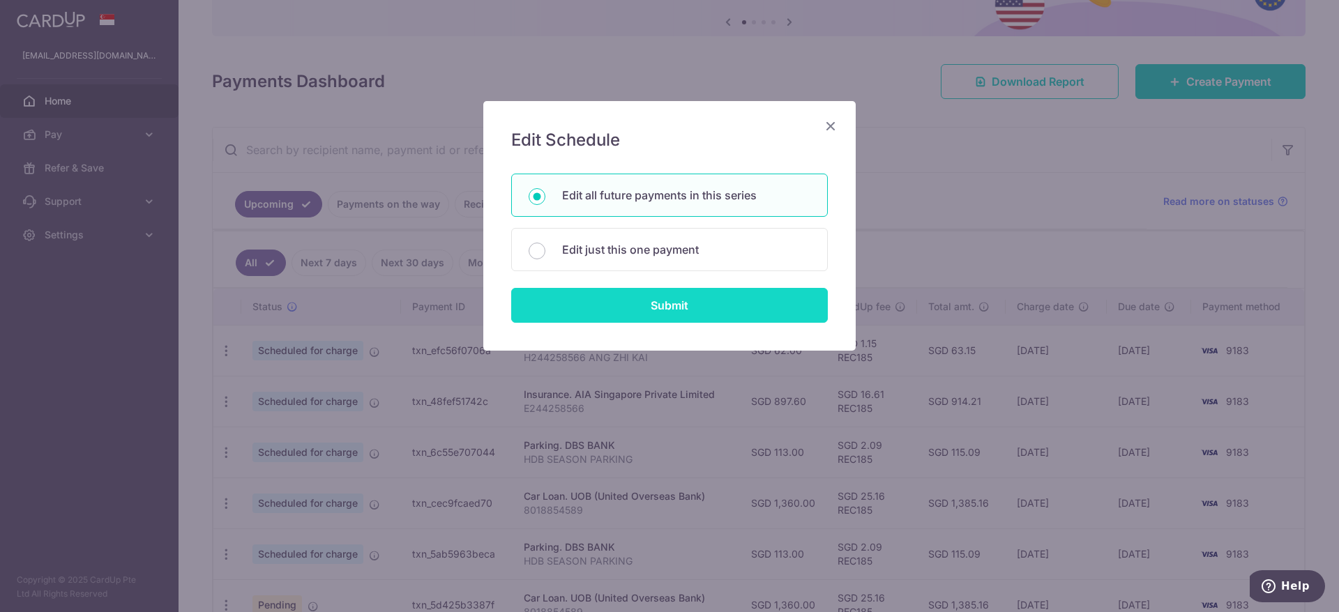
click at [679, 315] on input "Submit" at bounding box center [669, 305] width 317 height 35
radio input "true"
type input "897.60"
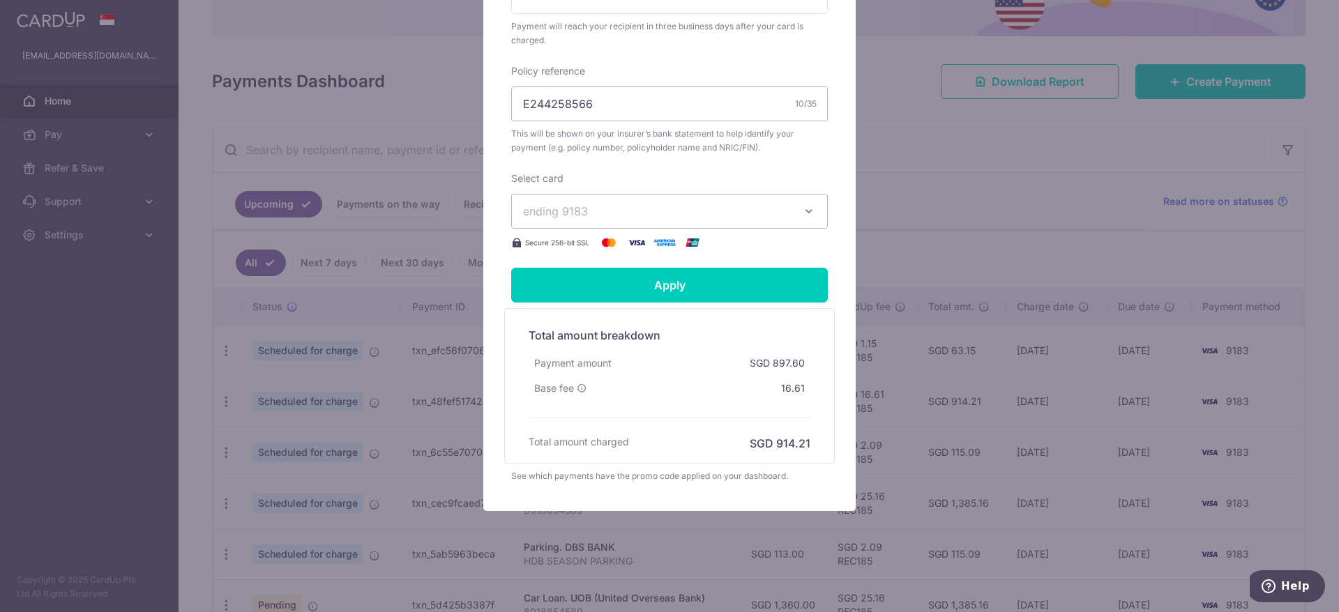
scroll to position [448, 0]
click at [669, 114] on input "E244258566" at bounding box center [669, 103] width 317 height 35
paste input "ANG ZHI KAI"
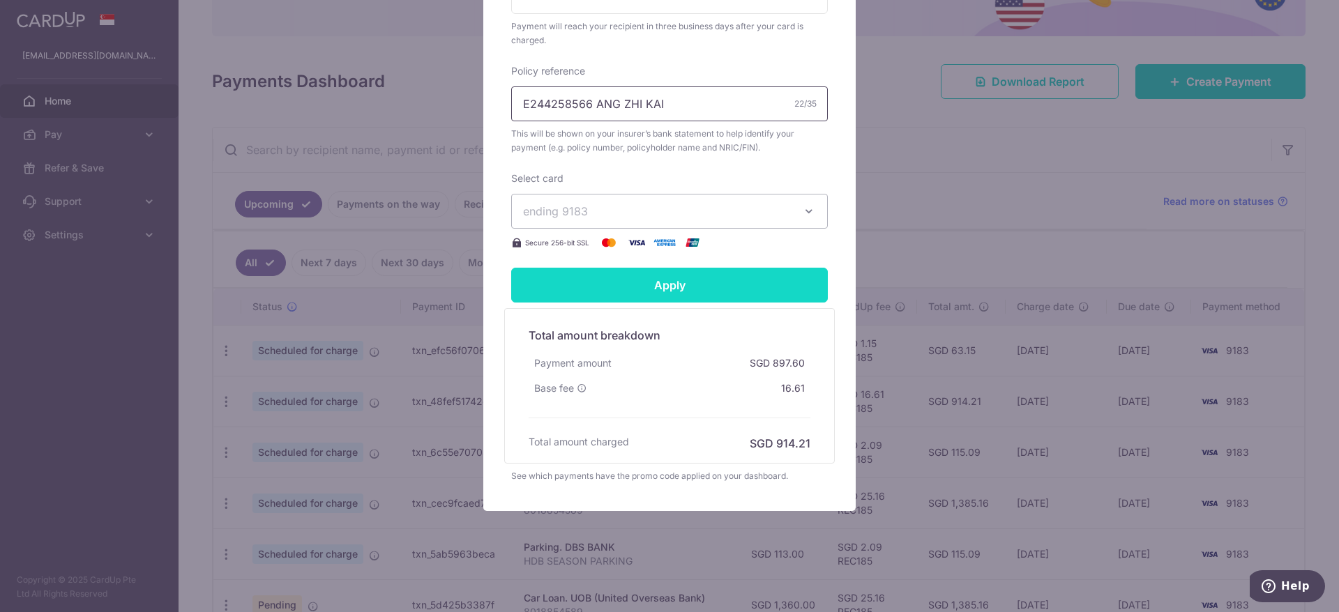
type input "E244258566 ANG ZHI KAI"
click at [697, 284] on input "Apply" at bounding box center [669, 285] width 317 height 35
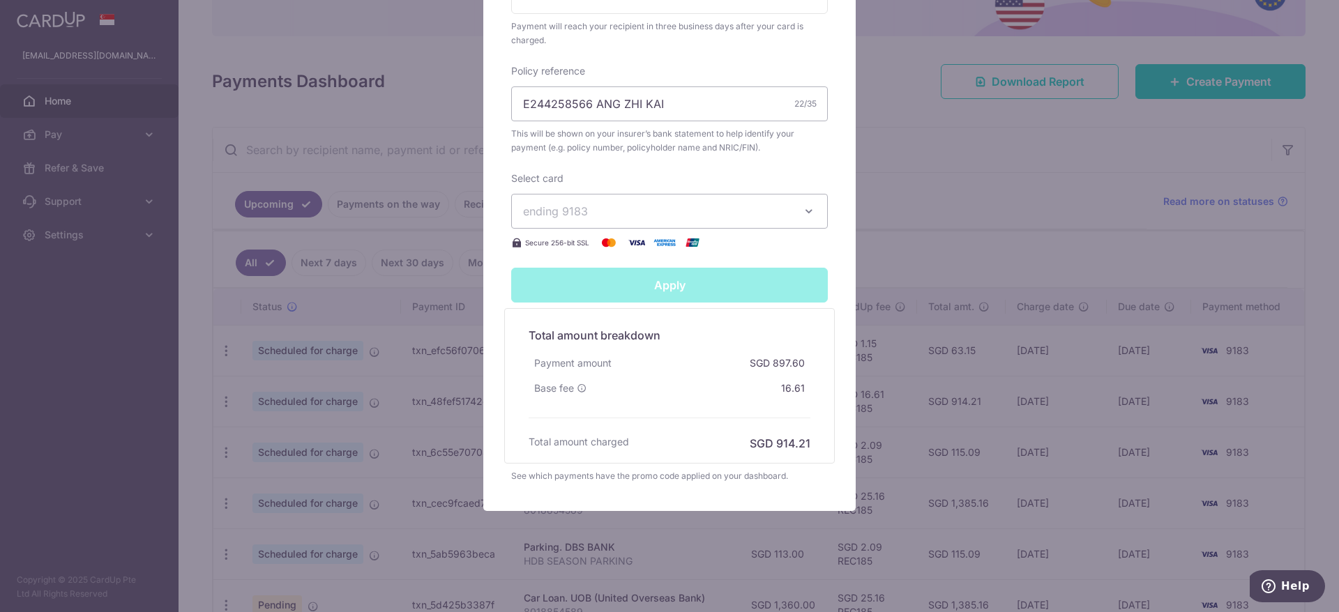
type input "Successfully Applied"
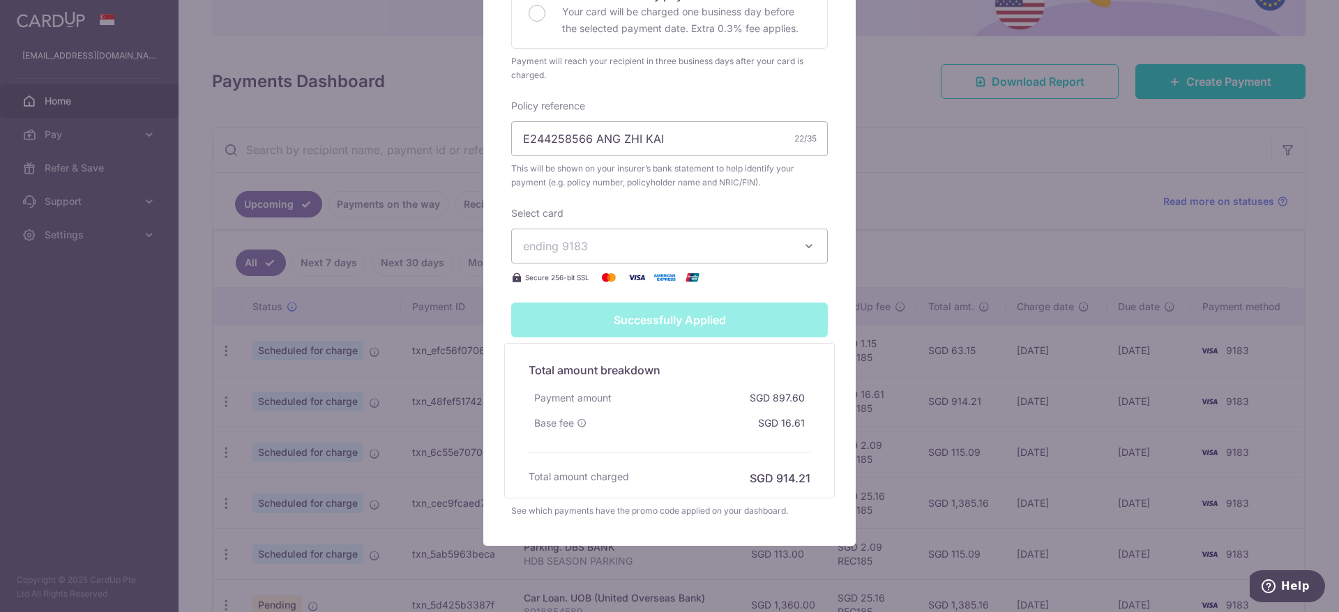
scroll to position [497, 0]
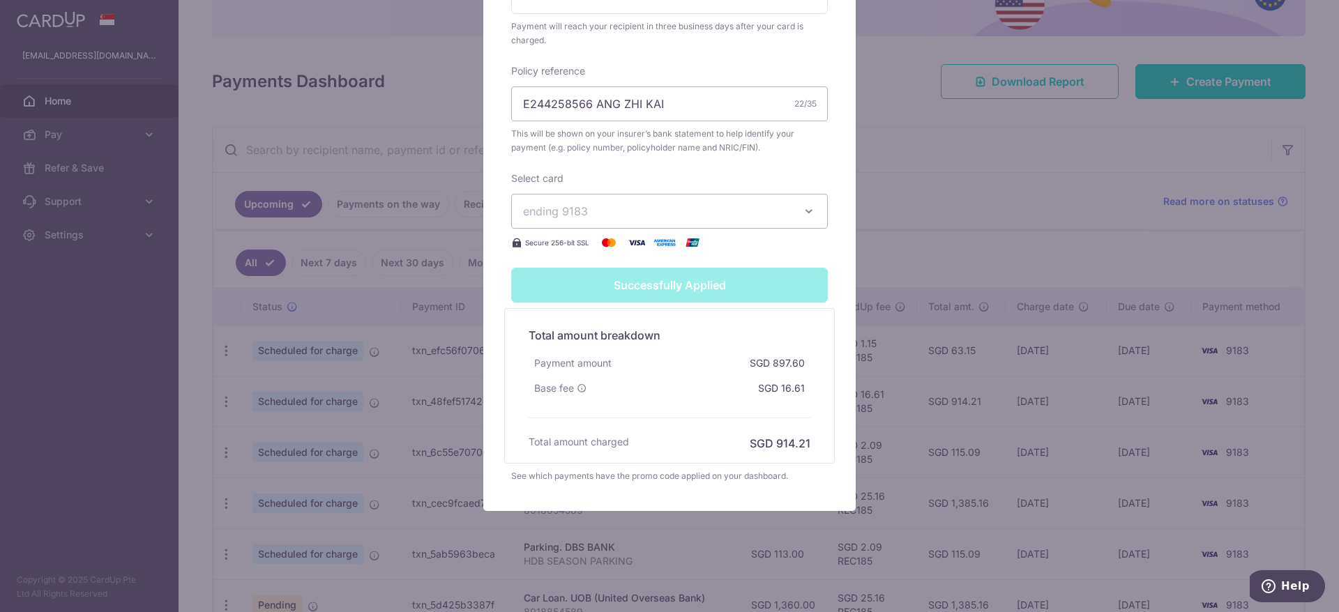
click at [948, 322] on div "Edit payment By clicking apply, you will make changes to all 2 payments to AIA …" at bounding box center [669, 306] width 1339 height 612
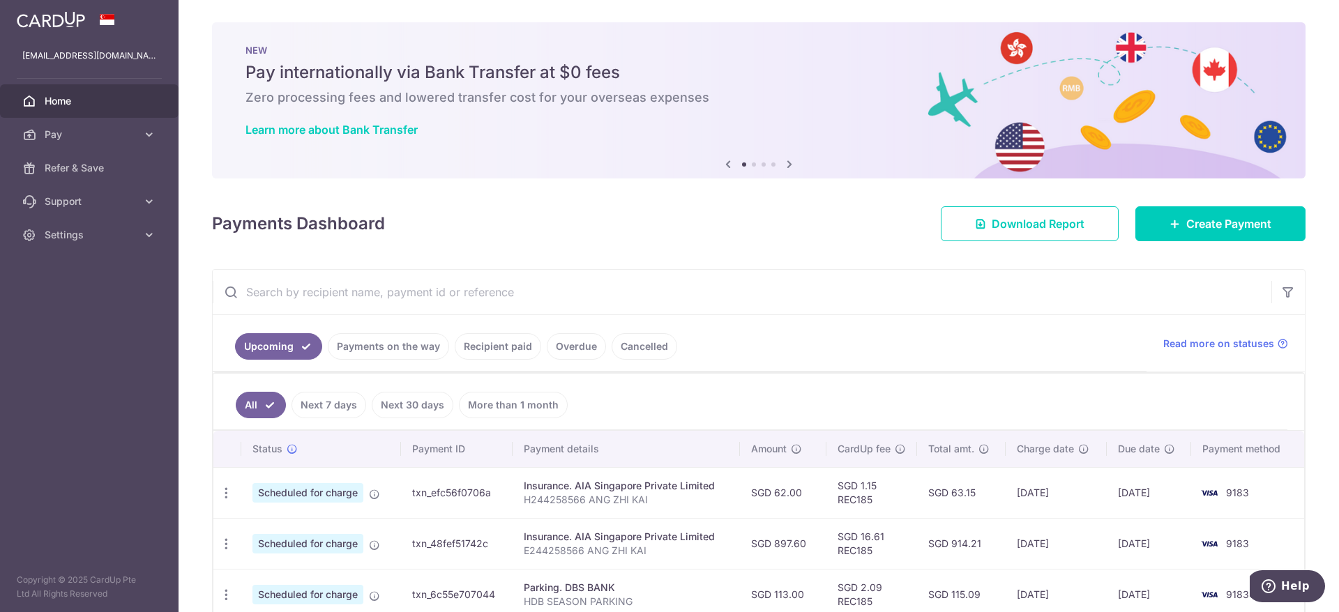
click at [596, 443] on th "Payment details" at bounding box center [625, 449] width 227 height 36
click at [160, 453] on aside "[EMAIL_ADDRESS][DOMAIN_NAME] Home Pay Payments Recipients Cards Refer & Save Su…" at bounding box center [89, 306] width 178 height 612
click at [121, 482] on aside "[EMAIL_ADDRESS][DOMAIN_NAME] Home Pay Payments Recipients Cards Refer & Save Su…" at bounding box center [89, 306] width 178 height 612
click at [1290, 294] on icon "button" at bounding box center [1288, 292] width 14 height 14
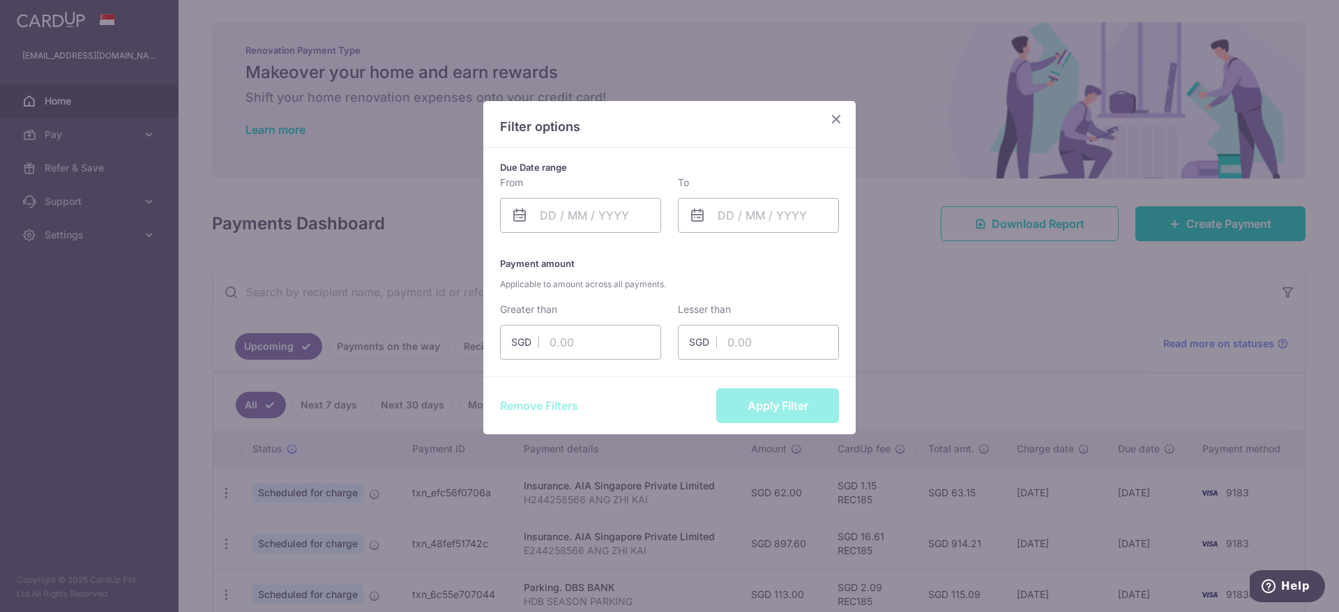
click at [834, 128] on p "Filter options" at bounding box center [669, 127] width 339 height 18
click at [835, 120] on icon "Close" at bounding box center [836, 118] width 17 height 17
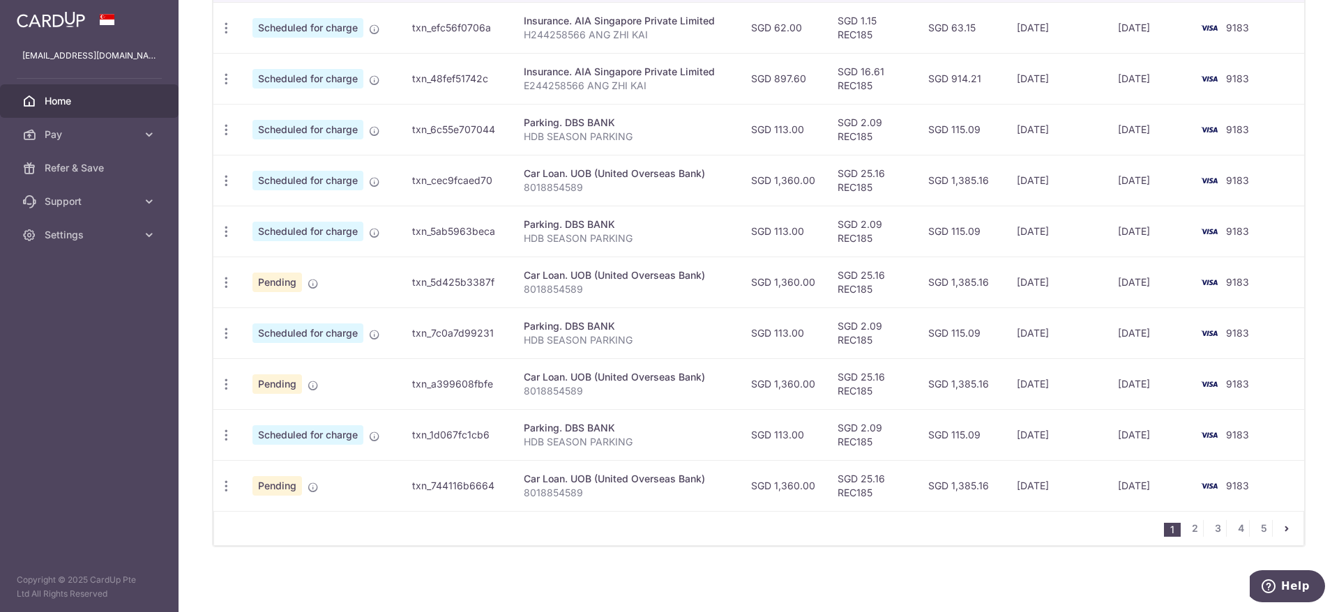
scroll to position [466, 0]
click at [1197, 529] on link "2" at bounding box center [1194, 527] width 17 height 17
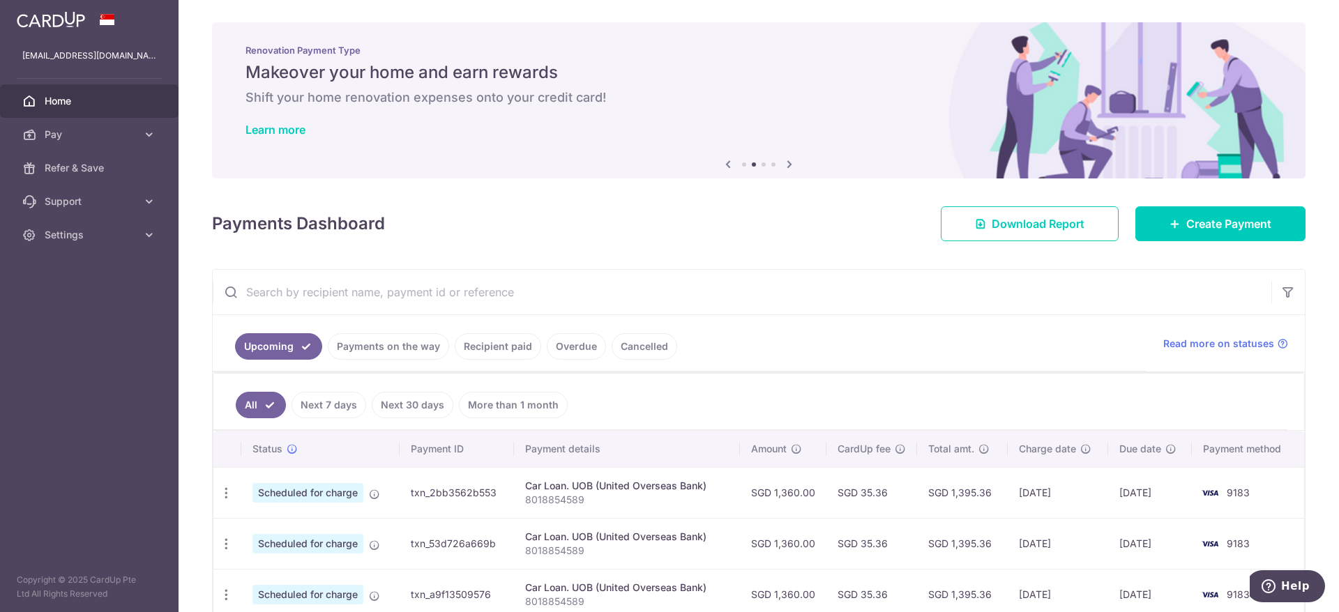
click at [450, 292] on input "text" at bounding box center [742, 292] width 1058 height 45
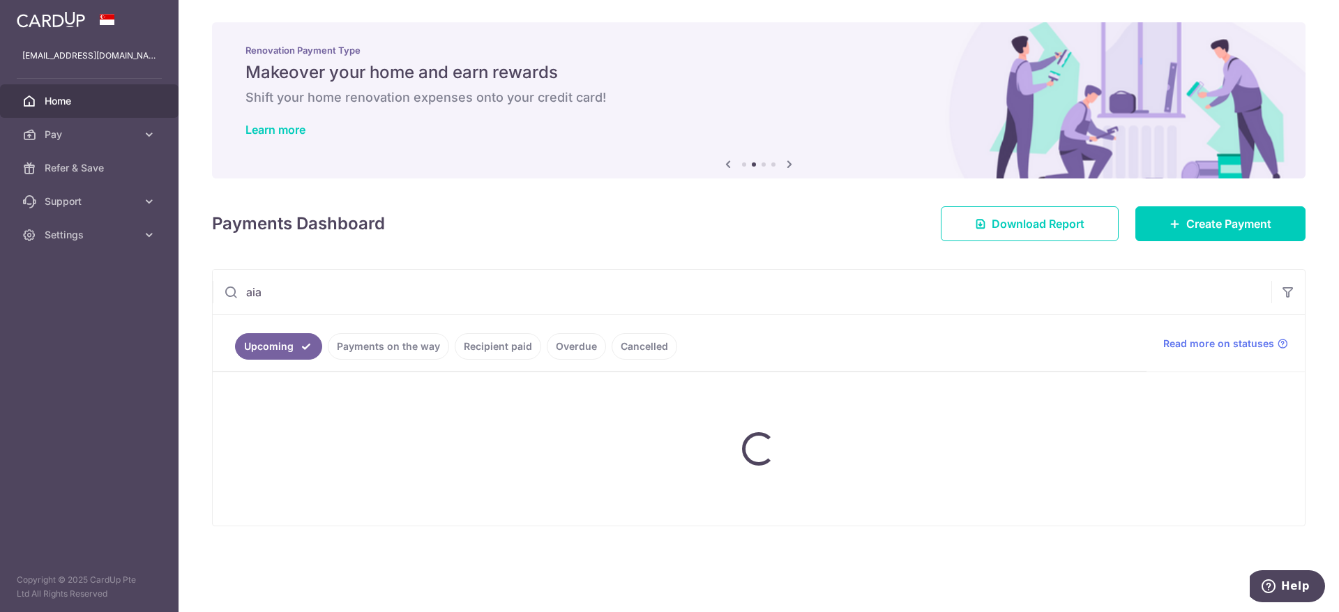
type input "aia"
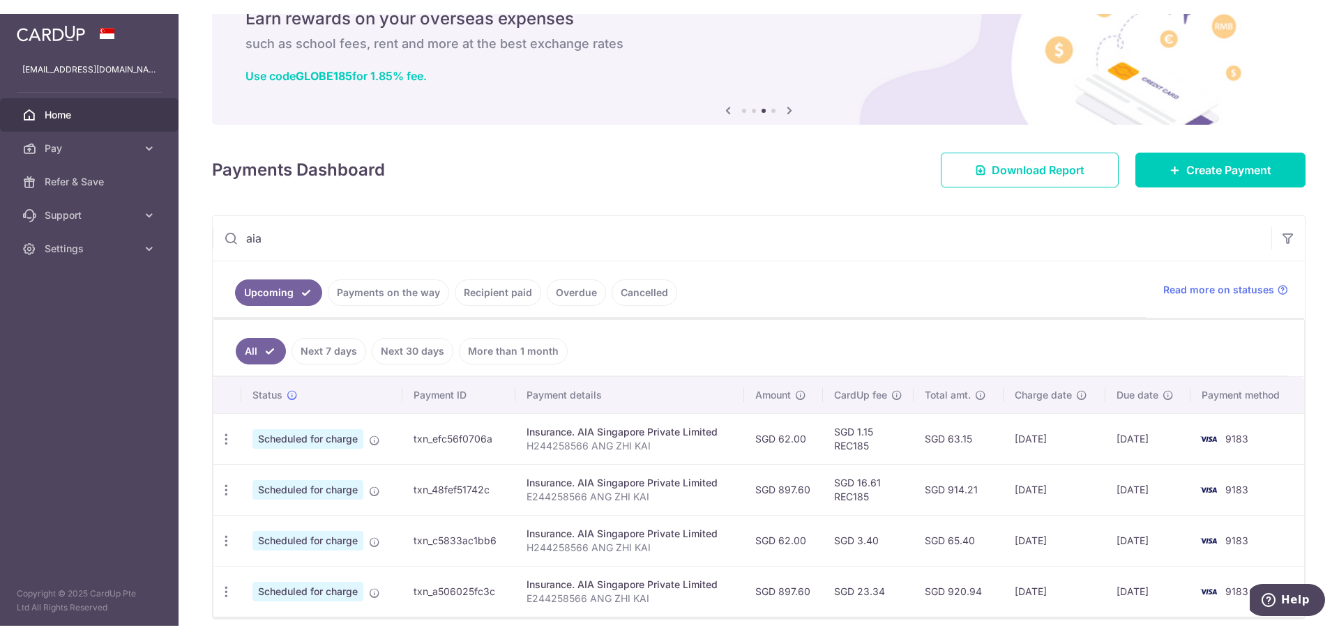
scroll to position [127, 0]
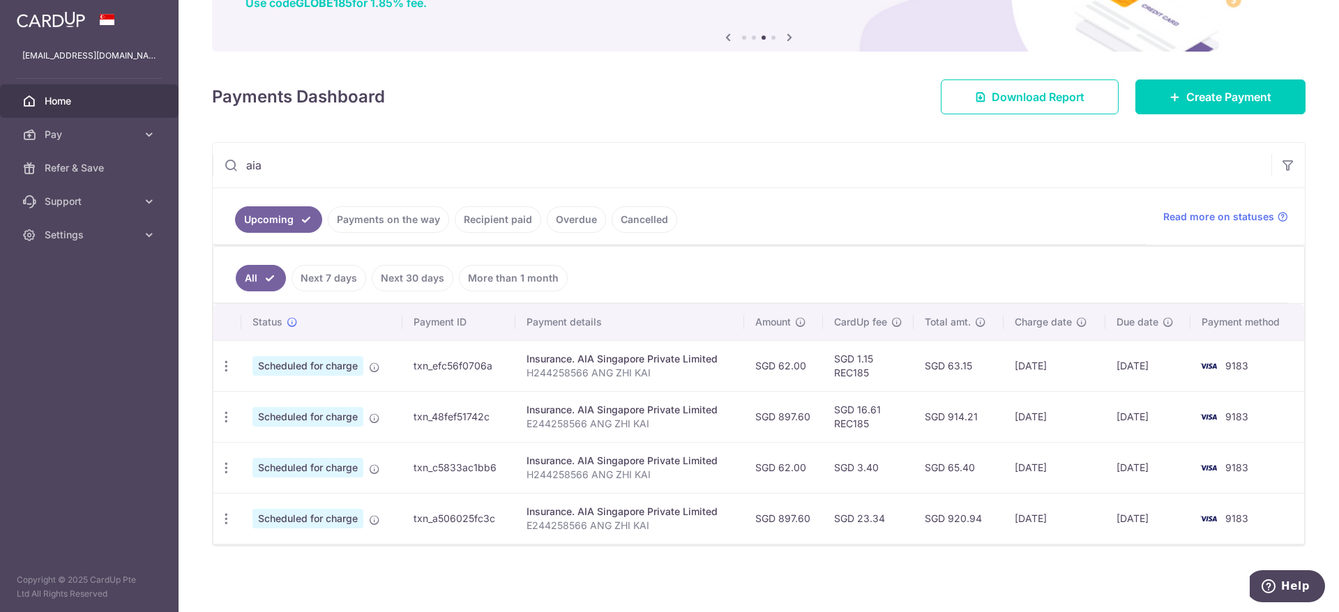
click at [444, 548] on div "× Pause Schedule Pause all future payments in this series Pause just this one p…" at bounding box center [758, 306] width 1160 height 612
click at [521, 561] on div "× Pause Schedule Pause all future payments in this series Pause just this one p…" at bounding box center [758, 306] width 1160 height 612
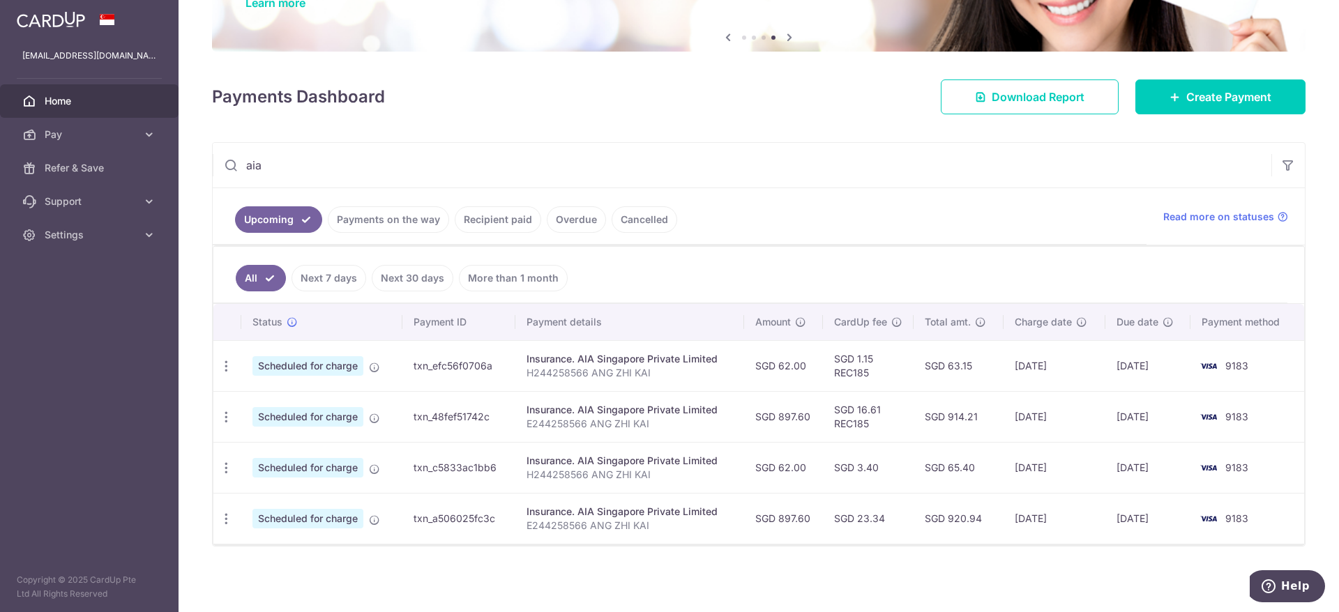
click at [729, 575] on div "× Pause Schedule Pause all future payments in this series Pause just this one p…" at bounding box center [758, 306] width 1160 height 612
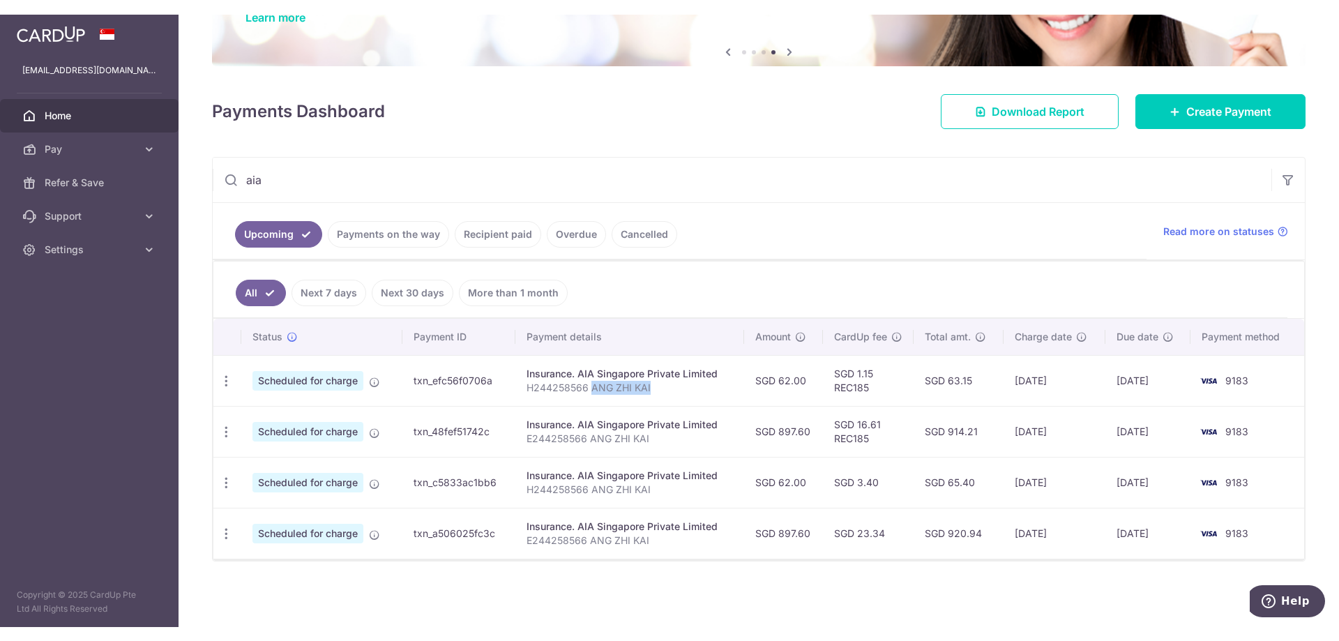
scroll to position [82, 0]
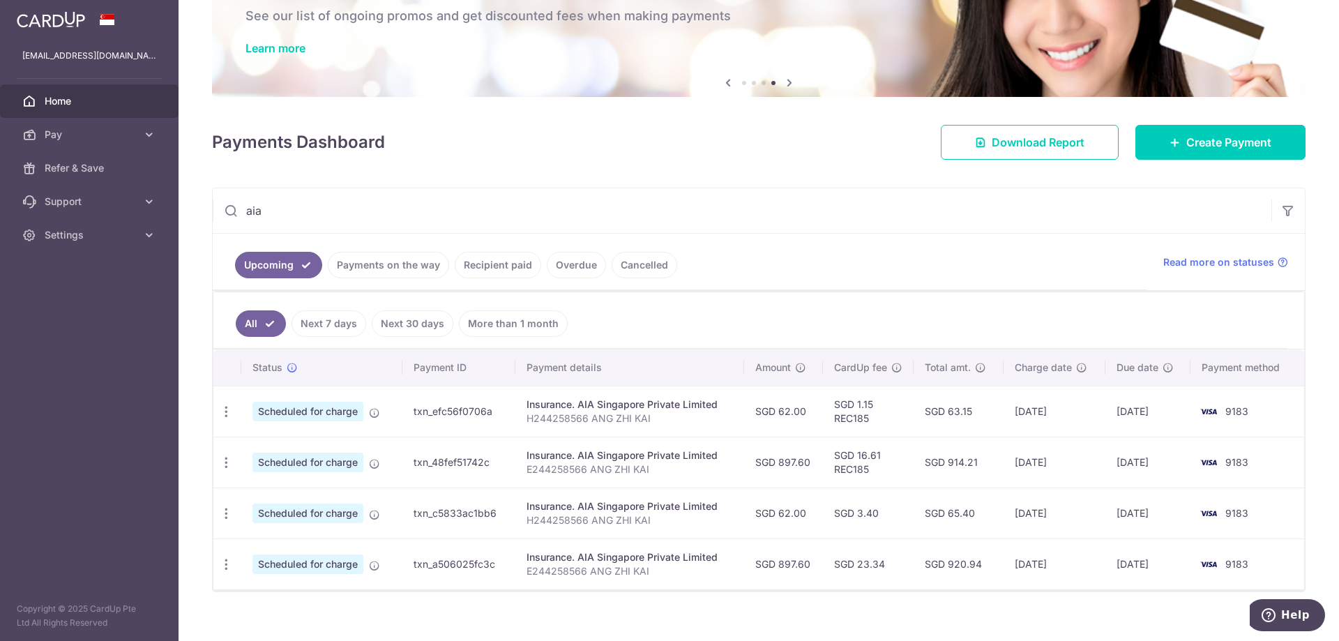
click at [729, 575] on p "E244258566 ANG ZHI KAI" at bounding box center [629, 571] width 206 height 14
click at [312, 218] on input "aia" at bounding box center [742, 210] width 1058 height 45
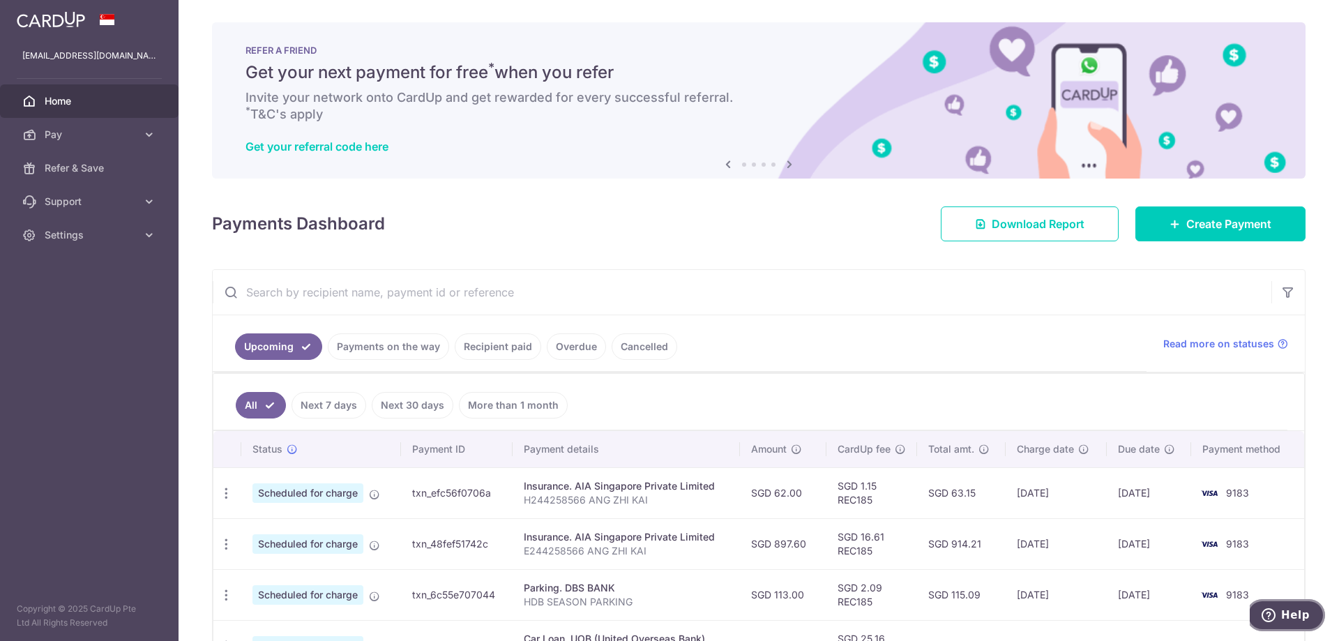
click at [1281, 611] on span "Help" at bounding box center [1271, 615] width 20 height 14
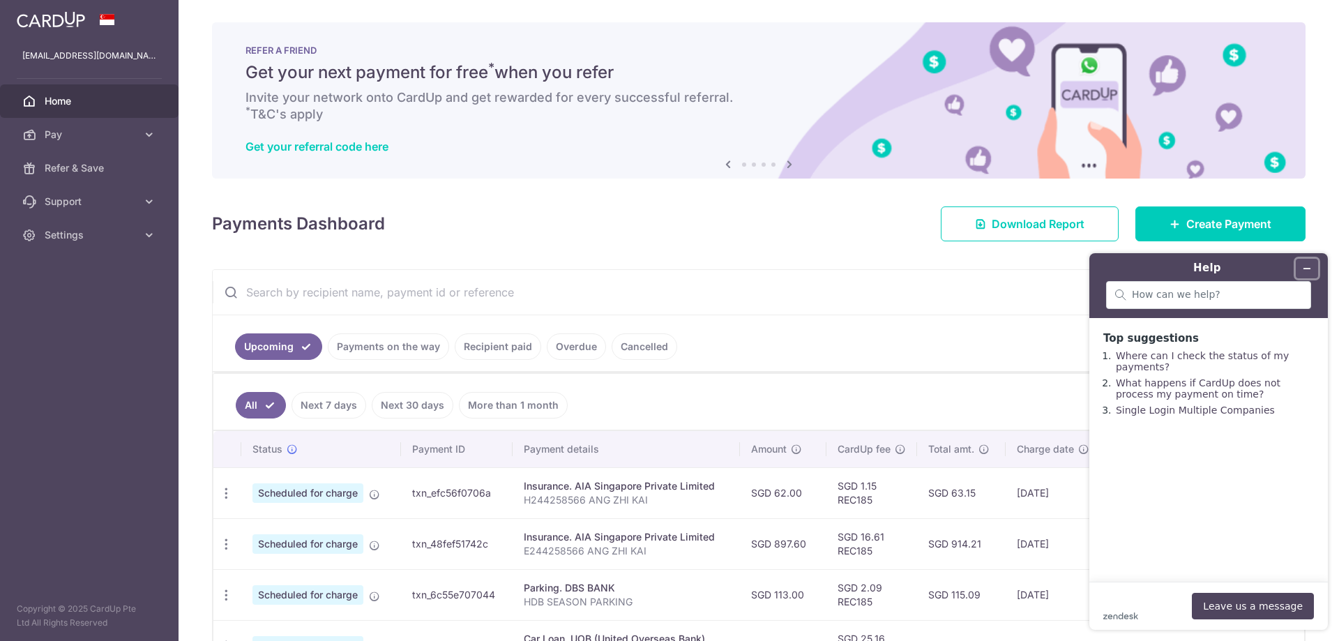
click at [1306, 264] on icon "Minimize widget" at bounding box center [1307, 269] width 10 height 10
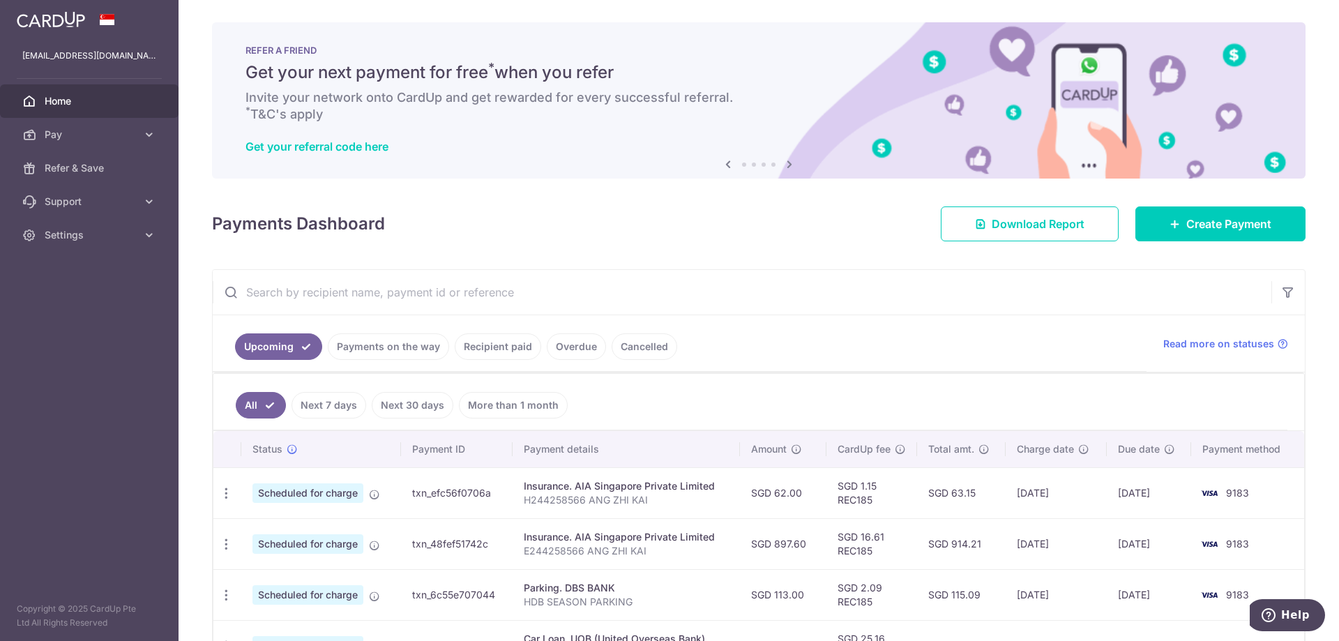
click at [112, 107] on span "Home" at bounding box center [91, 101] width 92 height 14
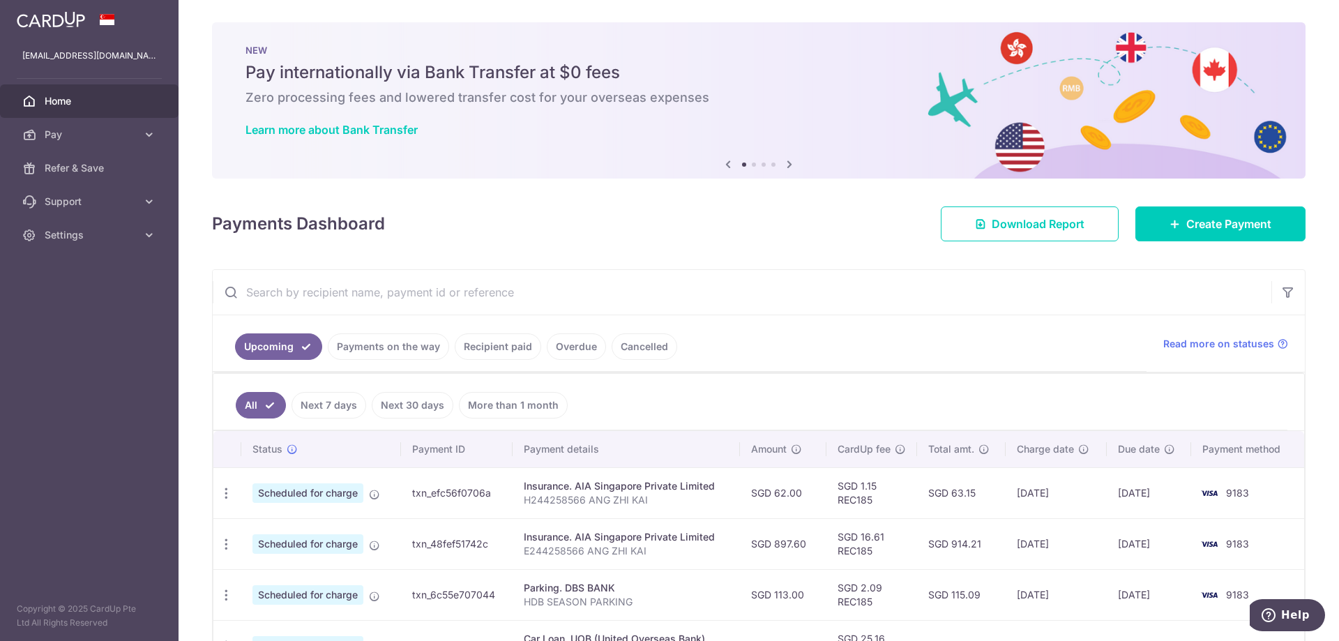
click at [487, 350] on link "Recipient paid" at bounding box center [498, 346] width 86 height 26
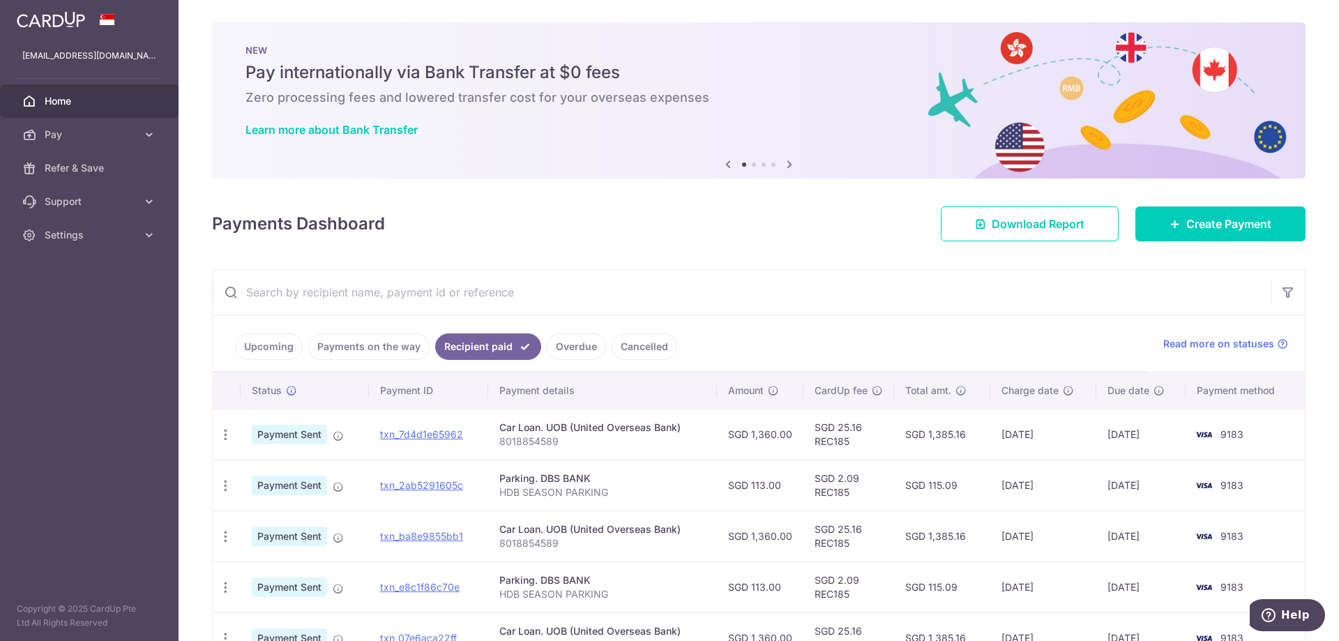
click at [696, 285] on input "text" at bounding box center [742, 292] width 1058 height 45
